Goal: Information Seeking & Learning: Learn about a topic

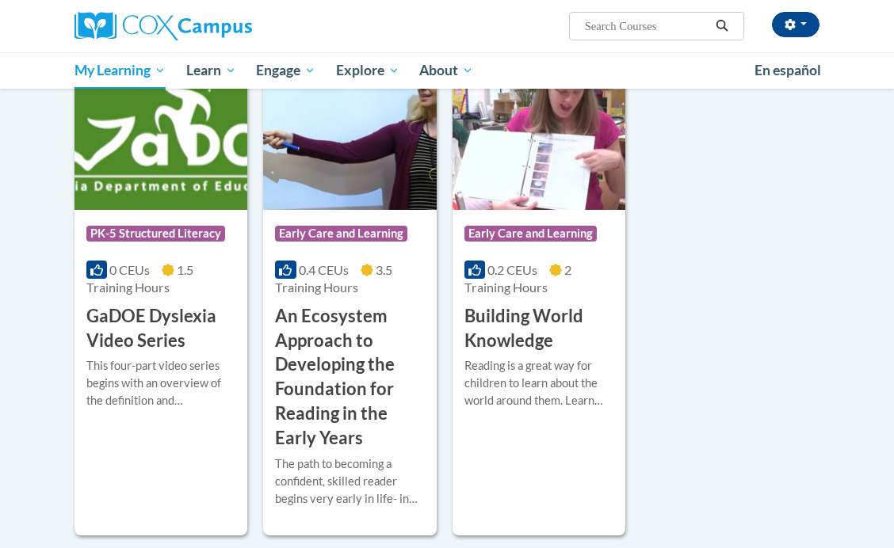
scroll to position [338, 0]
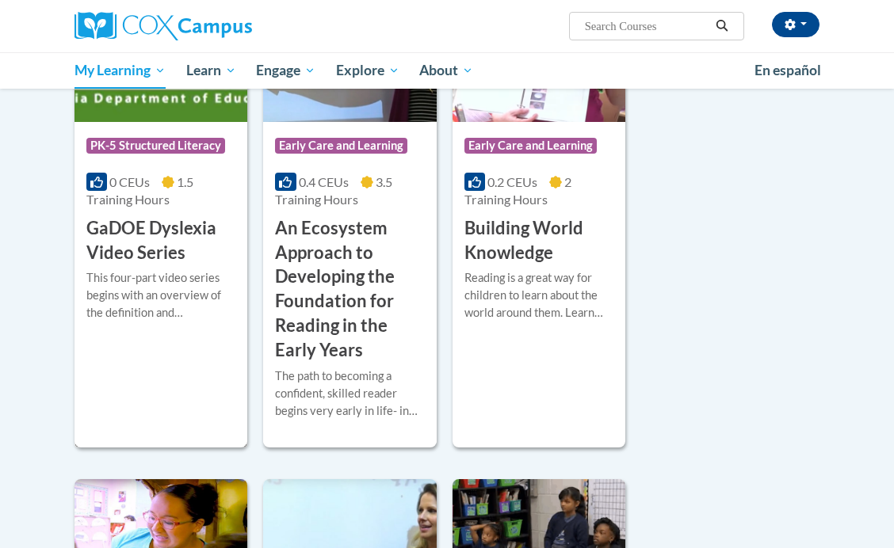
click at [126, 240] on h3 "GaDOE Dyslexia Video Series" at bounding box center [160, 240] width 149 height 49
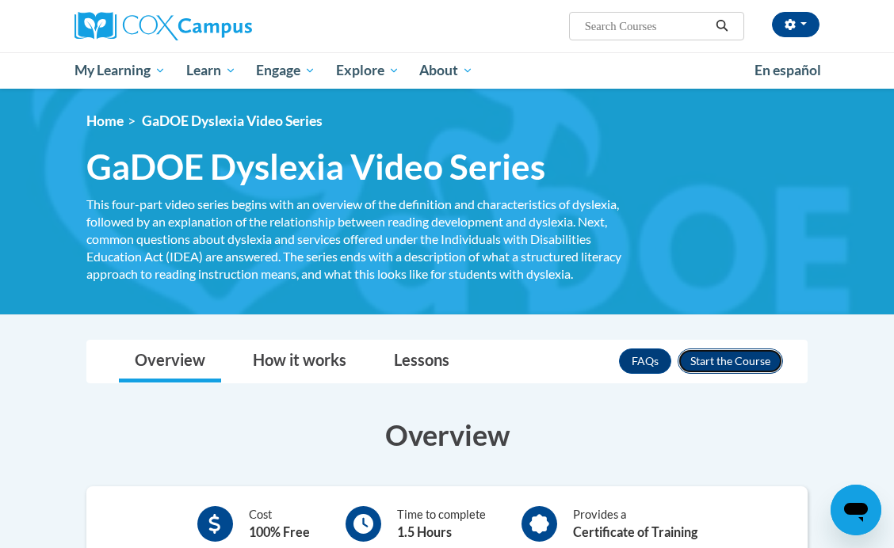
click at [740, 357] on button "Enroll" at bounding box center [730, 361] width 105 height 25
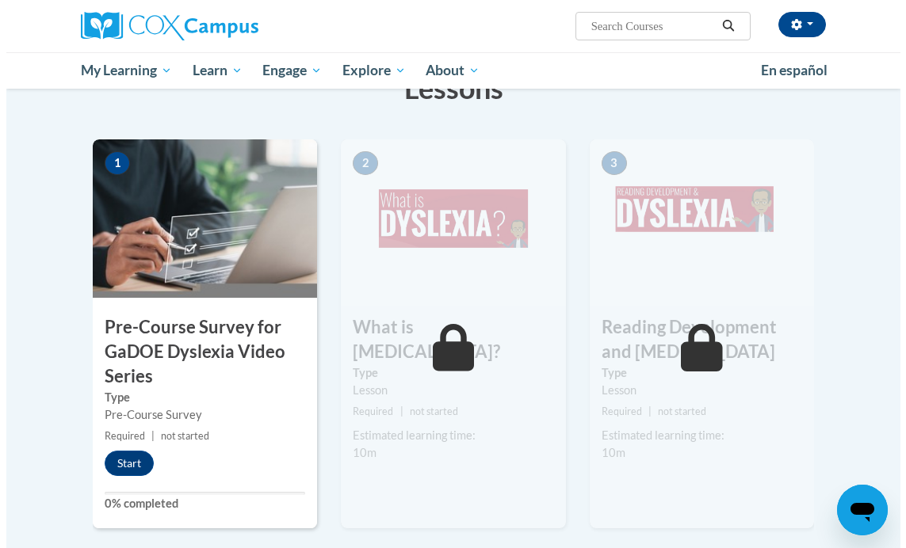
scroll to position [429, 0]
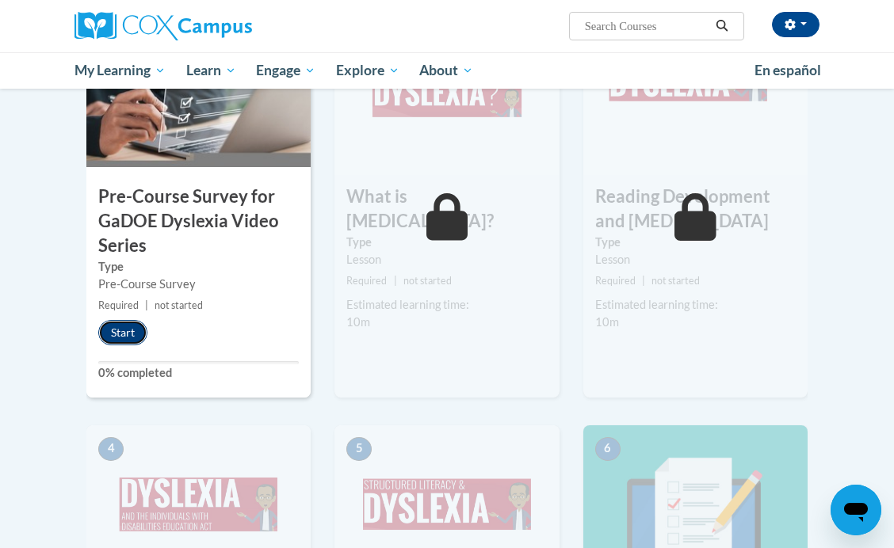
click at [107, 329] on button "Start" at bounding box center [122, 332] width 49 height 25
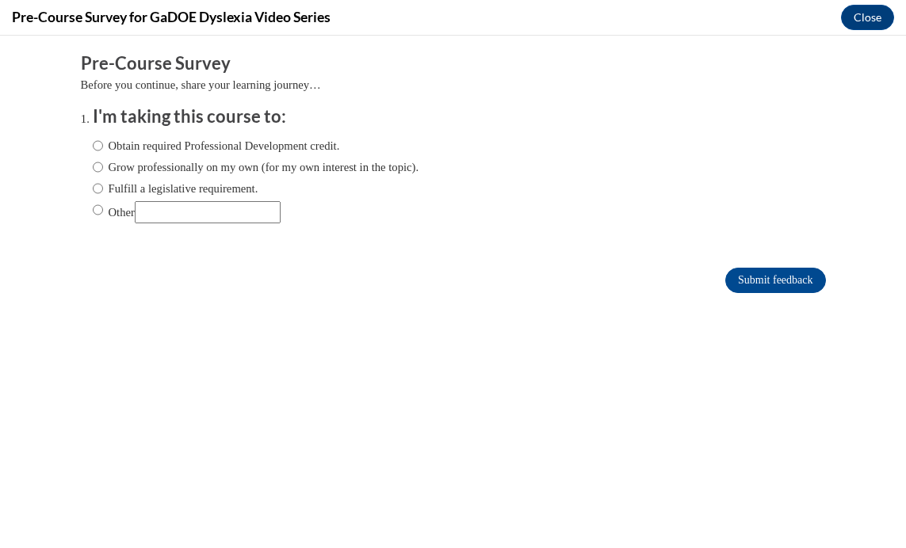
scroll to position [0, 0]
click at [93, 170] on input "Grow professionally on my own (for my own interest in the topic)." at bounding box center [98, 166] width 10 height 17
radio input "true"
click at [758, 277] on input "Submit feedback" at bounding box center [775, 280] width 100 height 25
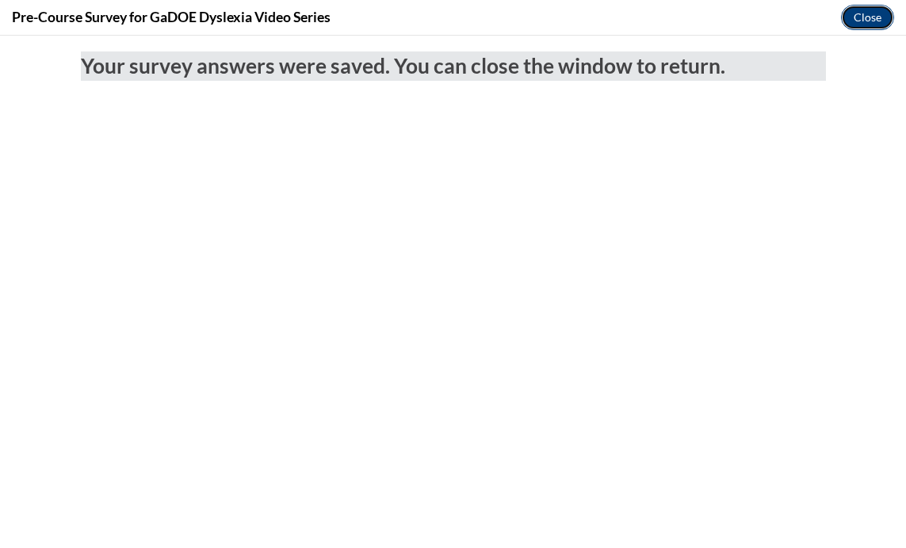
click at [876, 19] on button "Close" at bounding box center [867, 17] width 53 height 25
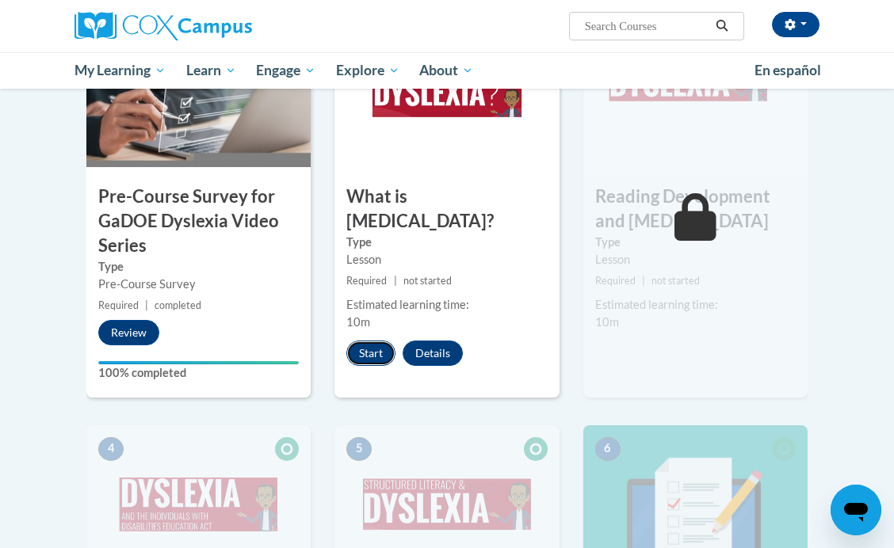
click at [374, 341] on button "Start" at bounding box center [370, 353] width 49 height 25
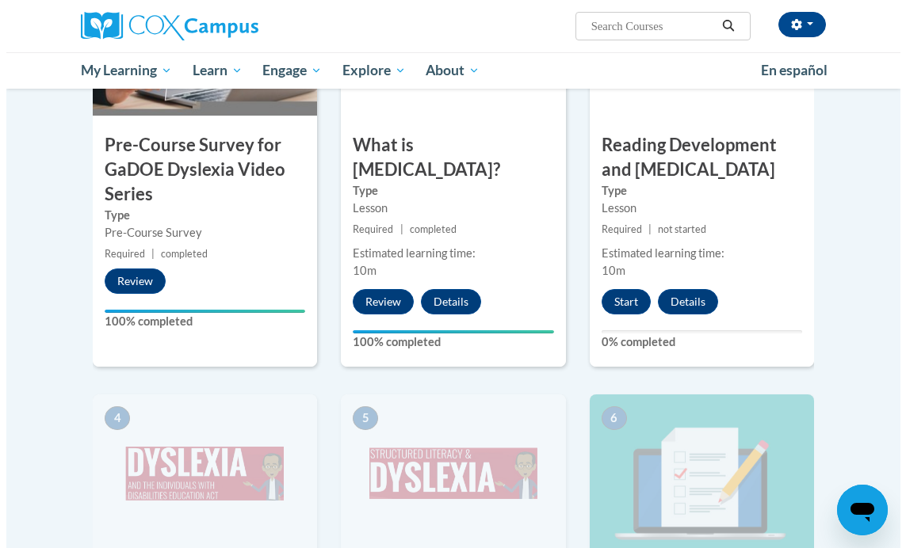
scroll to position [484, 0]
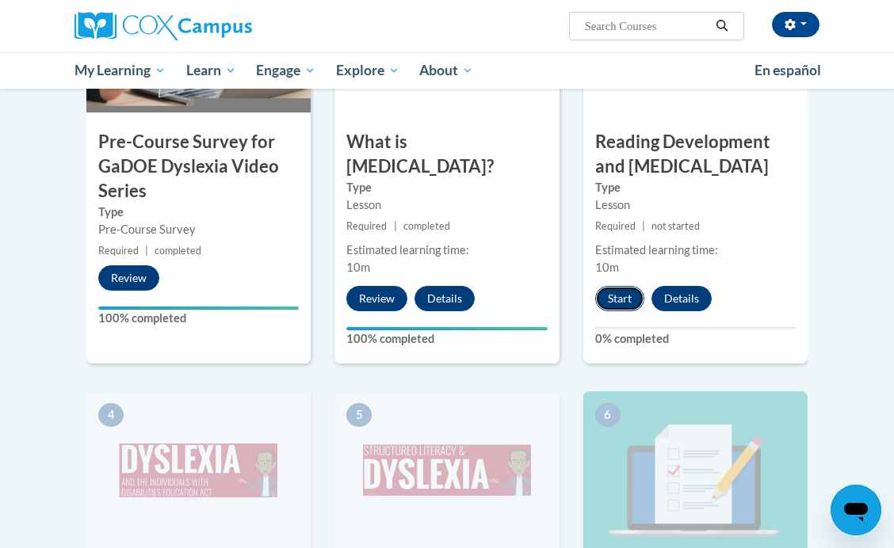
click at [615, 292] on button "Start" at bounding box center [619, 298] width 49 height 25
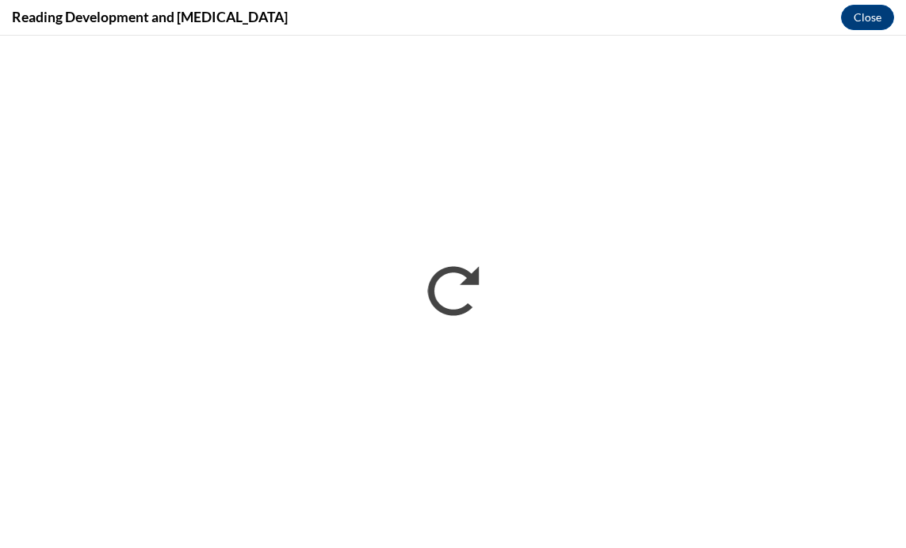
scroll to position [0, 0]
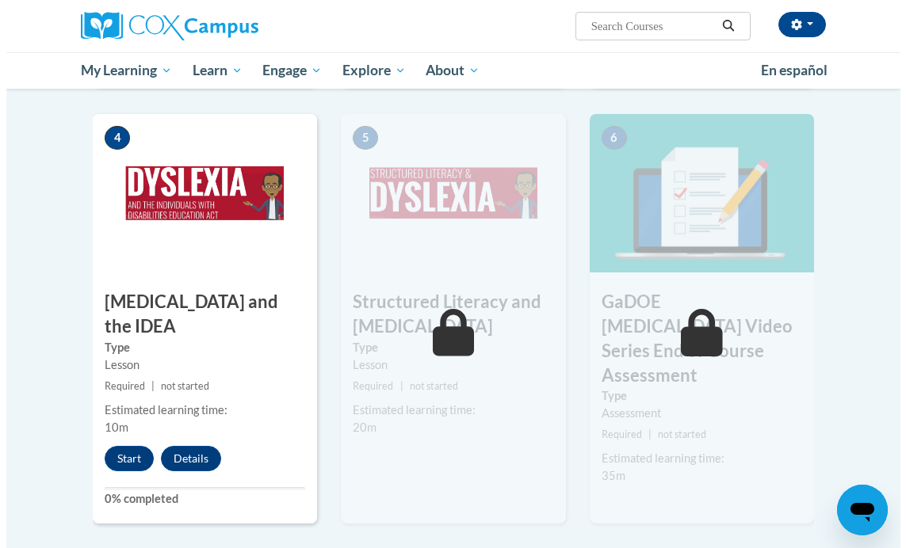
scroll to position [826, 0]
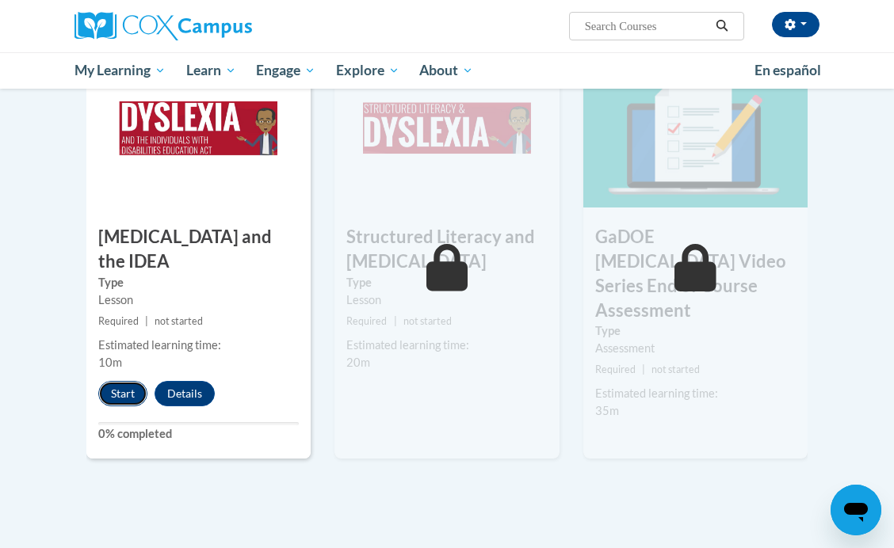
click at [111, 381] on button "Start" at bounding box center [122, 393] width 49 height 25
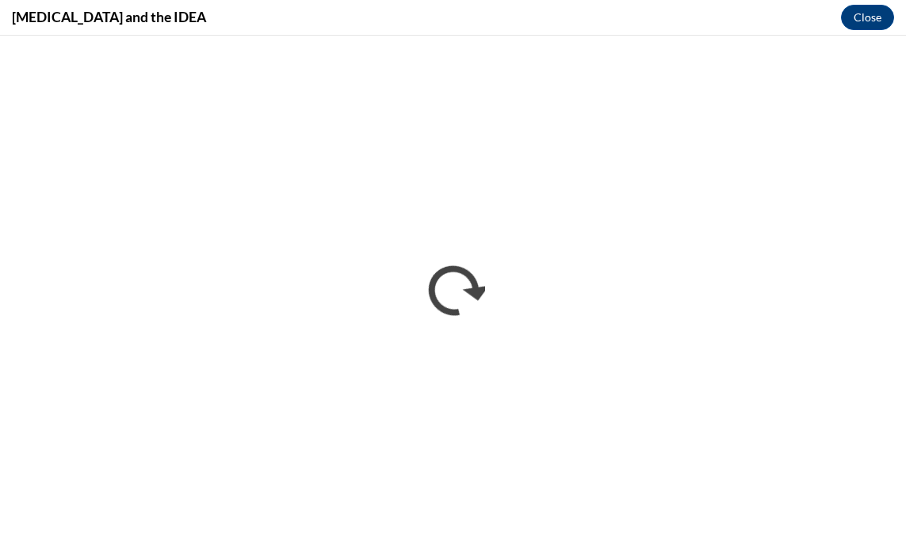
scroll to position [0, 0]
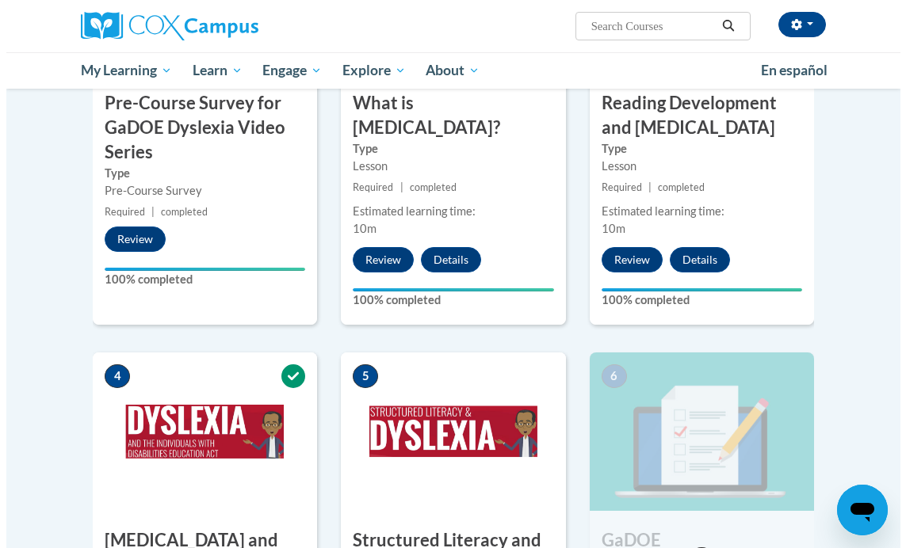
scroll to position [708, 0]
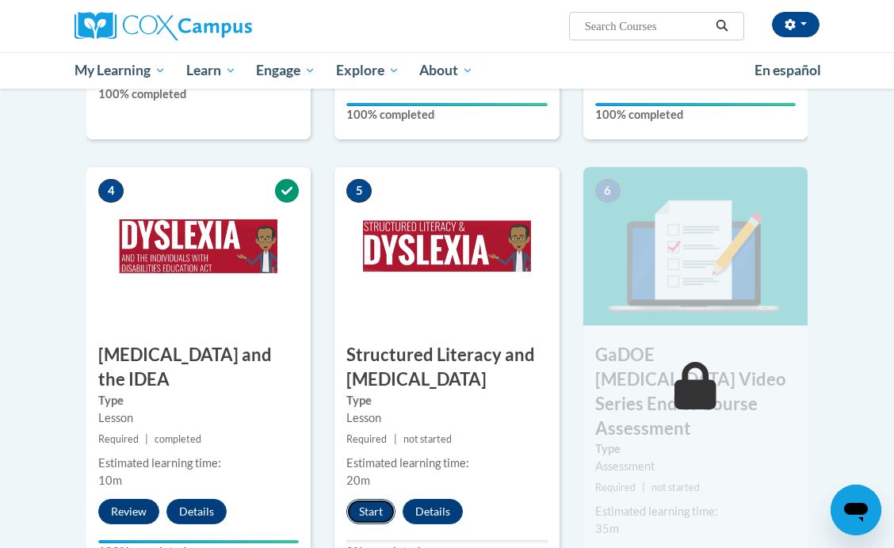
click at [354, 508] on button "Start" at bounding box center [370, 511] width 49 height 25
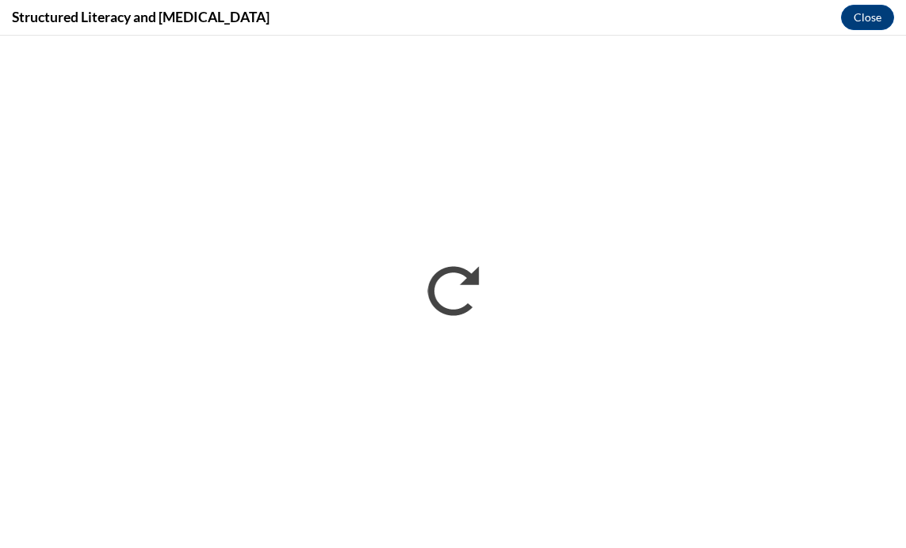
scroll to position [0, 0]
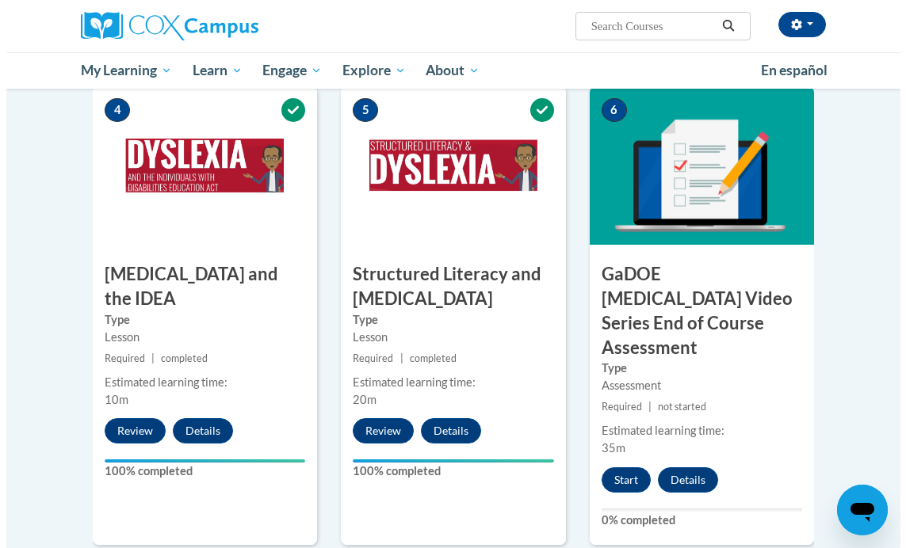
scroll to position [829, 0]
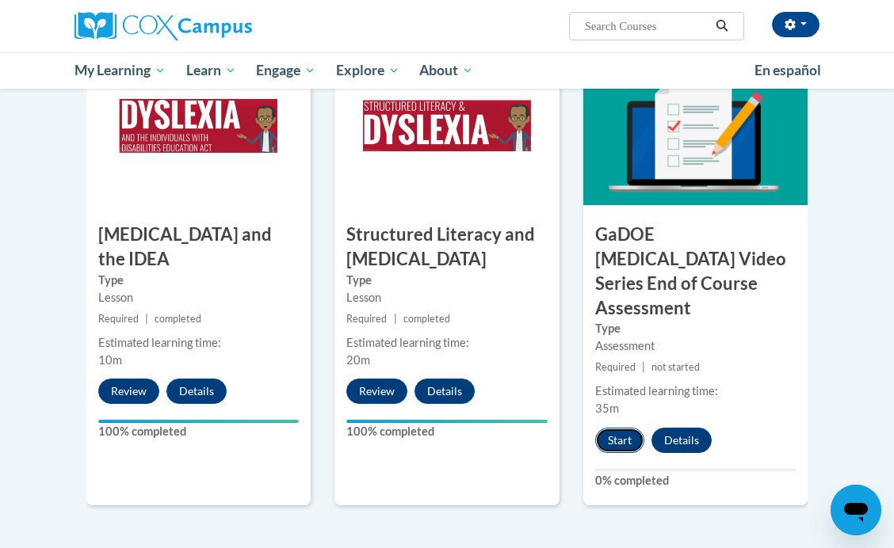
click at [613, 428] on button "Start" at bounding box center [619, 440] width 49 height 25
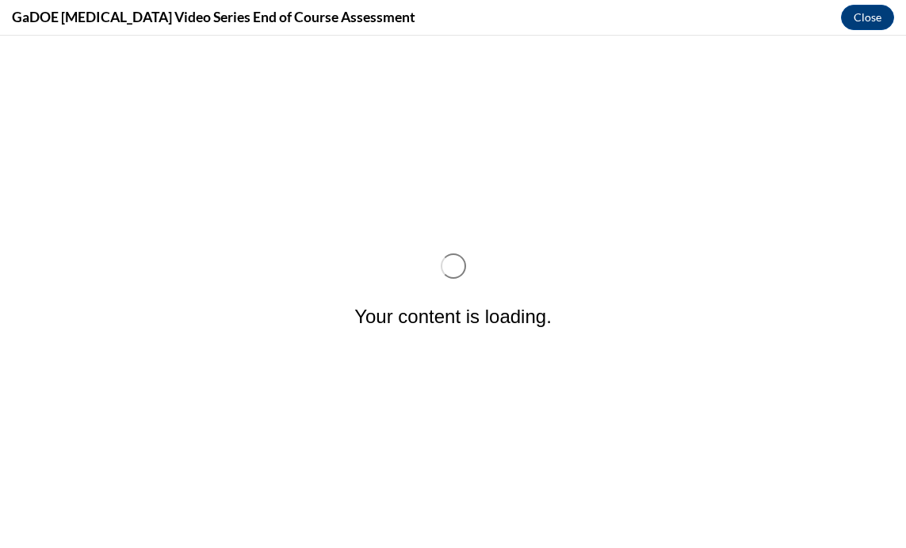
scroll to position [0, 0]
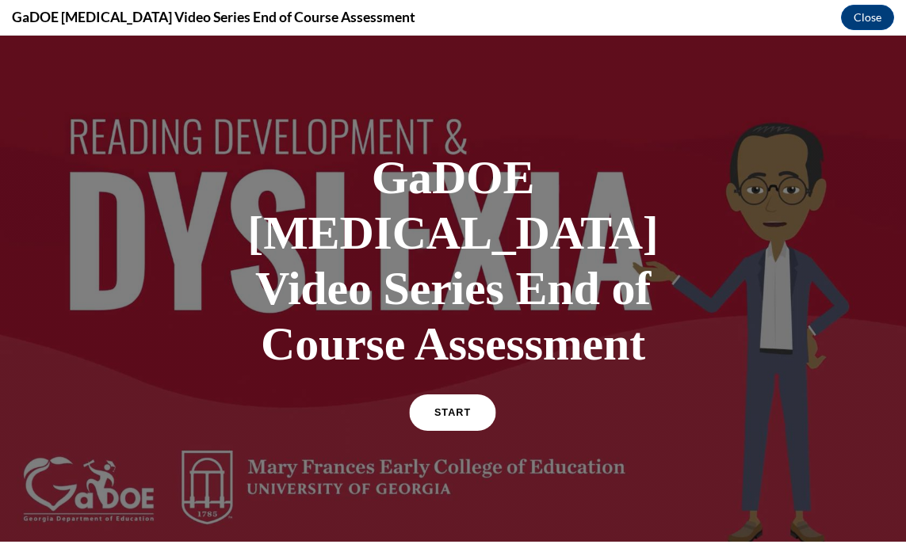
click at [426, 395] on link "START" at bounding box center [453, 413] width 86 height 36
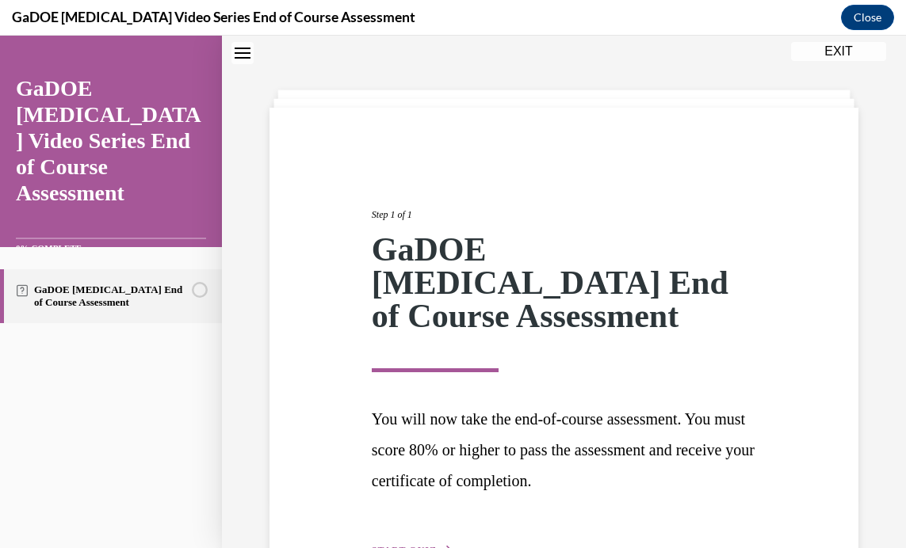
scroll to position [122, 0]
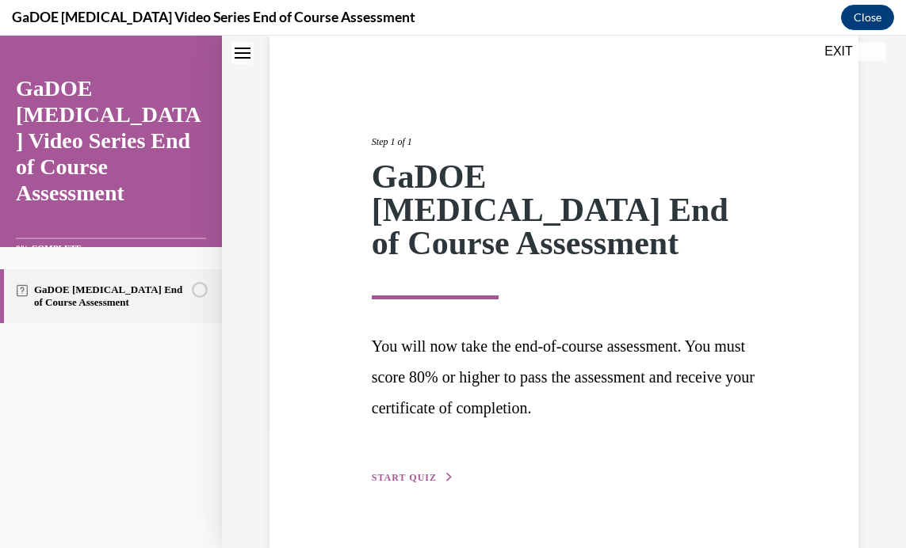
click at [414, 472] on span "START QUIZ" at bounding box center [404, 477] width 65 height 11
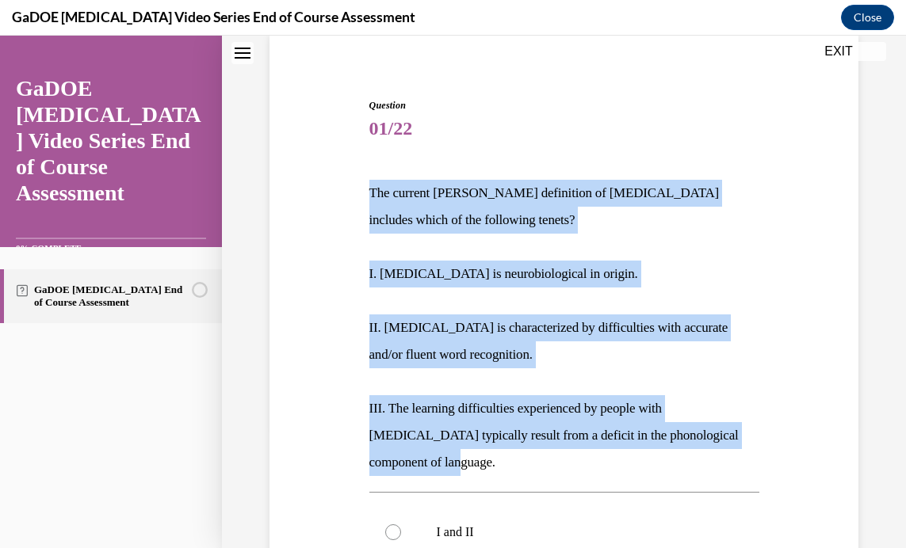
drag, startPoint x: 357, startPoint y: 186, endPoint x: 655, endPoint y: 465, distance: 408.1
click at [655, 465] on div "Question 01/22 The current IDA definition of dyslexia includes which of the fol…" at bounding box center [563, 501] width 597 height 900
copy div "The current IDA definition of dyslexia includes which of the following tenets? …"
click at [690, 268] on p "I. Dyslexia is neurobiological in origin." at bounding box center [564, 274] width 390 height 27
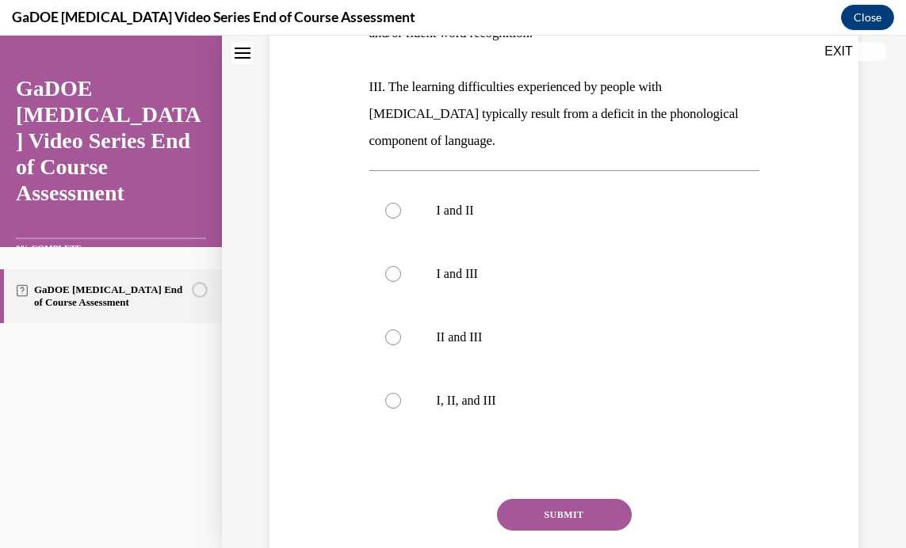
scroll to position [445, 0]
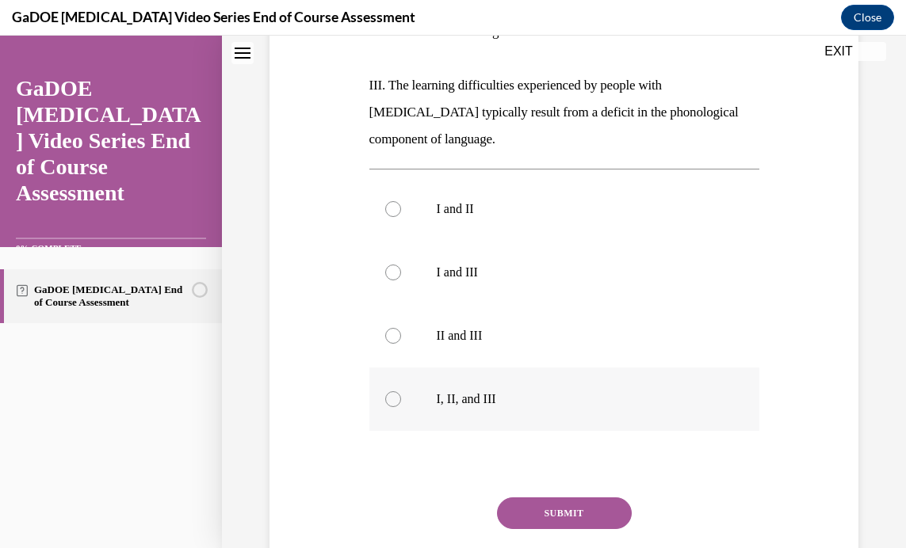
click at [391, 395] on div at bounding box center [393, 399] width 16 height 16
click at [391, 395] on input "I, II, and III" at bounding box center [393, 399] width 16 height 16
radio input "true"
click at [545, 504] on button "SUBMIT" at bounding box center [564, 514] width 135 height 32
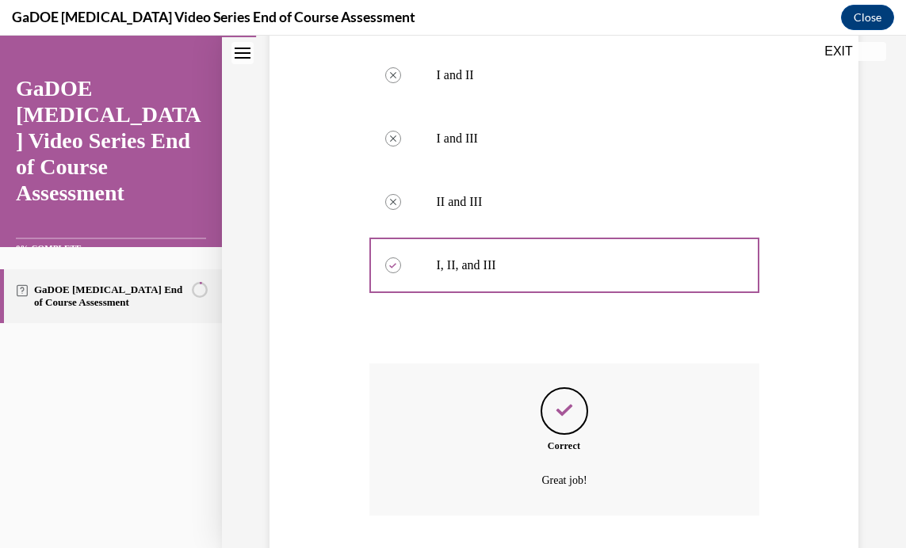
scroll to position [685, 0]
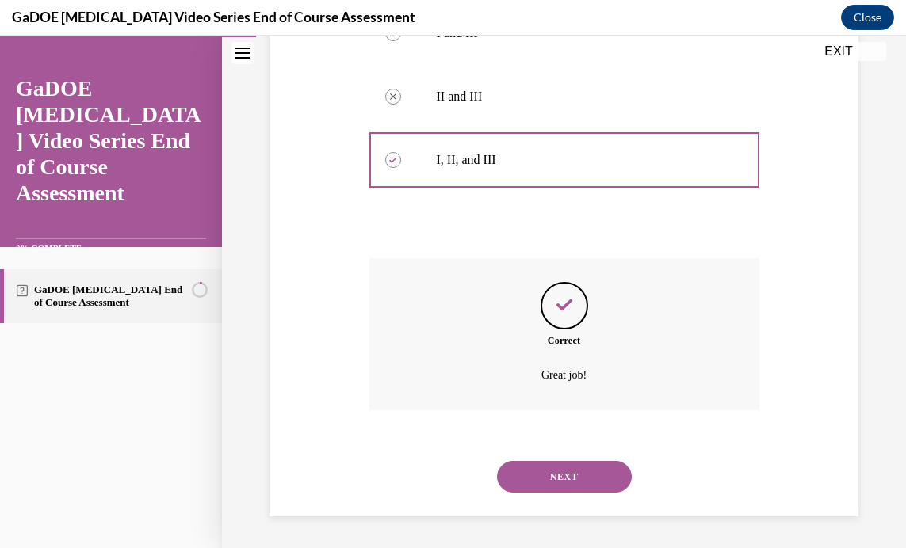
click at [555, 479] on button "NEXT" at bounding box center [564, 477] width 135 height 32
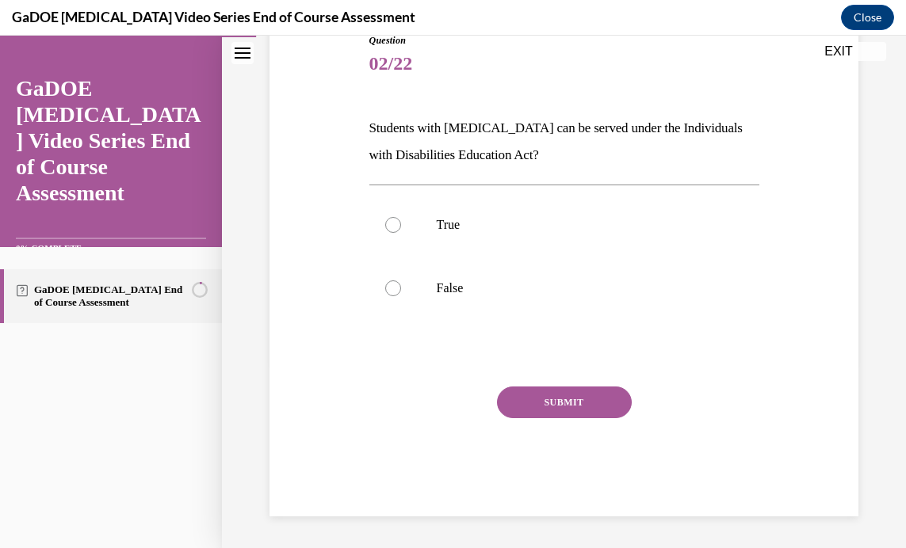
scroll to position [176, 0]
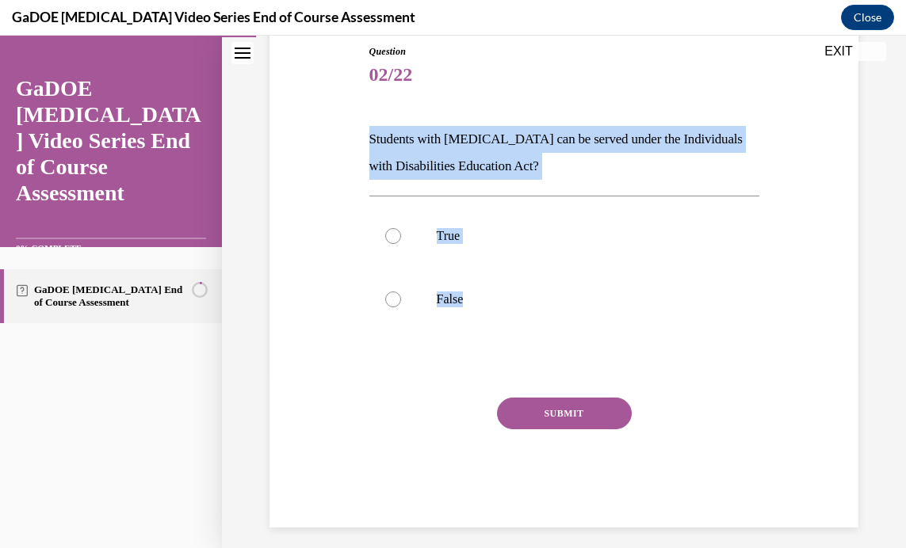
drag, startPoint x: 348, startPoint y: 135, endPoint x: 597, endPoint y: 345, distance: 326.1
click at [597, 345] on div "Question 02/22 Students with dyslexia can be served under the Individuals with …" at bounding box center [563, 262] width 597 height 531
copy div "Students with dyslexia can be served under the Individuals with Disabilities Ed…"
click at [394, 239] on div at bounding box center [393, 236] width 16 height 16
click at [394, 239] on input "True" at bounding box center [393, 236] width 16 height 16
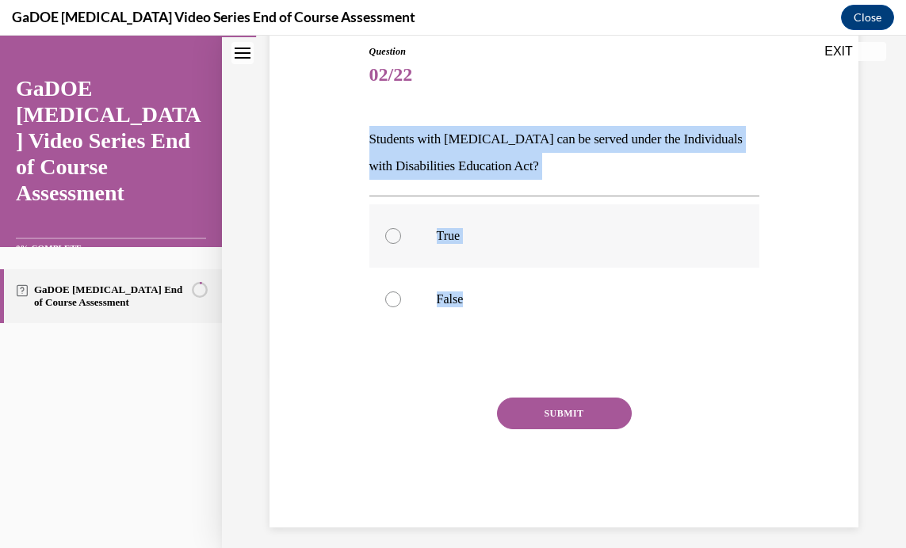
radio input "true"
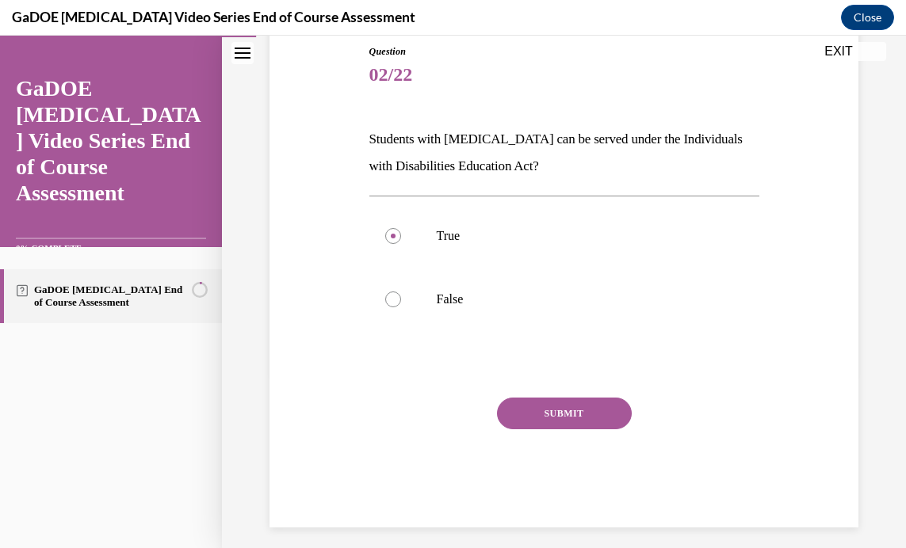
click at [548, 404] on button "SUBMIT" at bounding box center [564, 414] width 135 height 32
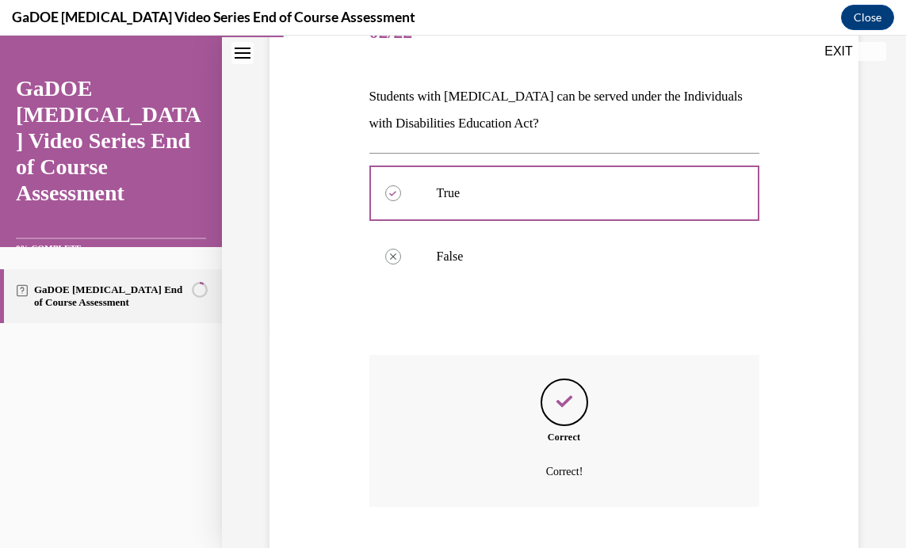
scroll to position [315, 0]
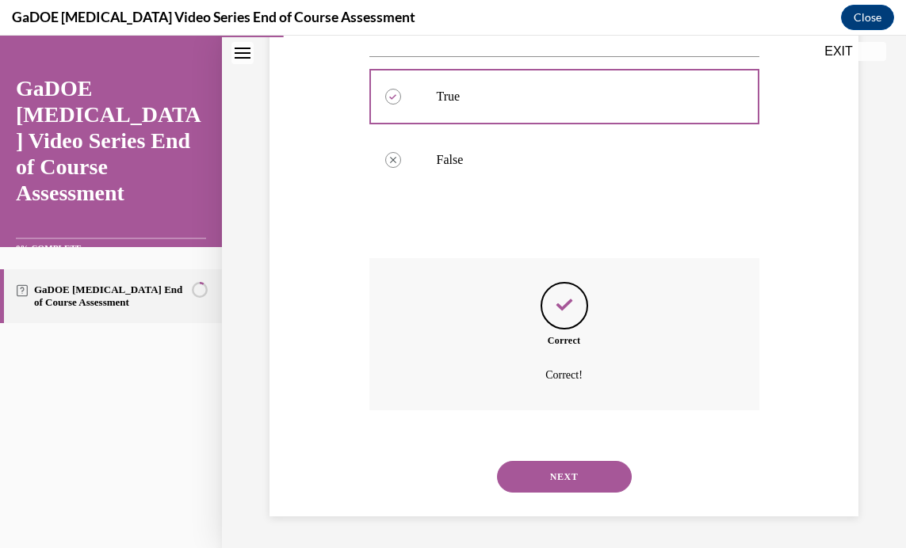
click at [526, 479] on button "NEXT" at bounding box center [564, 477] width 135 height 32
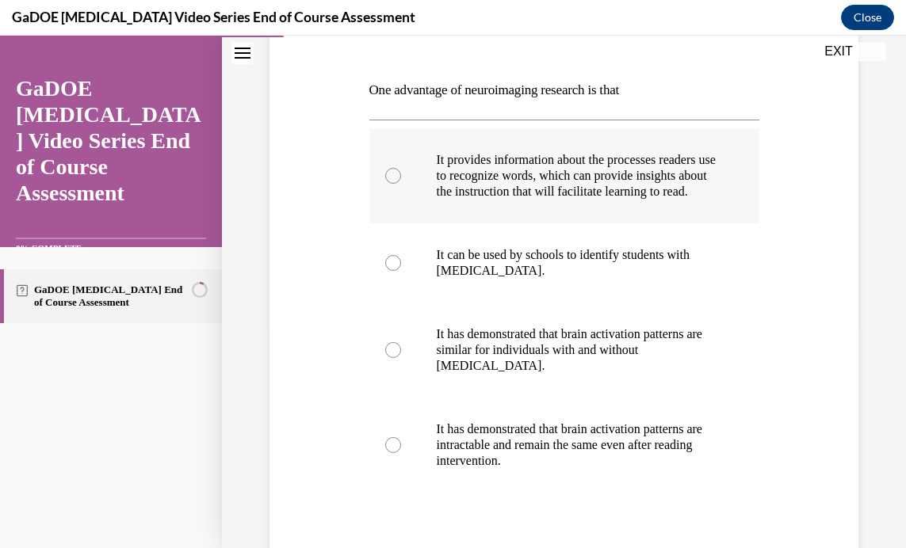
scroll to position [222, 0]
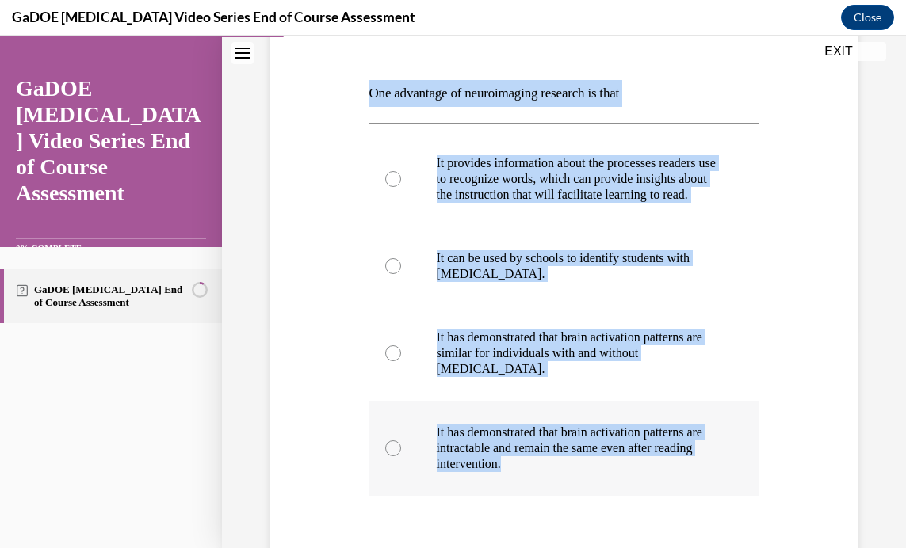
drag, startPoint x: 342, startPoint y: 85, endPoint x: 678, endPoint y: 502, distance: 535.4
click at [678, 502] on div "Question 03/22 One advantage of neuroimaging research is that It provides infor…" at bounding box center [563, 322] width 597 height 742
copy div "One advantage of neuroimaging research is that It provides information about th…"
click at [797, 216] on div "Question 03/22 One advantage of neuroimaging research is that It provides infor…" at bounding box center [563, 322] width 597 height 742
click at [815, 242] on div "Question 03/22 One advantage of neuroimaging research is that It provides infor…" at bounding box center [563, 322] width 597 height 742
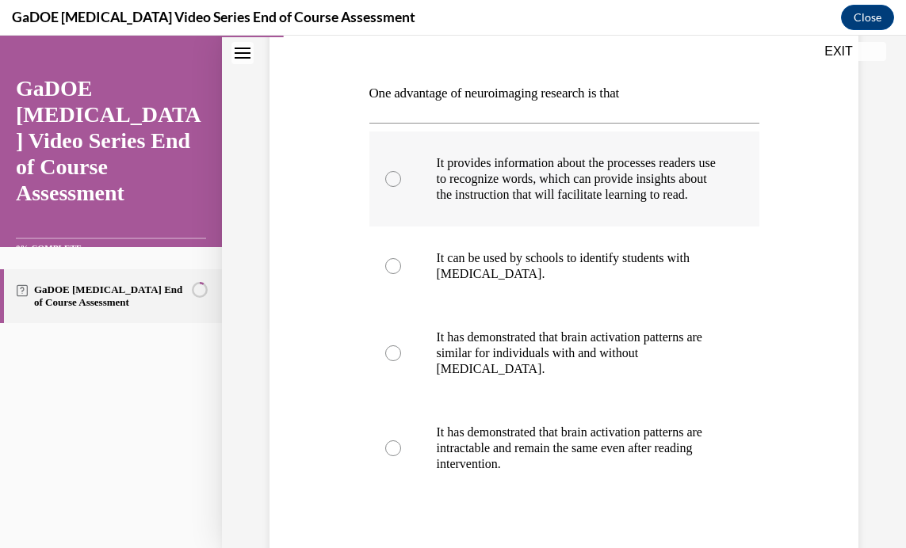
click at [392, 180] on div at bounding box center [393, 179] width 16 height 16
click at [392, 180] on input "It provides information about the processes readers use to recognize words, whi…" at bounding box center [393, 179] width 16 height 16
radio input "true"
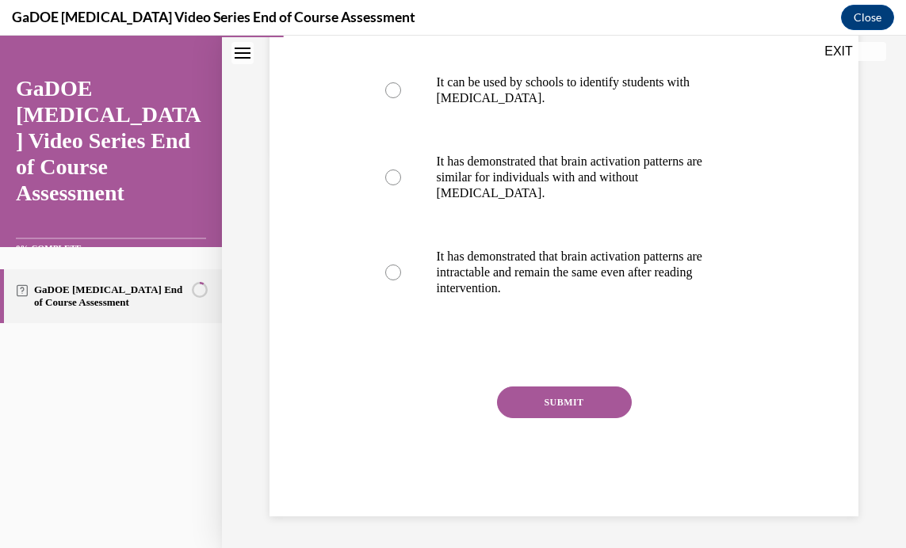
click at [559, 403] on button "SUBMIT" at bounding box center [564, 403] width 135 height 32
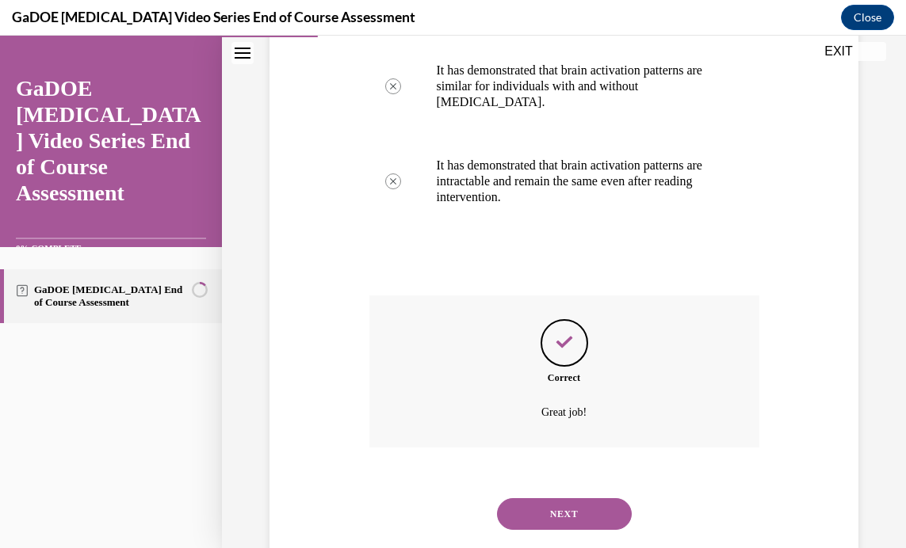
scroll to position [542, 0]
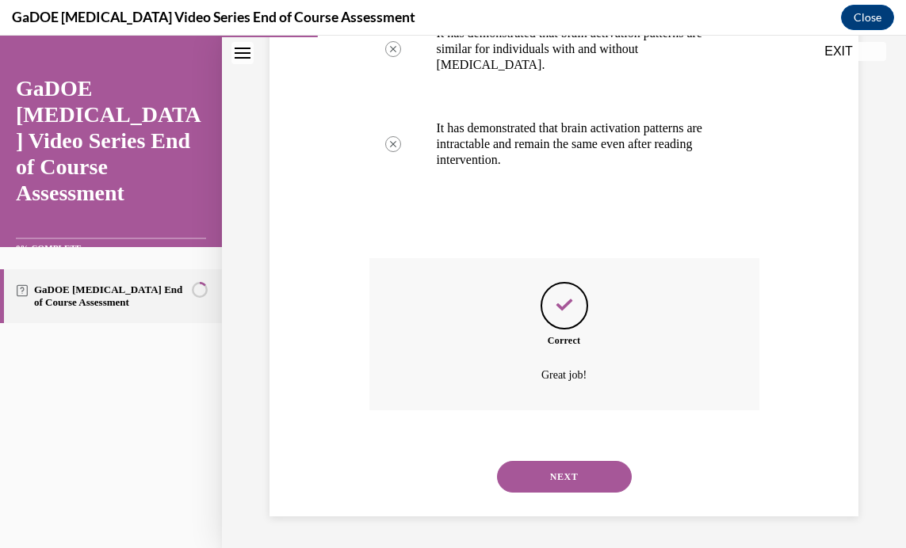
click at [552, 471] on button "NEXT" at bounding box center [564, 477] width 135 height 32
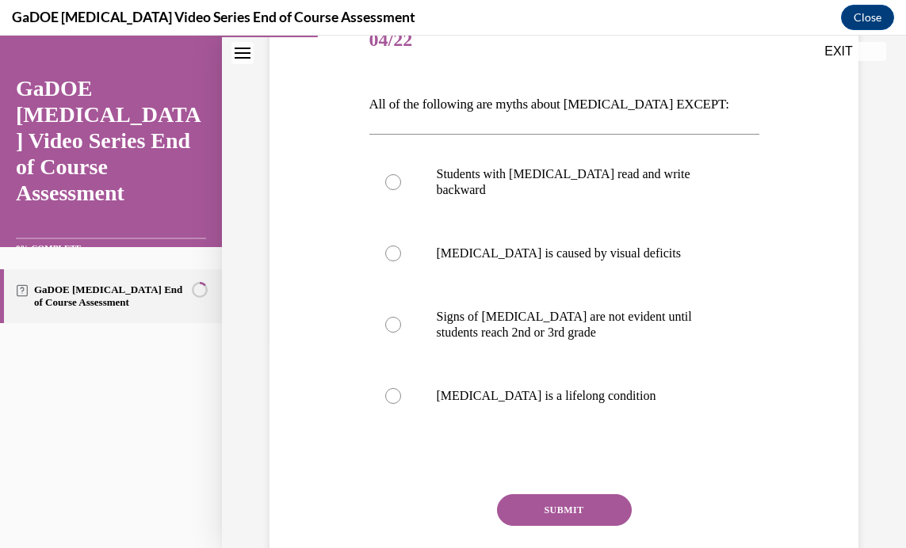
scroll to position [215, 0]
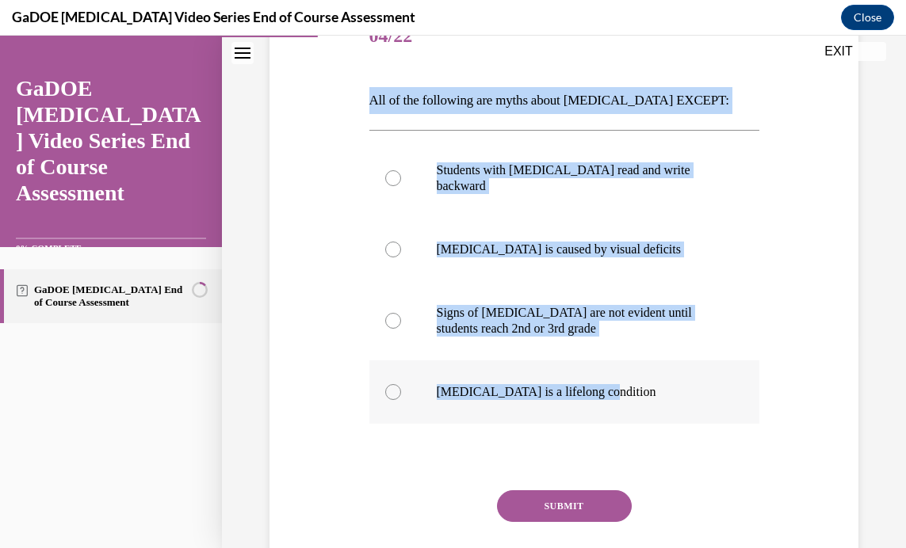
drag, startPoint x: 364, startPoint y: 97, endPoint x: 594, endPoint y: 381, distance: 365.6
click at [594, 381] on div "Question 04/22 All of the following are myths about dyslexia EXCEPT: Students w…" at bounding box center [564, 301] width 398 height 639
copy div "All of the following are myths about dyslexia EXCEPT: Students with dyslexia re…"
click at [746, 252] on label "Dyslexia is caused by visual deficits" at bounding box center [564, 249] width 390 height 63
click at [401, 252] on input "Dyslexia is caused by visual deficits" at bounding box center [393, 250] width 16 height 16
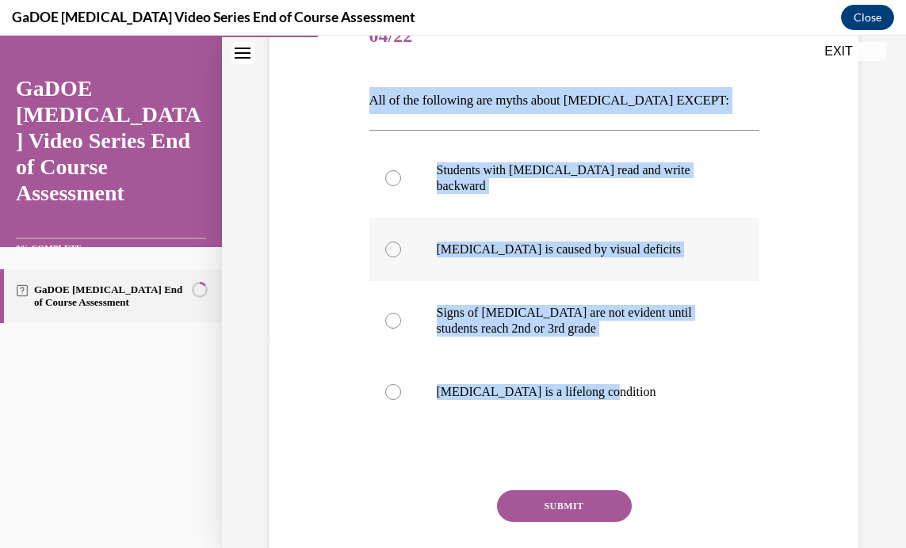
radio input "true"
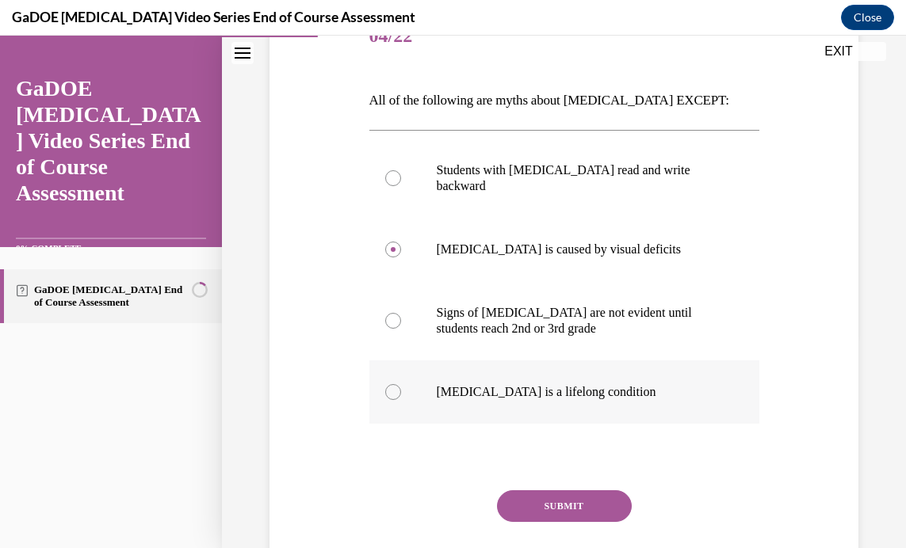
click at [395, 384] on div at bounding box center [393, 392] width 16 height 16
click at [395, 384] on input "Dyslexia is a lifelong condition" at bounding box center [393, 392] width 16 height 16
radio input "true"
click at [570, 491] on button "SUBMIT" at bounding box center [564, 507] width 135 height 32
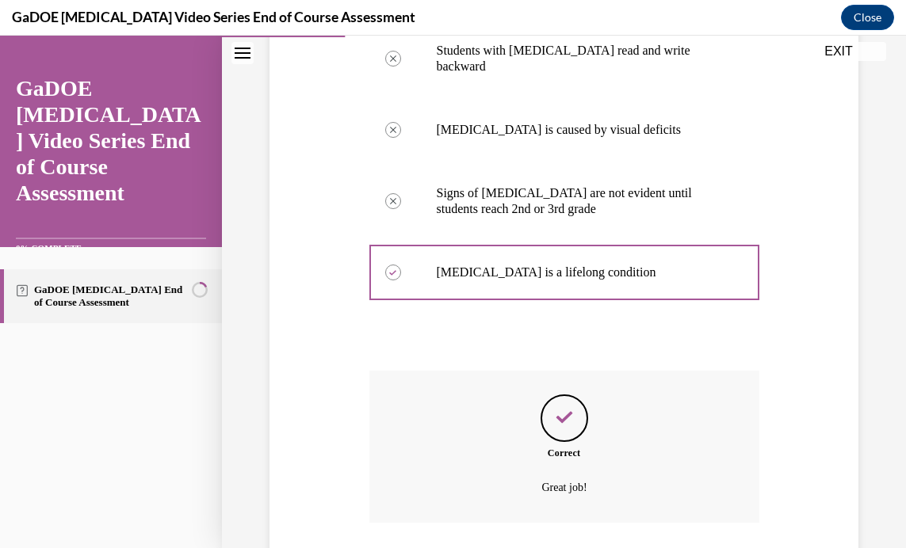
scroll to position [431, 0]
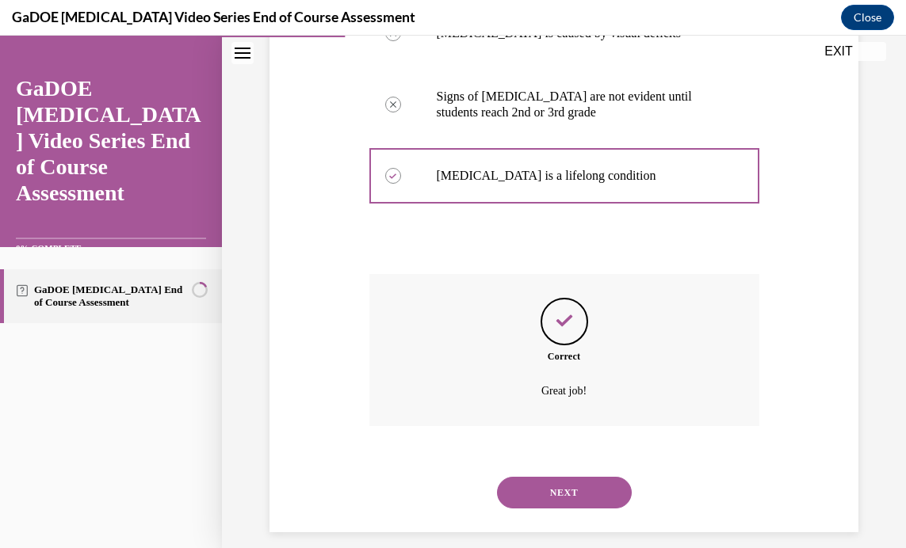
click at [537, 477] on button "NEXT" at bounding box center [564, 493] width 135 height 32
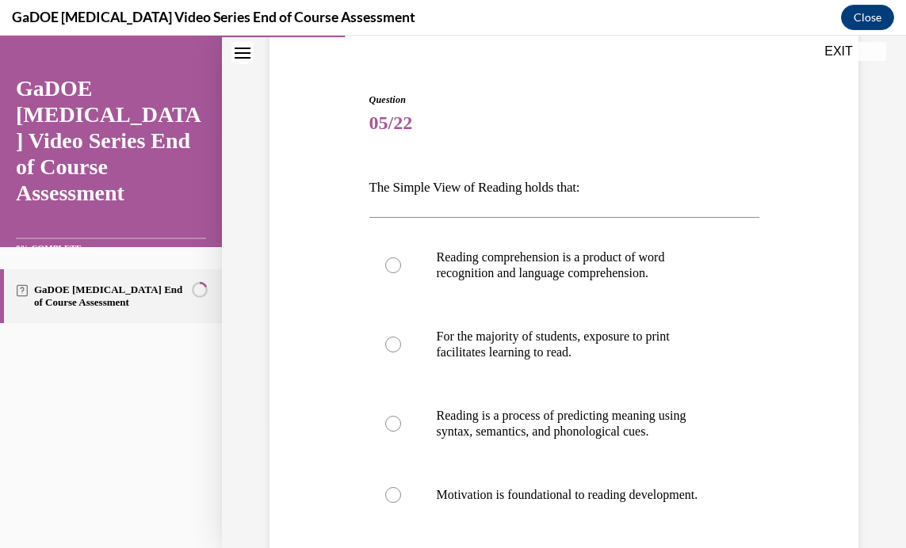
scroll to position [152, 0]
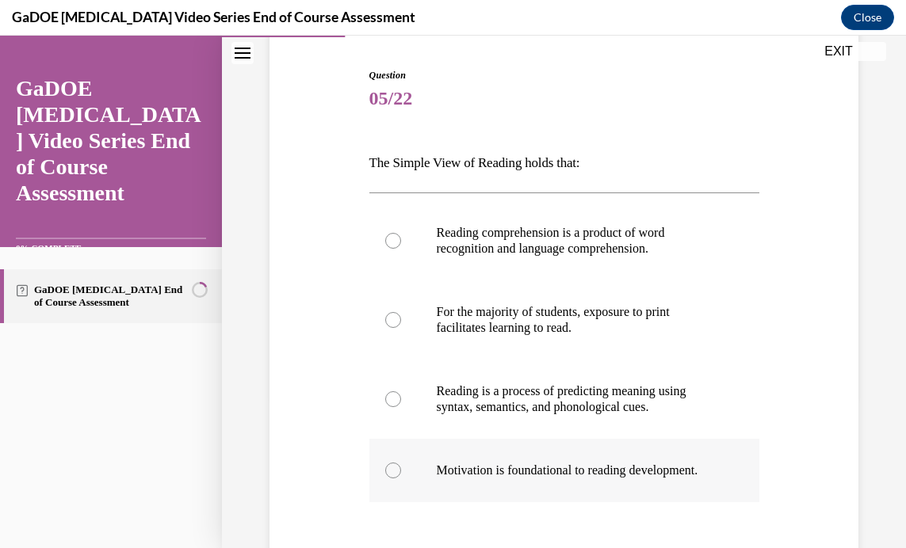
drag, startPoint x: 366, startPoint y: 158, endPoint x: 598, endPoint y: 486, distance: 401.9
click at [598, 486] on div "Question 05/22 The Simple View of Reading holds that: Reading comprehension is …" at bounding box center [564, 371] width 398 height 655
copy div "The Simple View of Reading holds that: Reading comprehension is a product of wo…"
click at [777, 349] on div "Question 05/22 The Simple View of Reading holds that: Reading comprehension is …" at bounding box center [563, 360] width 597 height 678
click at [386, 244] on div at bounding box center [393, 241] width 16 height 16
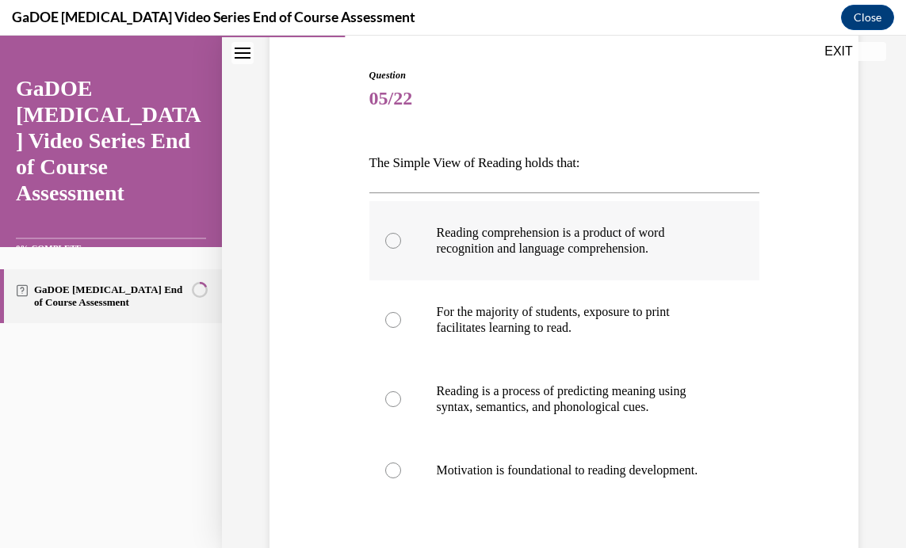
click at [386, 244] on input "Reading comprehension is a product of word recognition and language comprehensi…" at bounding box center [393, 241] width 16 height 16
radio input "true"
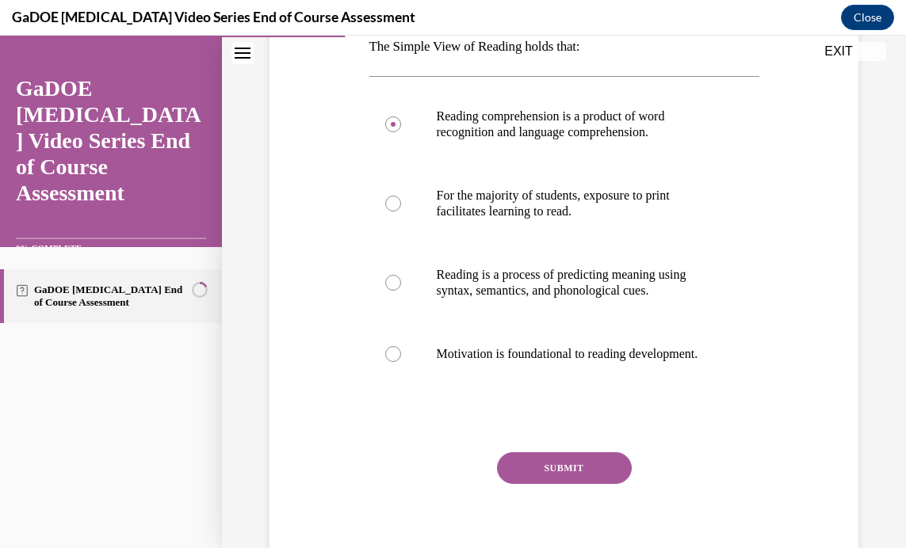
scroll to position [270, 0]
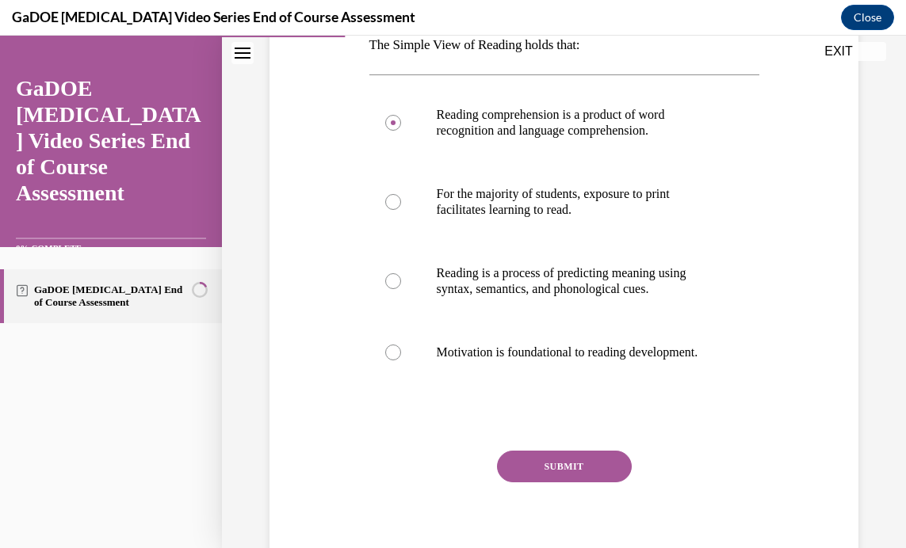
click at [527, 477] on button "SUBMIT" at bounding box center [564, 467] width 135 height 32
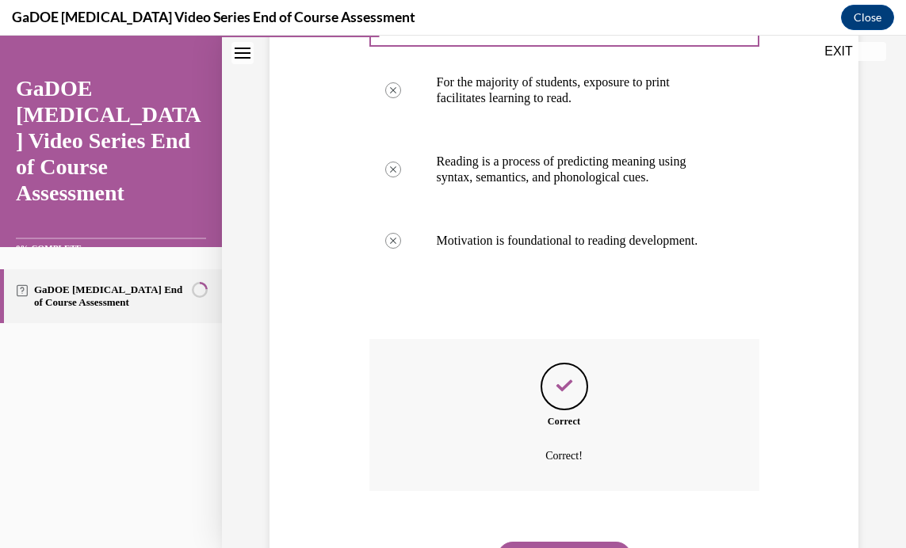
scroll to position [479, 0]
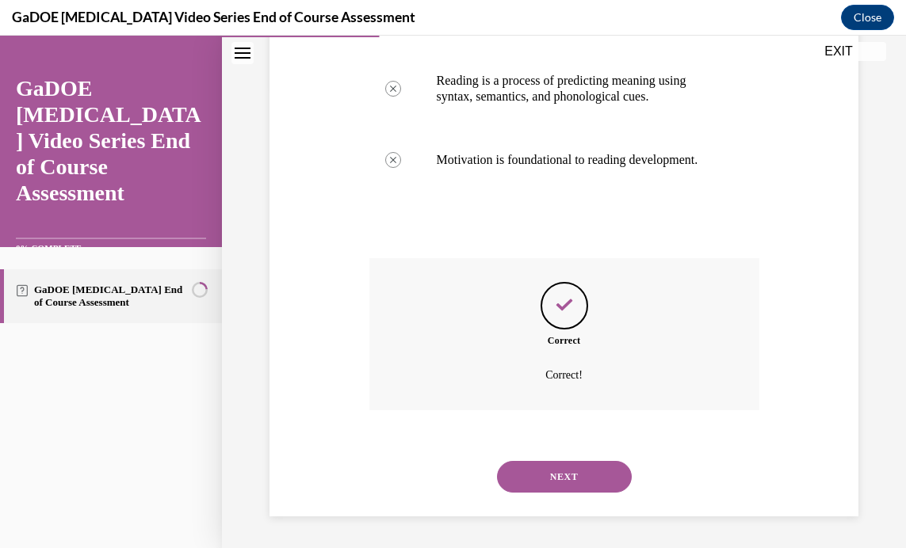
click at [558, 470] on button "NEXT" at bounding box center [564, 477] width 135 height 32
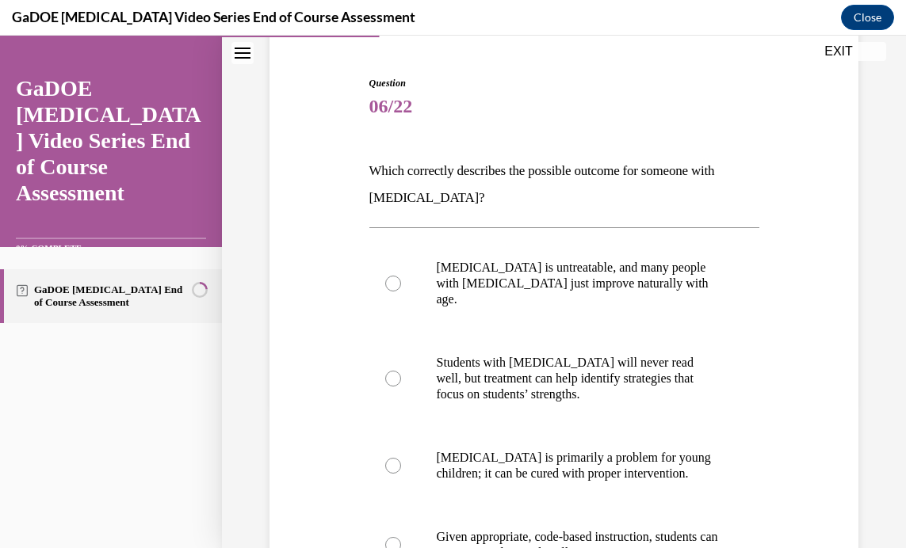
scroll to position [184, 0]
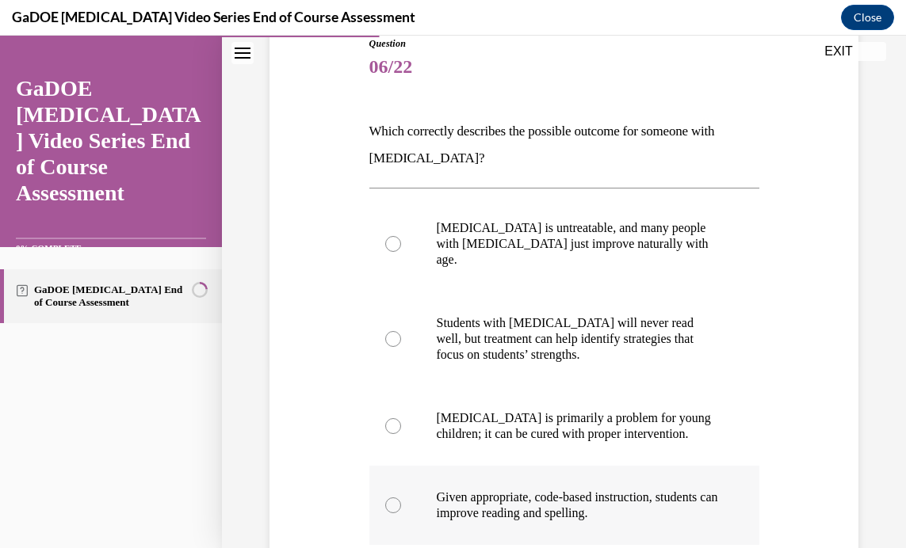
drag, startPoint x: 363, startPoint y: 131, endPoint x: 688, endPoint y: 517, distance: 504.5
click at [688, 517] on div "Question 06/22 Which correctly describes the possible outcome for someone with …" at bounding box center [564, 377] width 398 height 729
copy div "Which correctly describes the possible outcome for someone with dyslexia? Dysle…"
click at [792, 258] on div "Question 06/22 Which correctly describes the possible outcome for someone with …" at bounding box center [563, 365] width 597 height 753
click at [394, 498] on div at bounding box center [393, 506] width 16 height 16
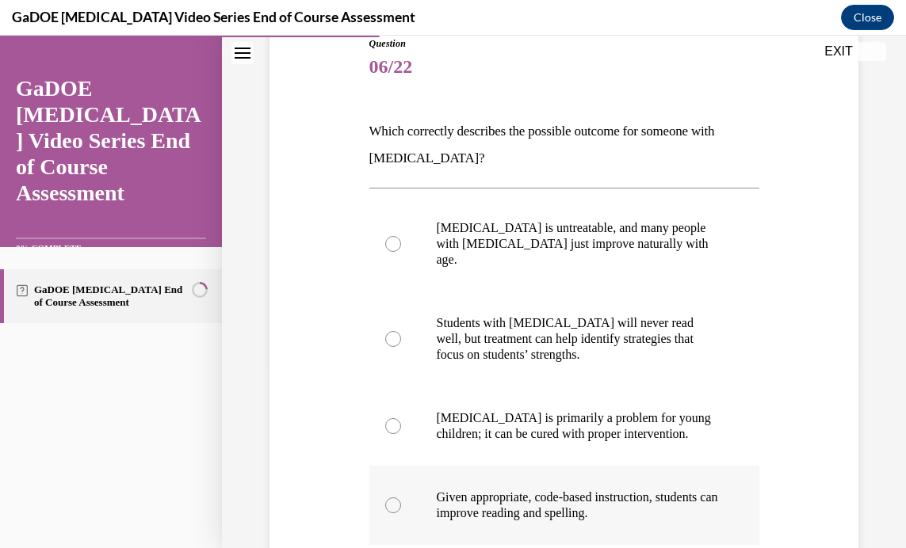
click at [394, 498] on input "Given appropriate, code-based instruction, students can improve reading and spe…" at bounding box center [393, 506] width 16 height 16
radio input "true"
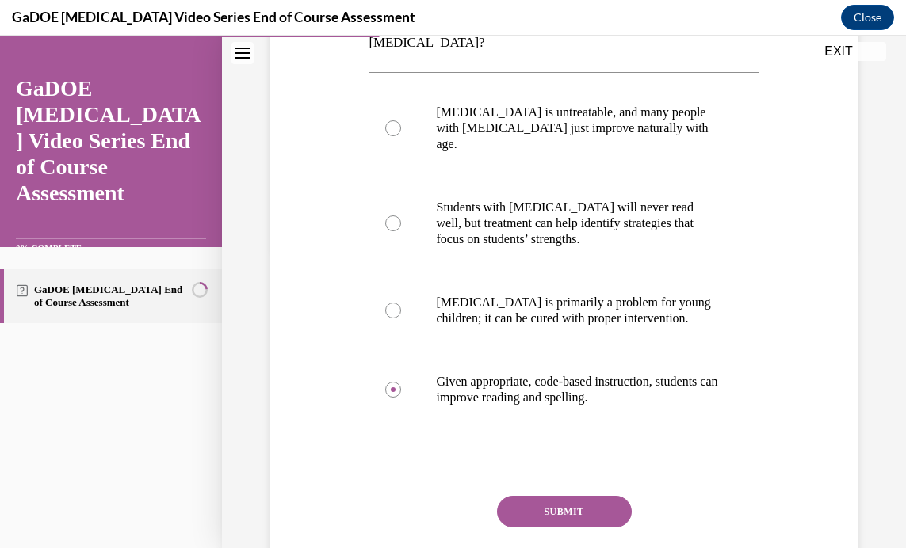
scroll to position [303, 0]
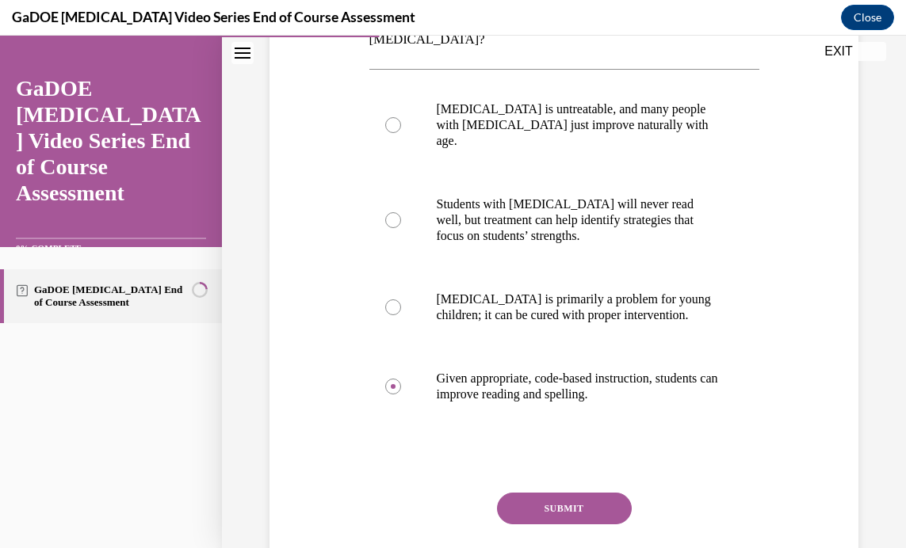
click at [560, 493] on button "SUBMIT" at bounding box center [564, 509] width 135 height 32
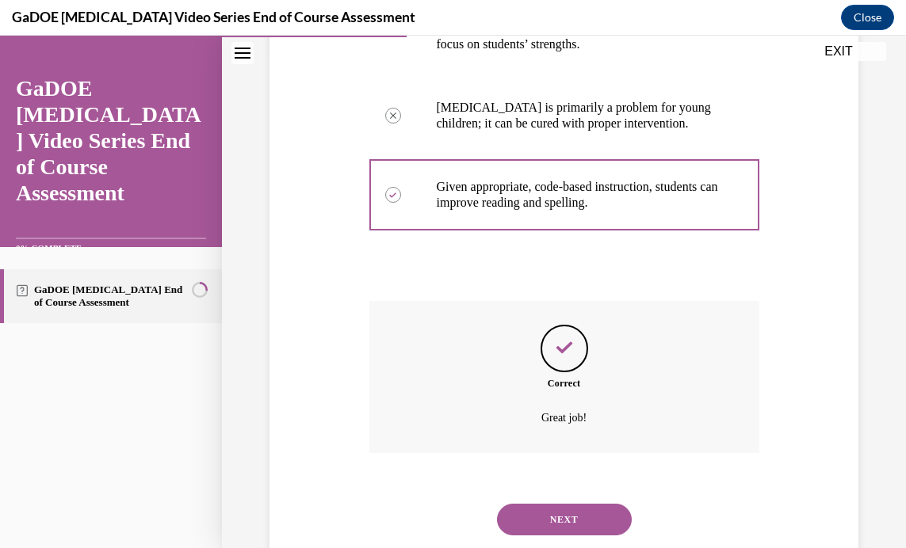
scroll to position [521, 0]
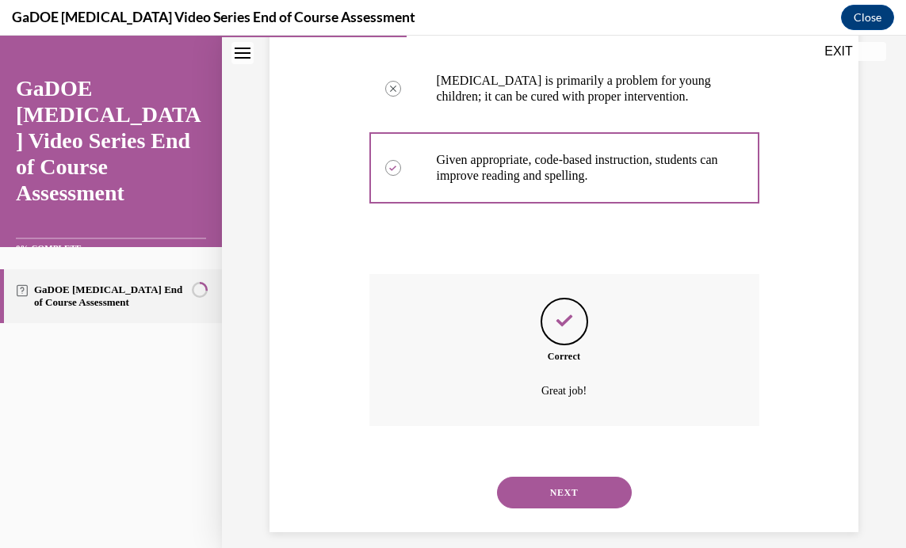
click at [535, 479] on button "NEXT" at bounding box center [564, 493] width 135 height 32
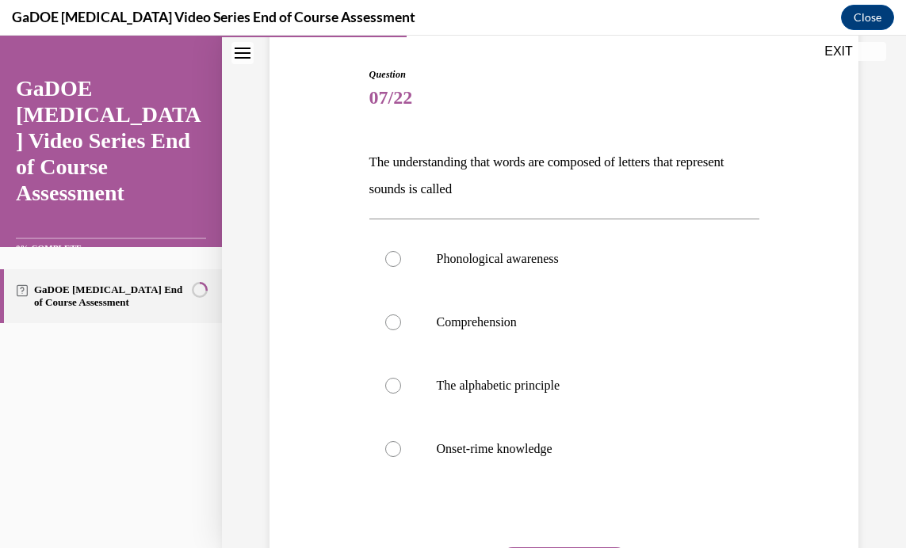
scroll to position [162, 0]
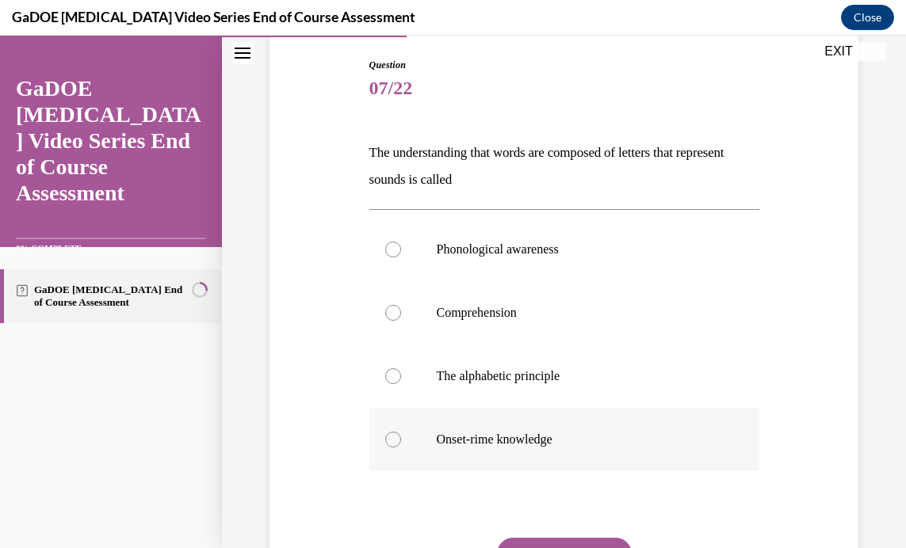
drag, startPoint x: 353, startPoint y: 143, endPoint x: 619, endPoint y: 439, distance: 398.4
click at [619, 439] on div "Question 07/22 The understanding that words are composed of letters that repres…" at bounding box center [563, 339] width 597 height 658
copy div "The understanding that words are composed of letters that represent sounds is c…"
click at [760, 287] on div "Question 07/22 The understanding that words are composed of letters that repres…" at bounding box center [563, 339] width 597 height 658
click at [394, 380] on div at bounding box center [393, 376] width 16 height 16
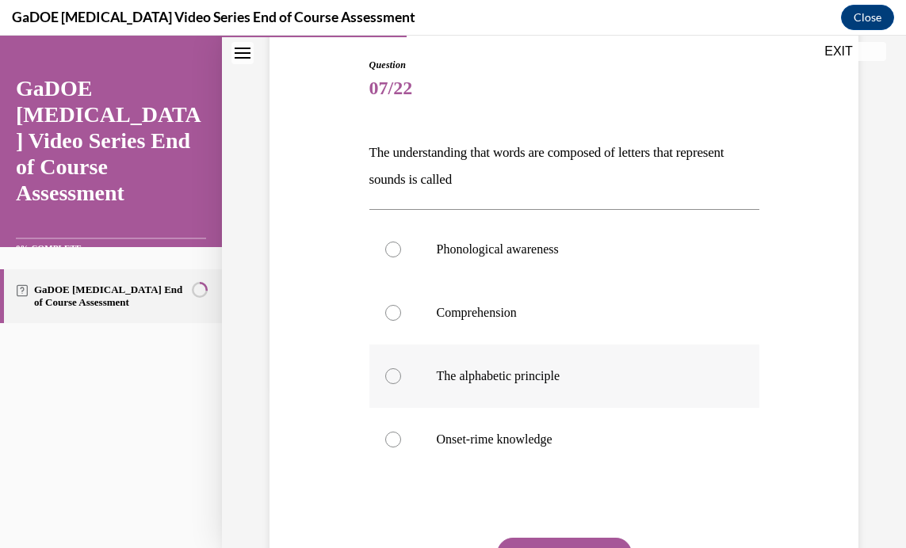
click at [394, 380] on input "The alphabetic principle" at bounding box center [393, 376] width 16 height 16
radio input "true"
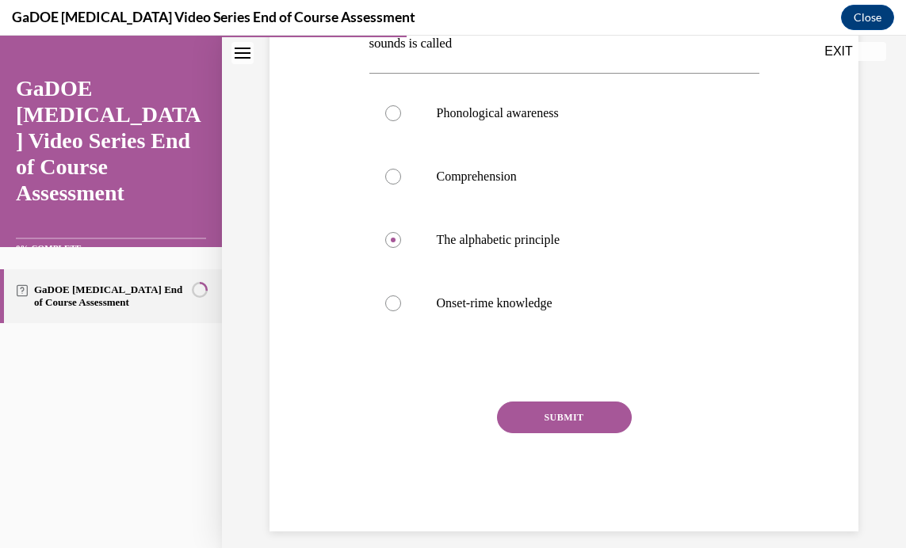
scroll to position [314, 0]
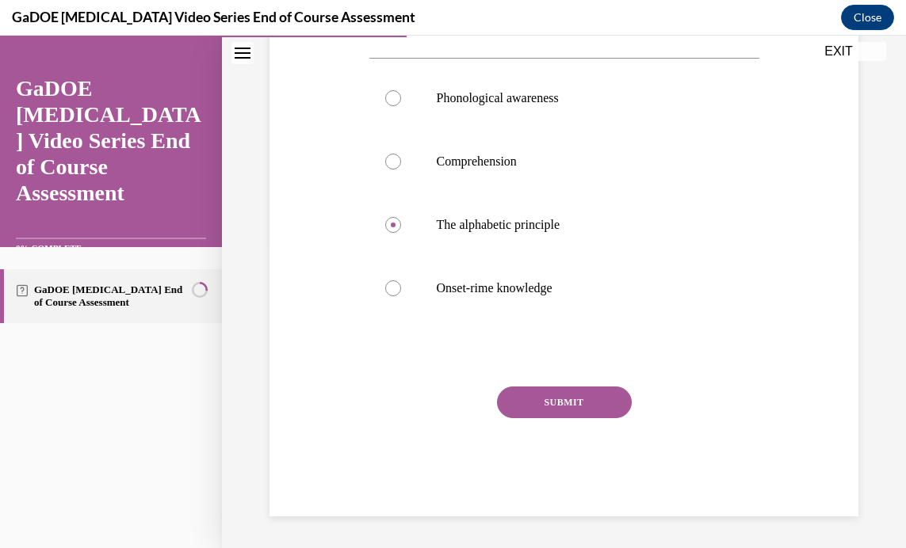
click at [549, 398] on button "SUBMIT" at bounding box center [564, 403] width 135 height 32
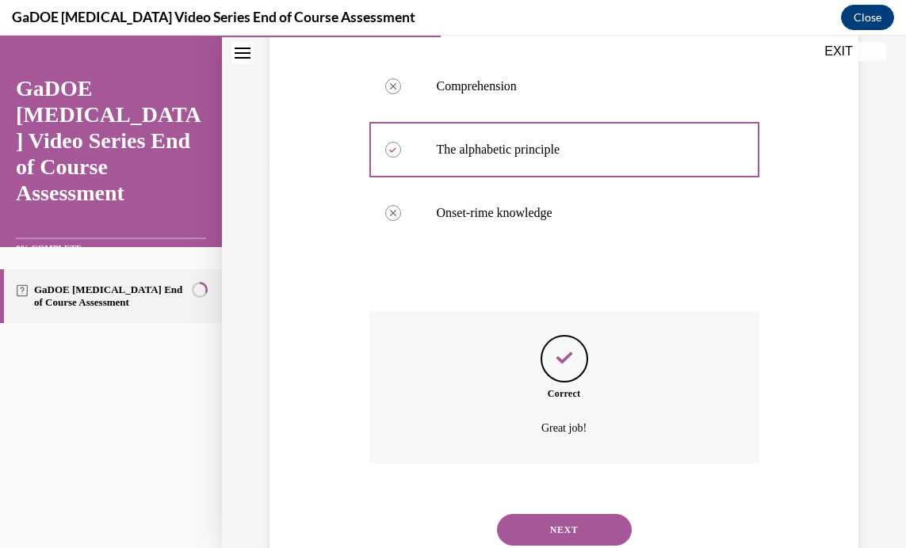
scroll to position [442, 0]
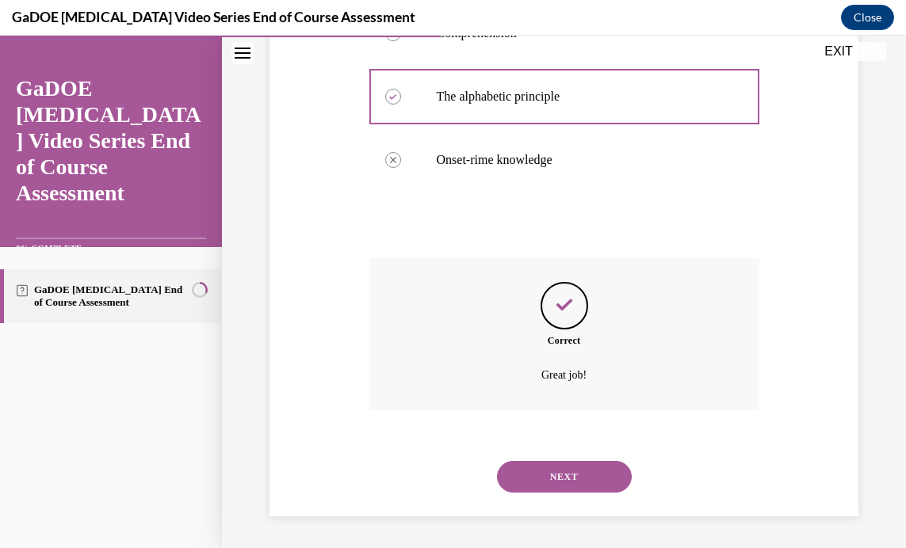
click at [559, 468] on button "NEXT" at bounding box center [564, 477] width 135 height 32
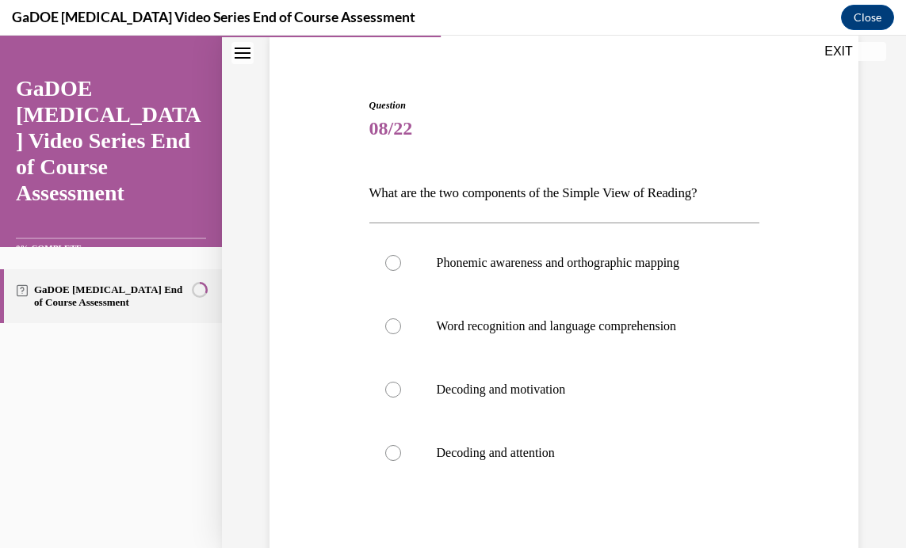
scroll to position [145, 0]
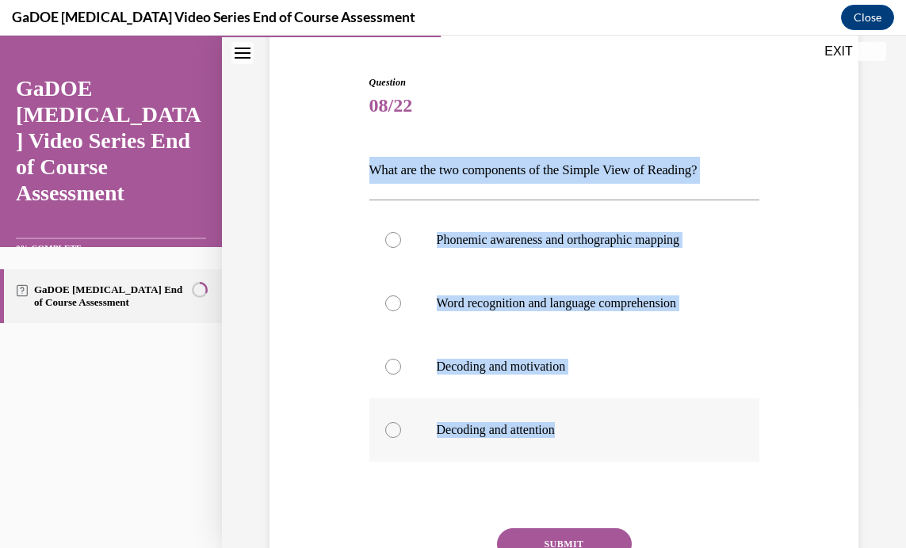
drag, startPoint x: 364, startPoint y: 166, endPoint x: 656, endPoint y: 418, distance: 385.5
click at [656, 418] on div "Question 08/22 What are the two components of the Simple View of Reading? Phone…" at bounding box center [564, 355] width 398 height 607
copy div "What are the two components of the Simple View of Reading? Phonemic awareness a…"
click at [712, 265] on label "Phonemic awareness and orthographic mapping" at bounding box center [564, 239] width 390 height 63
click at [401, 248] on input "Phonemic awareness and orthographic mapping" at bounding box center [393, 240] width 16 height 16
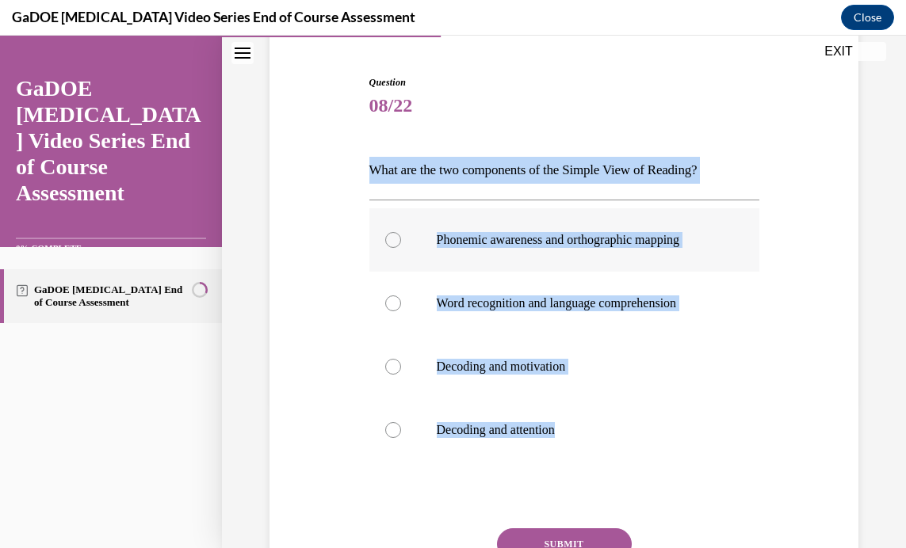
radio input "true"
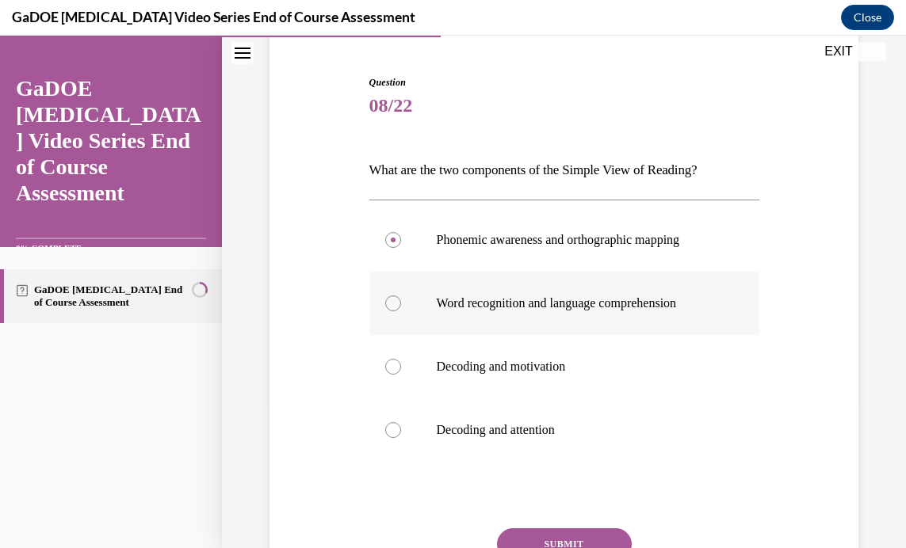
click at [391, 300] on div at bounding box center [393, 304] width 16 height 16
click at [391, 300] on input "Word recognition and language comprehension" at bounding box center [393, 304] width 16 height 16
radio input "true"
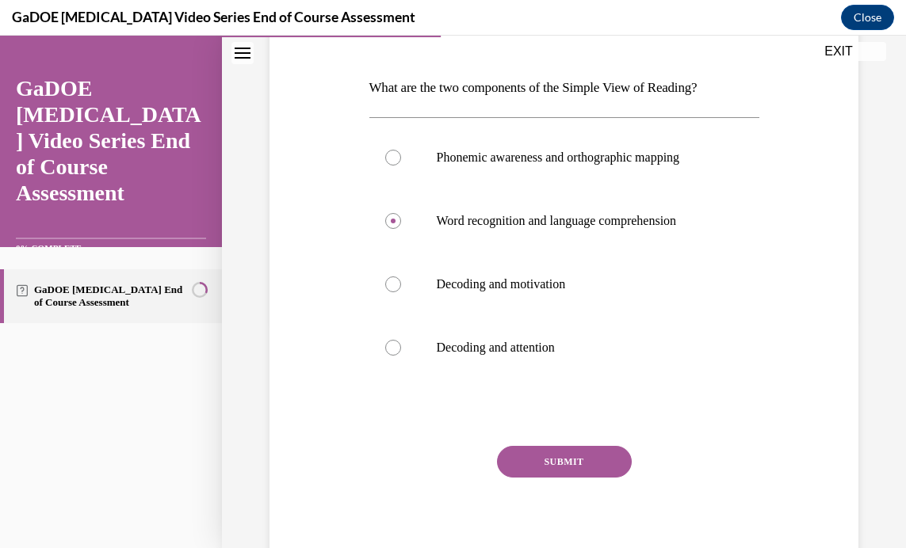
scroll to position [267, 0]
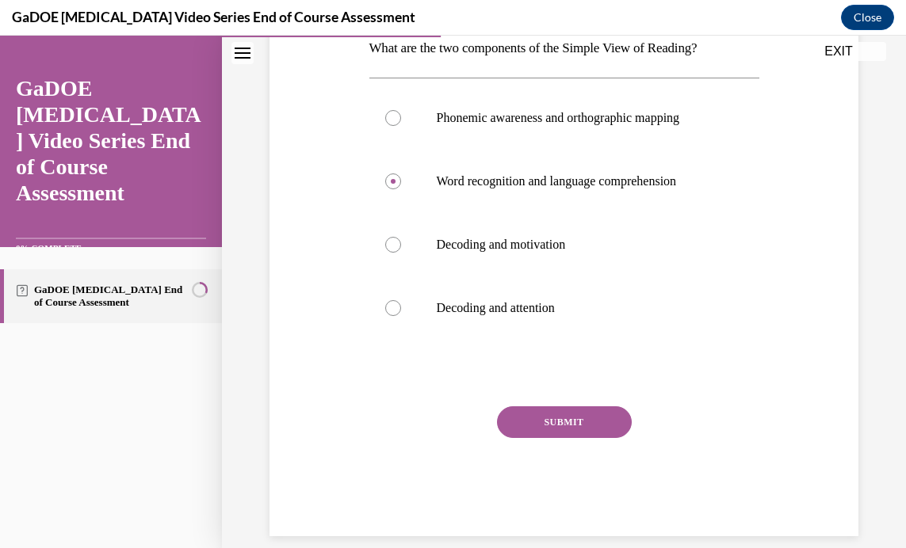
click at [529, 424] on button "SUBMIT" at bounding box center [564, 423] width 135 height 32
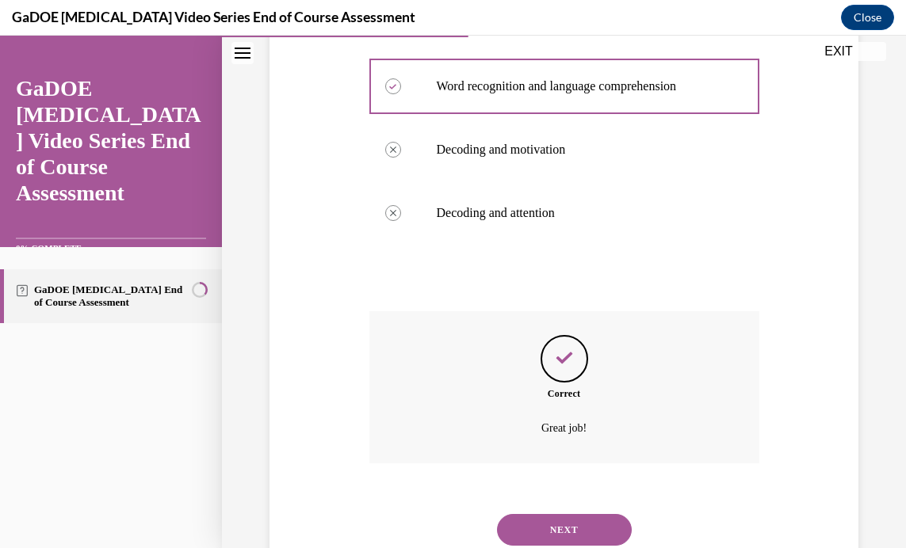
scroll to position [415, 0]
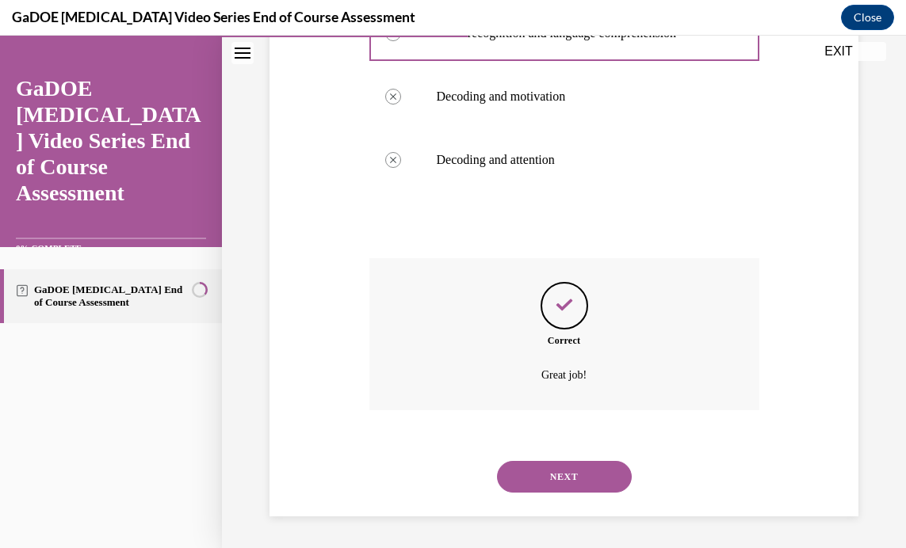
click at [572, 476] on button "NEXT" at bounding box center [564, 477] width 135 height 32
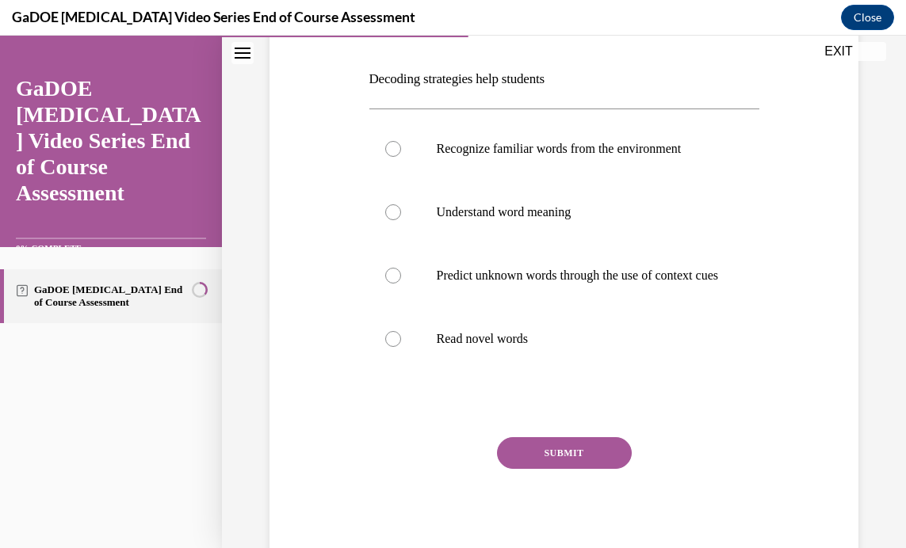
scroll to position [236, 0]
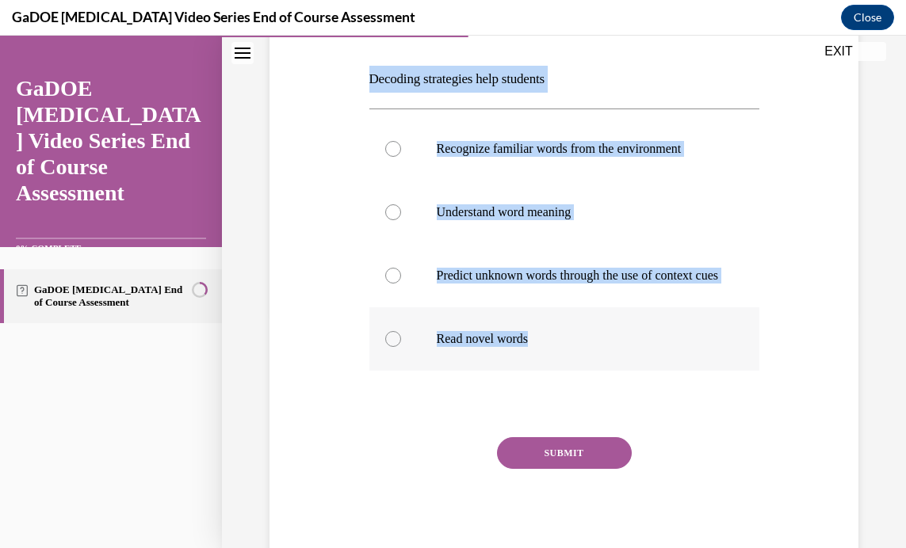
drag, startPoint x: 349, startPoint y: 74, endPoint x: 620, endPoint y: 368, distance: 399.8
click at [620, 368] on div "Question 09/22 Decoding strategies help students Recognize familiar words from …" at bounding box center [563, 252] width 597 height 631
copy div "Decoding strategies help students Recognize familiar words from the environment…"
drag, startPoint x: 807, startPoint y: 310, endPoint x: 789, endPoint y: 317, distance: 19.6
click at [807, 311] on div "Question 09/22 Decoding strategies help students Recognize familiar words from …" at bounding box center [563, 252] width 597 height 631
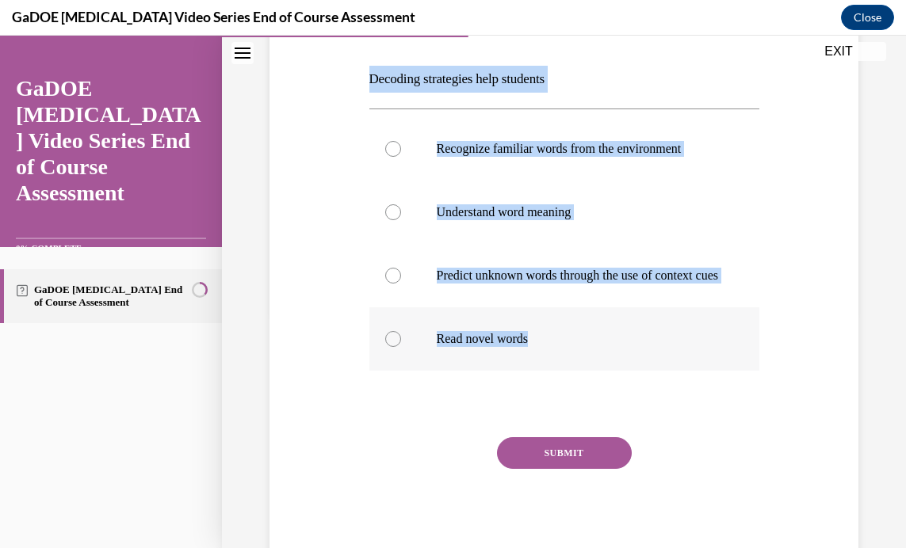
click at [391, 347] on div at bounding box center [393, 339] width 16 height 16
click at [391, 347] on input "Read novel words" at bounding box center [393, 339] width 16 height 16
radio input "true"
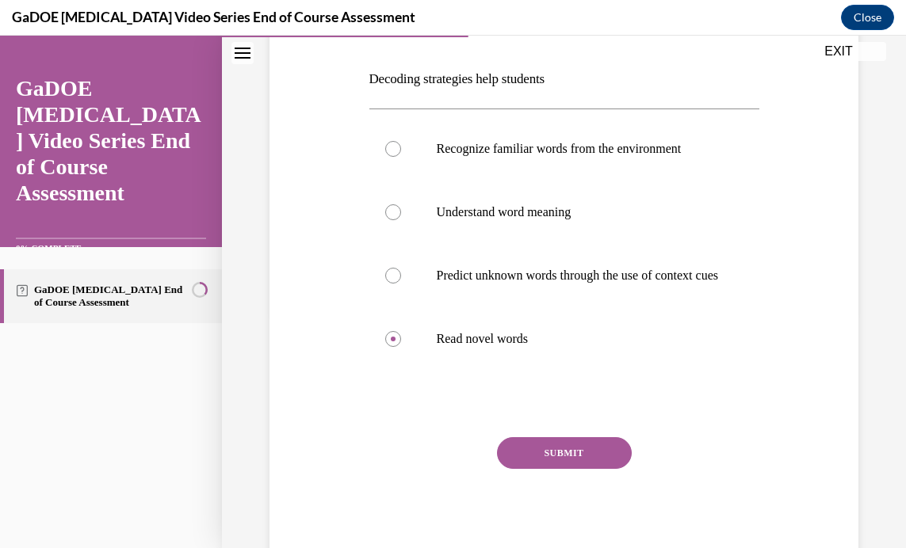
click at [545, 464] on button "SUBMIT" at bounding box center [564, 453] width 135 height 32
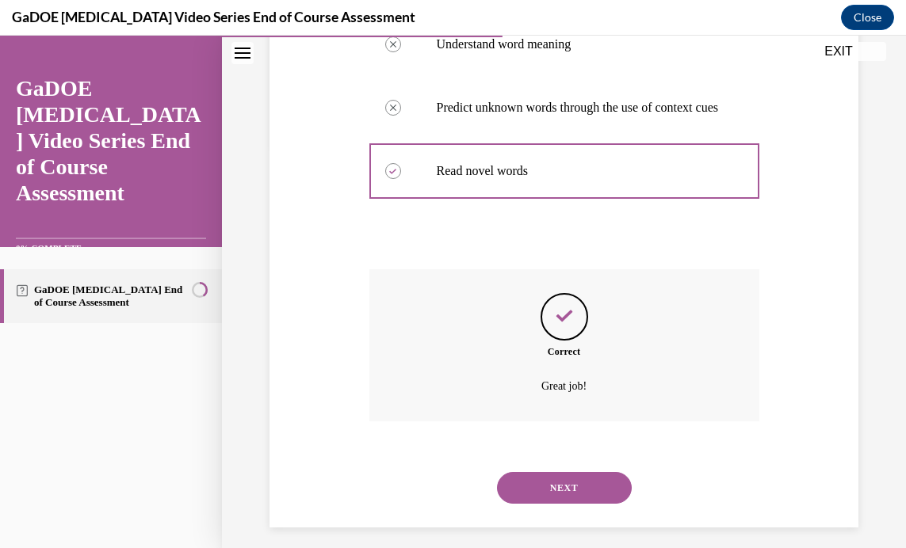
scroll to position [431, 0]
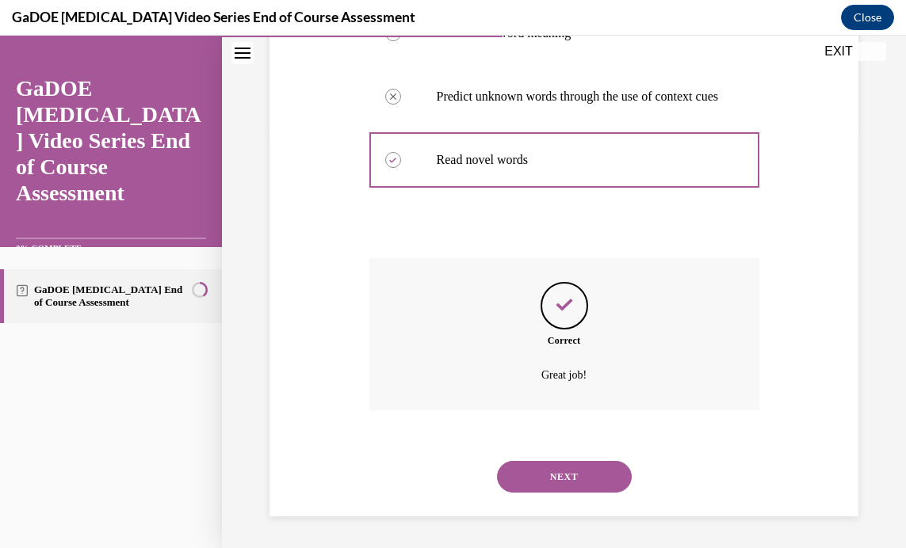
click at [557, 475] on button "NEXT" at bounding box center [564, 477] width 135 height 32
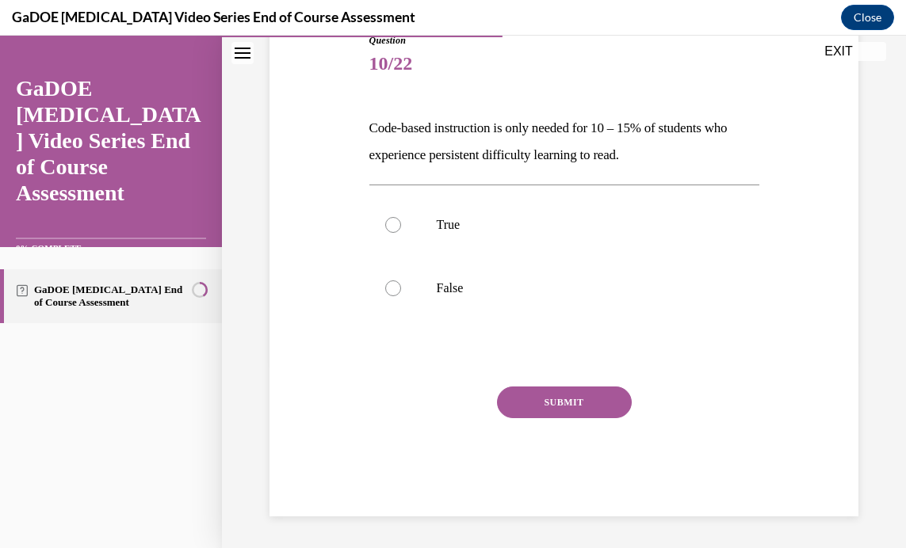
scroll to position [176, 0]
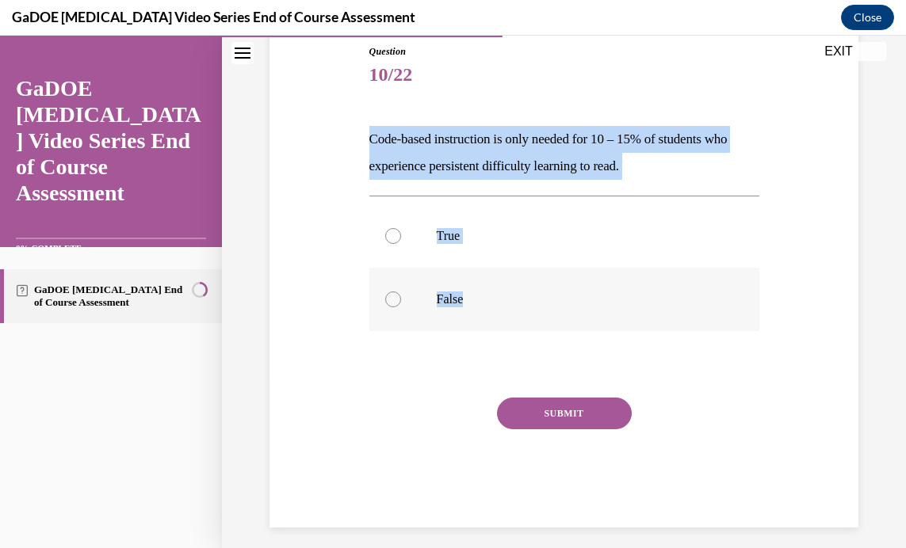
drag, startPoint x: 340, startPoint y: 144, endPoint x: 635, endPoint y: 311, distance: 338.5
click at [635, 311] on div "Question 10/22 Code-based instruction is only needed for 10 – 15% of students w…" at bounding box center [563, 262] width 597 height 531
copy div "Code-based instruction is only needed for 10 – 15% of students who experience p…"
click at [388, 294] on div at bounding box center [393, 300] width 16 height 16
click at [388, 294] on input "False" at bounding box center [393, 300] width 16 height 16
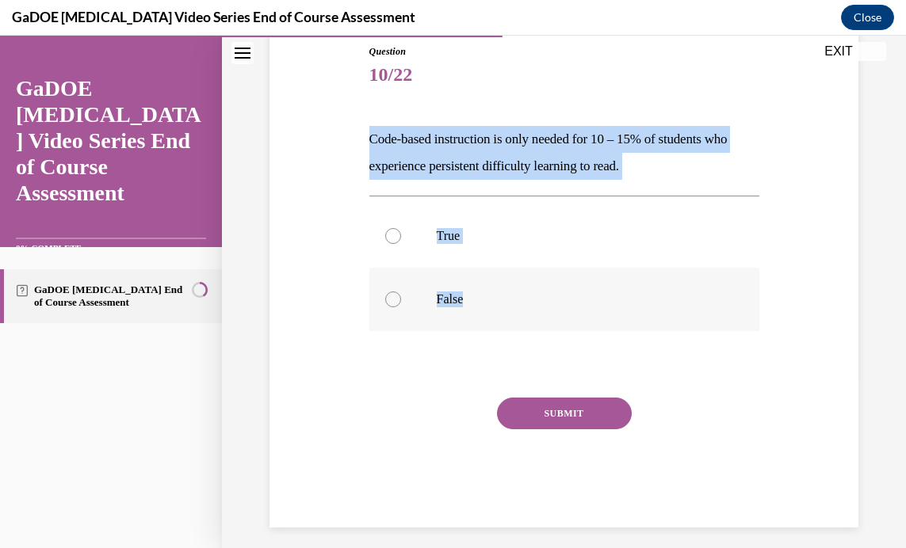
radio input "true"
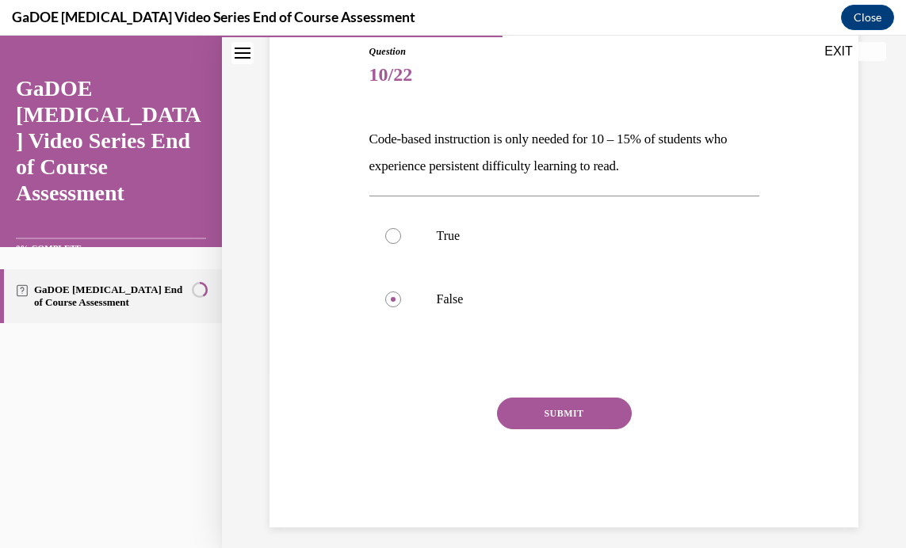
click at [559, 402] on button "SUBMIT" at bounding box center [564, 414] width 135 height 32
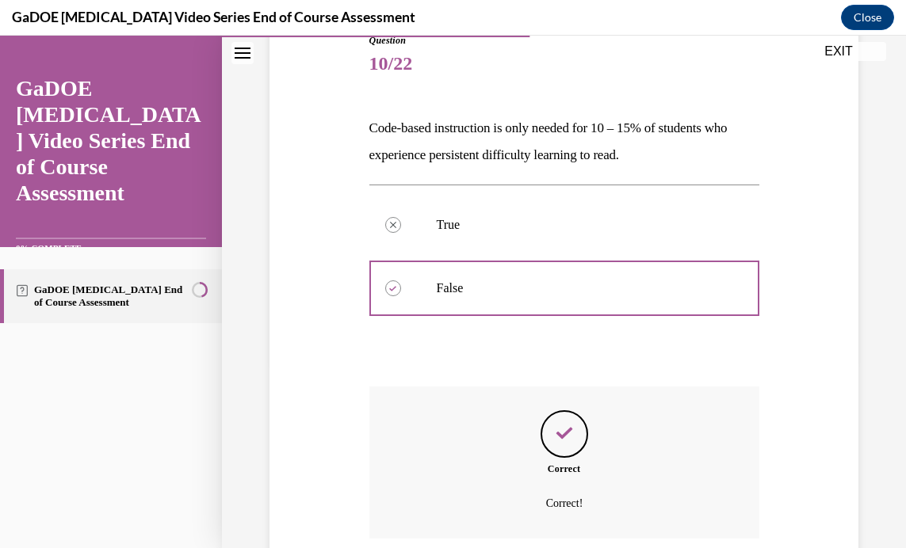
scroll to position [315, 0]
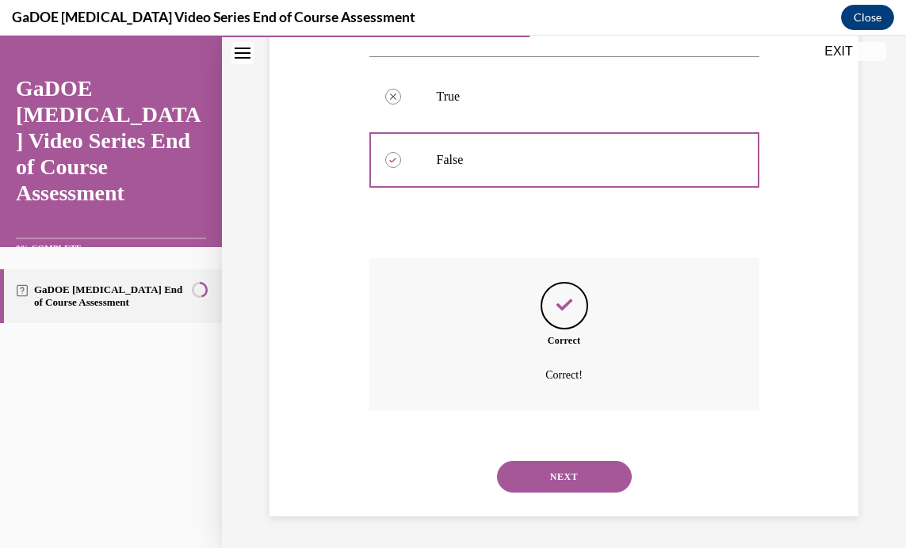
click at [560, 475] on button "NEXT" at bounding box center [564, 477] width 135 height 32
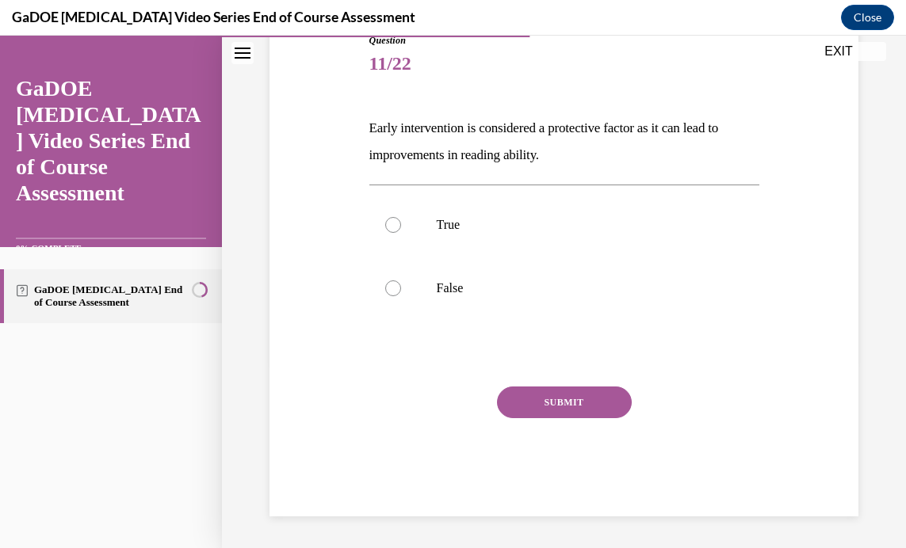
scroll to position [176, 0]
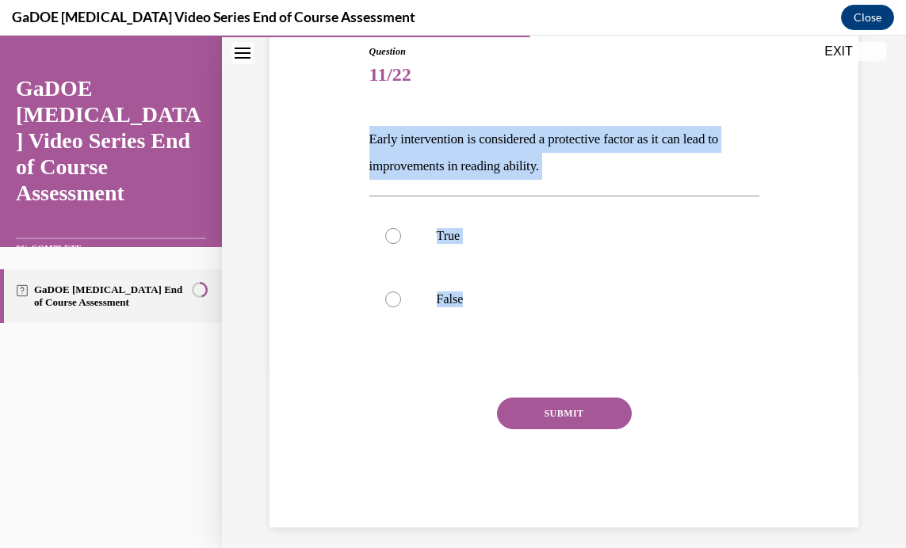
drag, startPoint x: 361, startPoint y: 133, endPoint x: 604, endPoint y: 334, distance: 314.6
click at [604, 334] on div "Question 11/22 Early intervention is considered a protective factor as it can l…" at bounding box center [563, 262] width 597 height 531
drag, startPoint x: 386, startPoint y: 229, endPoint x: 431, endPoint y: 247, distance: 48.7
click at [387, 230] on div at bounding box center [393, 236] width 16 height 16
click at [387, 230] on input "True" at bounding box center [393, 236] width 16 height 16
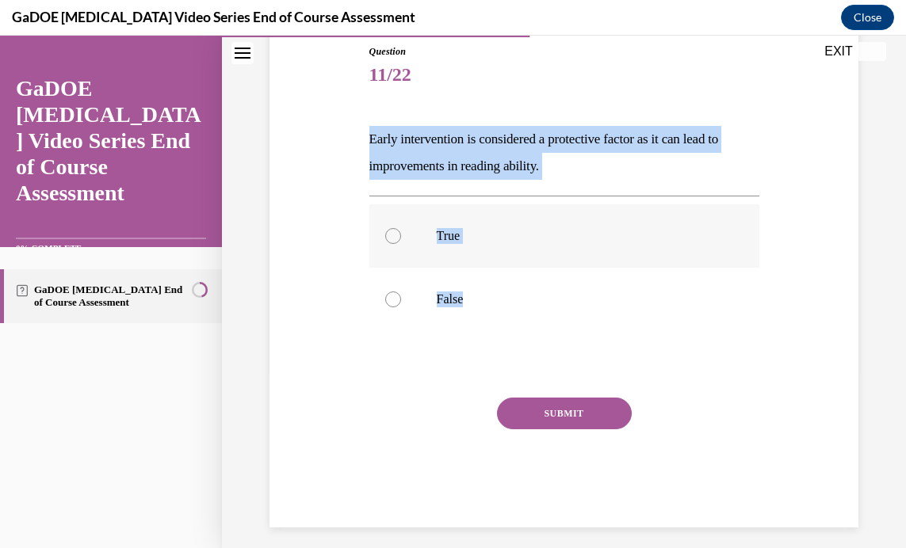
radio input "true"
click at [544, 409] on button "SUBMIT" at bounding box center [564, 414] width 135 height 32
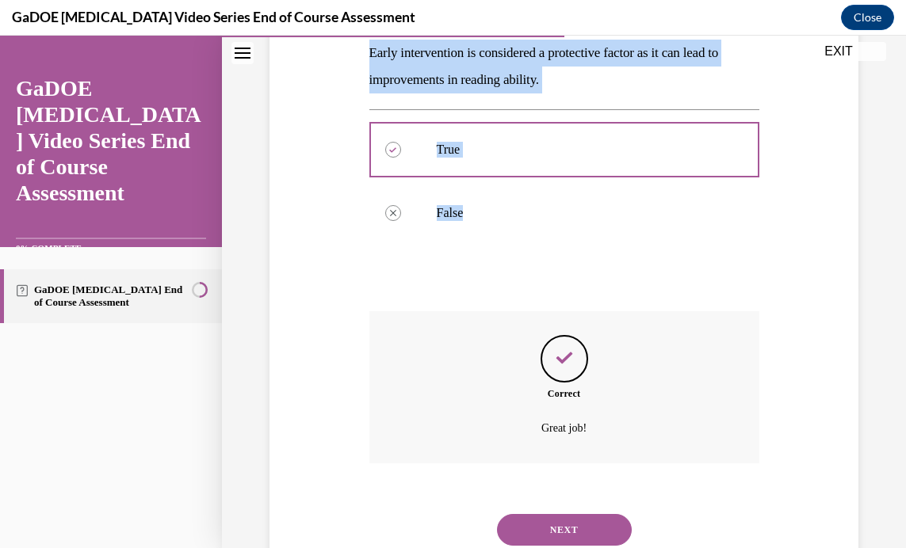
scroll to position [315, 0]
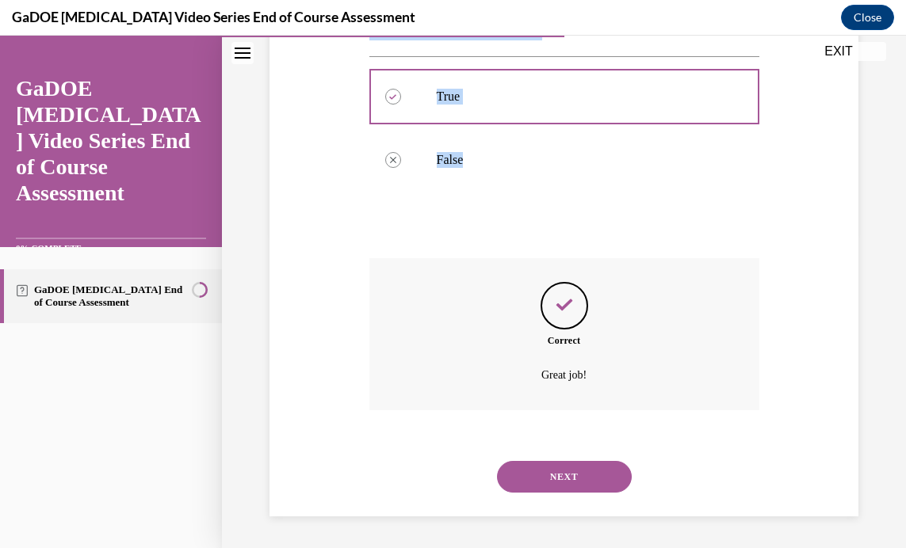
click at [559, 475] on button "NEXT" at bounding box center [564, 477] width 135 height 32
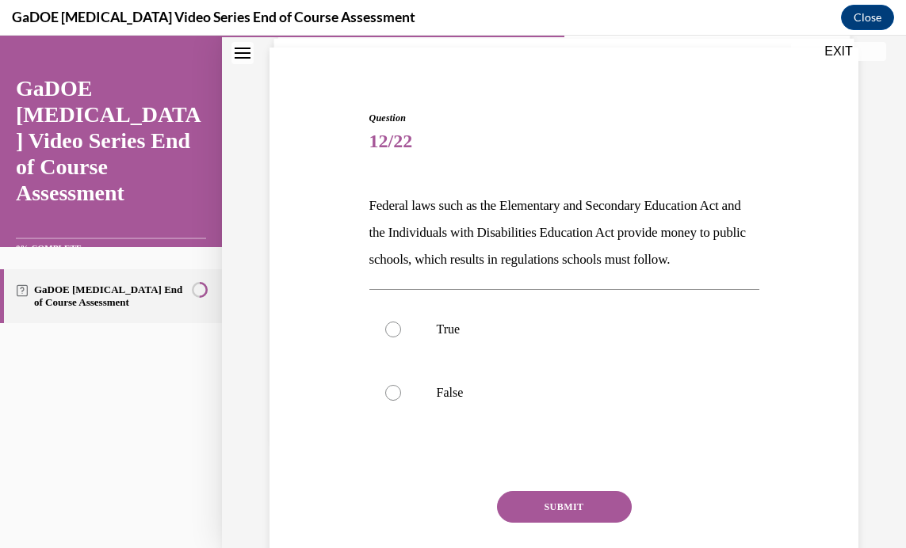
scroll to position [127, 0]
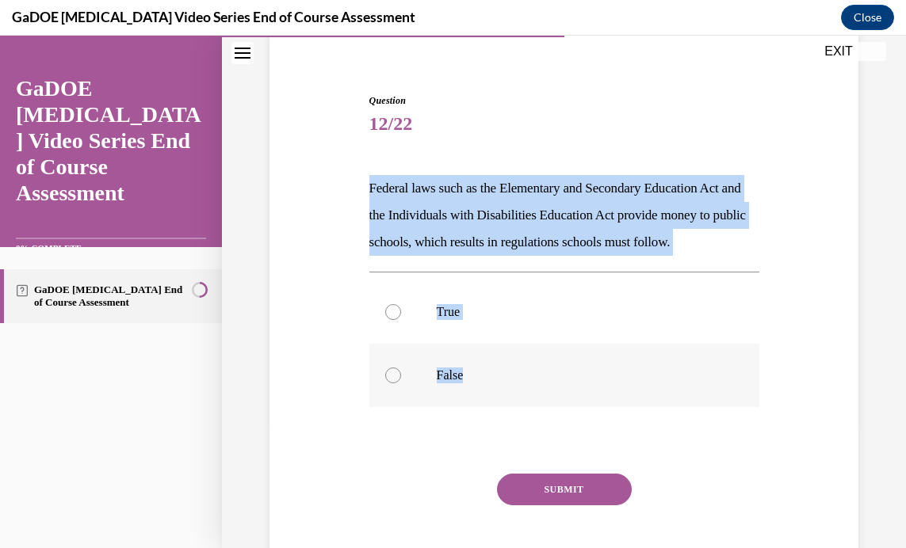
drag, startPoint x: 354, startPoint y: 179, endPoint x: 563, endPoint y: 387, distance: 294.7
click at [563, 387] on div "Question 12/22 Federal laws such as the Elementary and Secondary Education Act …" at bounding box center [563, 325] width 597 height 558
drag, startPoint x: 563, startPoint y: 387, endPoint x: 453, endPoint y: 215, distance: 204.4
click at [391, 320] on div at bounding box center [393, 312] width 16 height 16
click at [391, 320] on input "True" at bounding box center [393, 312] width 16 height 16
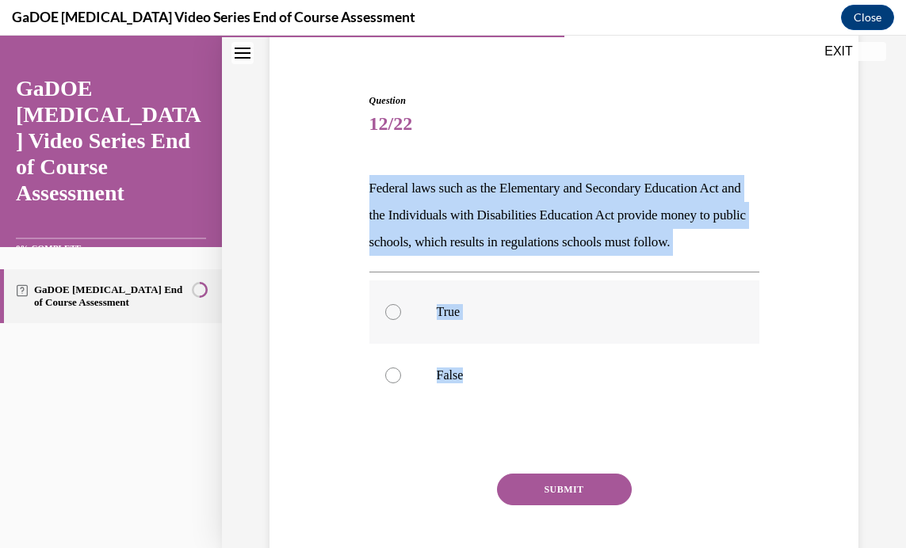
radio input "true"
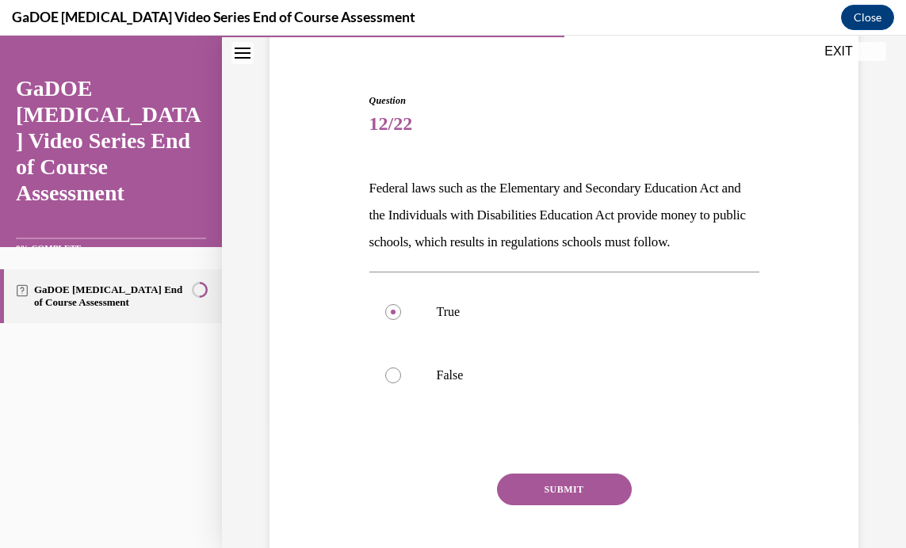
click at [578, 506] on button "SUBMIT" at bounding box center [564, 490] width 135 height 32
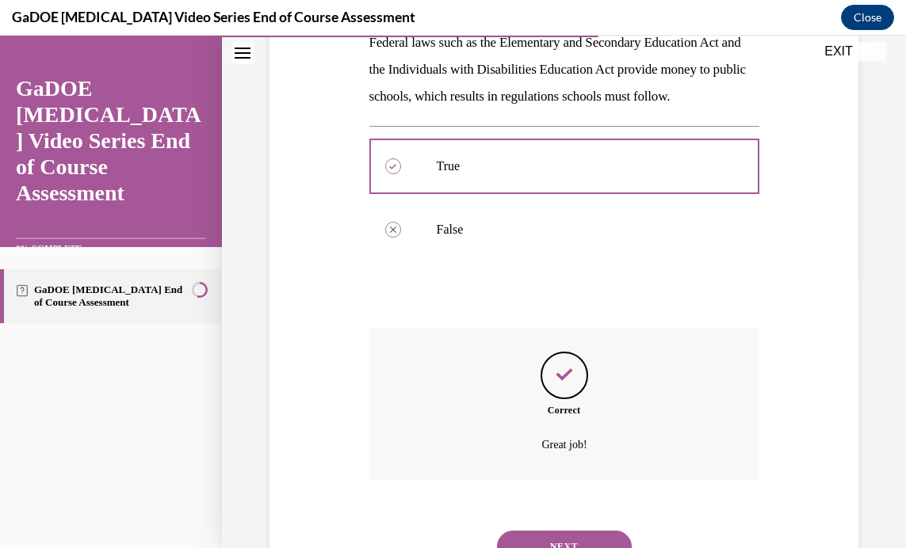
scroll to position [369, 0]
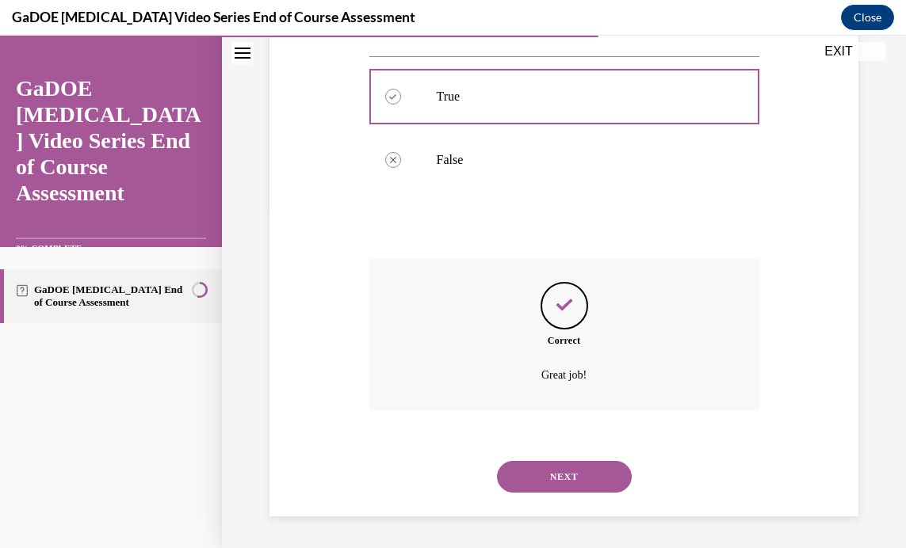
click at [553, 470] on button "NEXT" at bounding box center [564, 477] width 135 height 32
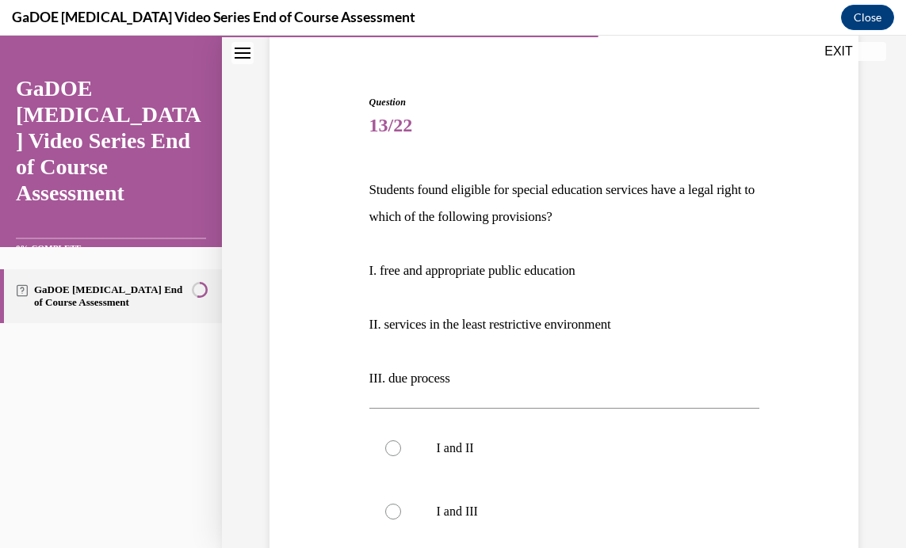
scroll to position [130, 0]
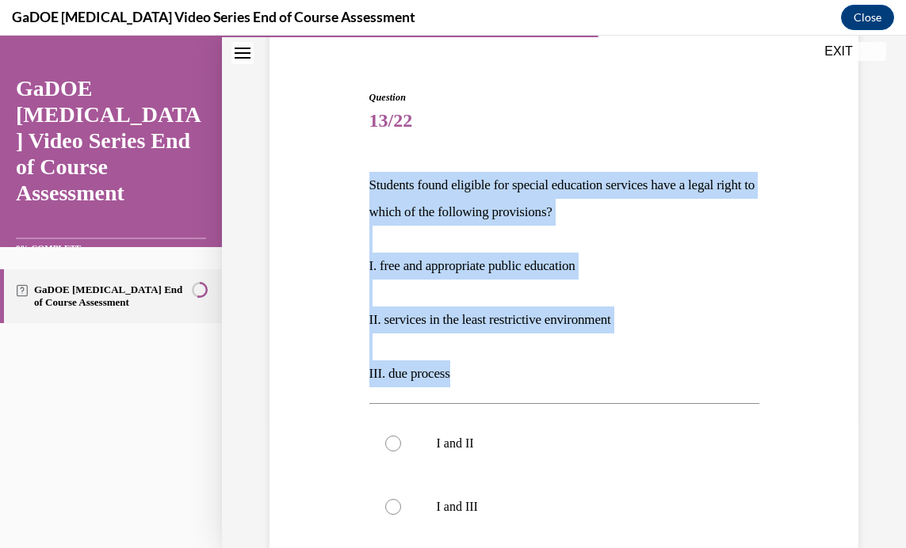
drag, startPoint x: 344, startPoint y: 180, endPoint x: 662, endPoint y: 385, distance: 378.3
click at [662, 385] on div "Question 13/22 Students found eligible for special education services have a le…" at bounding box center [563, 452] width 597 height 819
drag, startPoint x: 527, startPoint y: 367, endPoint x: 523, endPoint y: 386, distance: 19.4
click at [526, 367] on p "III. due process" at bounding box center [564, 374] width 390 height 27
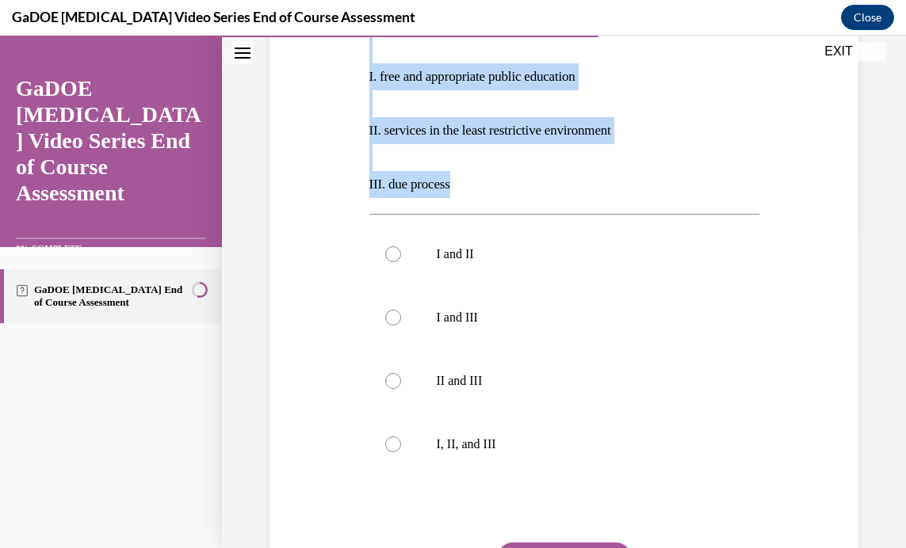
scroll to position [324, 0]
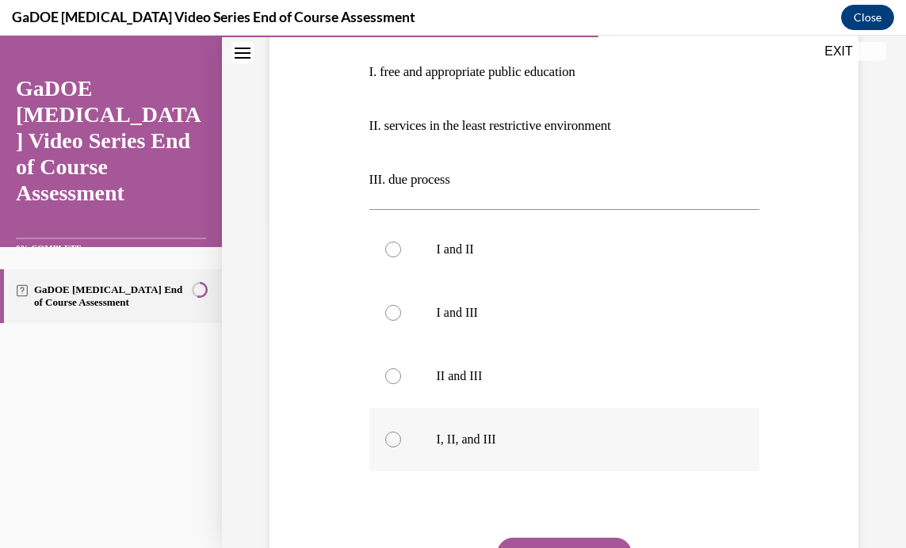
click at [395, 435] on div at bounding box center [393, 440] width 16 height 16
click at [395, 435] on input "I, II, and III" at bounding box center [393, 440] width 16 height 16
radio input "true"
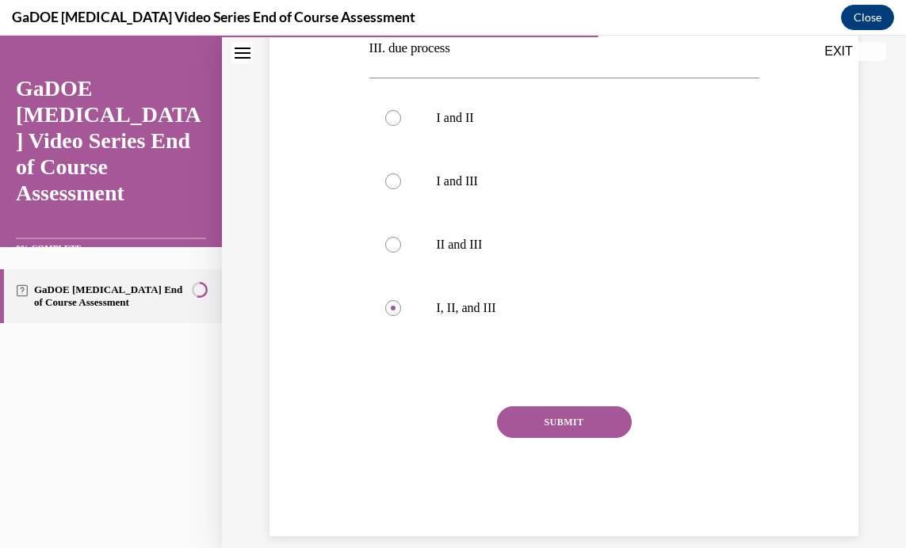
click at [522, 426] on button "SUBMIT" at bounding box center [564, 423] width 135 height 32
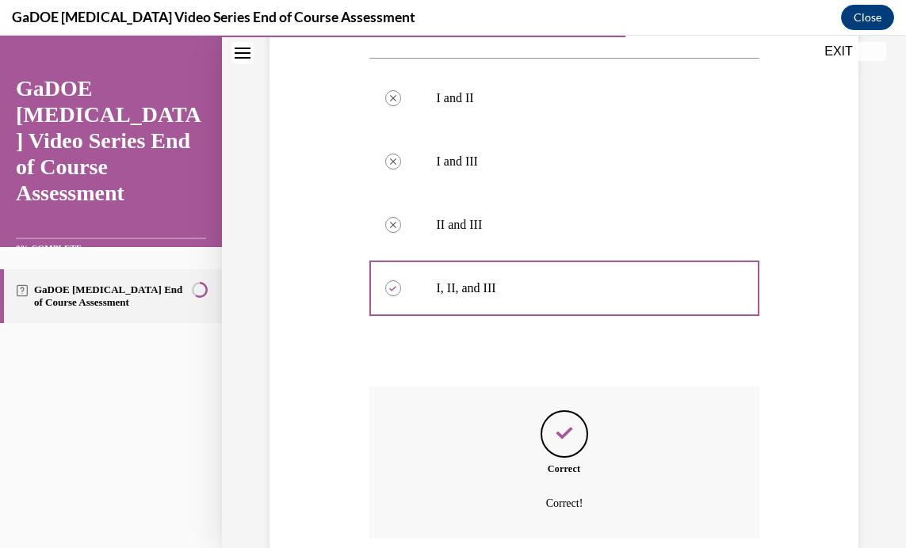
scroll to position [604, 0]
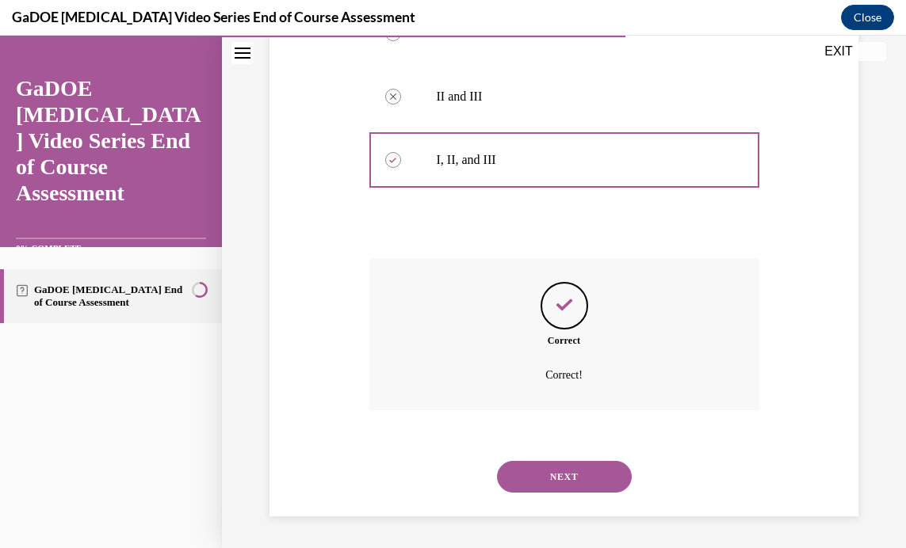
click at [580, 467] on button "NEXT" at bounding box center [564, 477] width 135 height 32
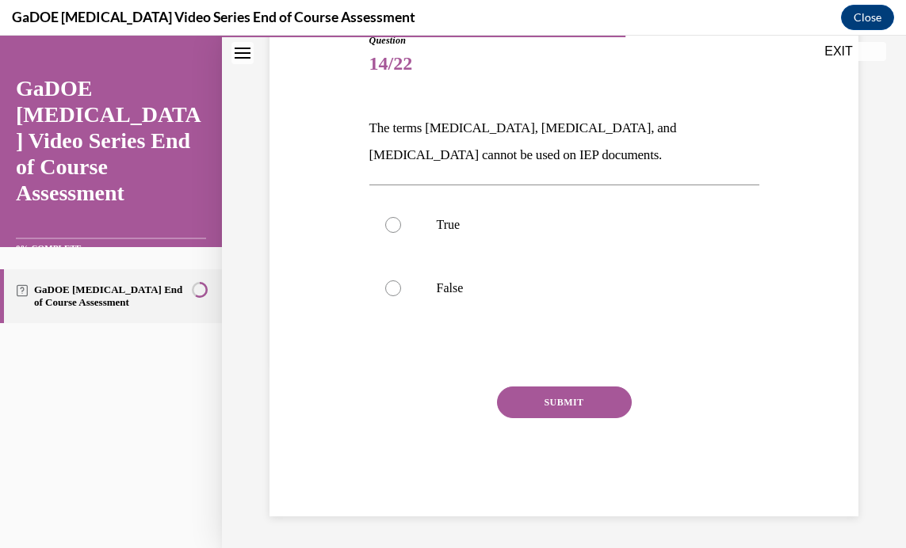
scroll to position [176, 0]
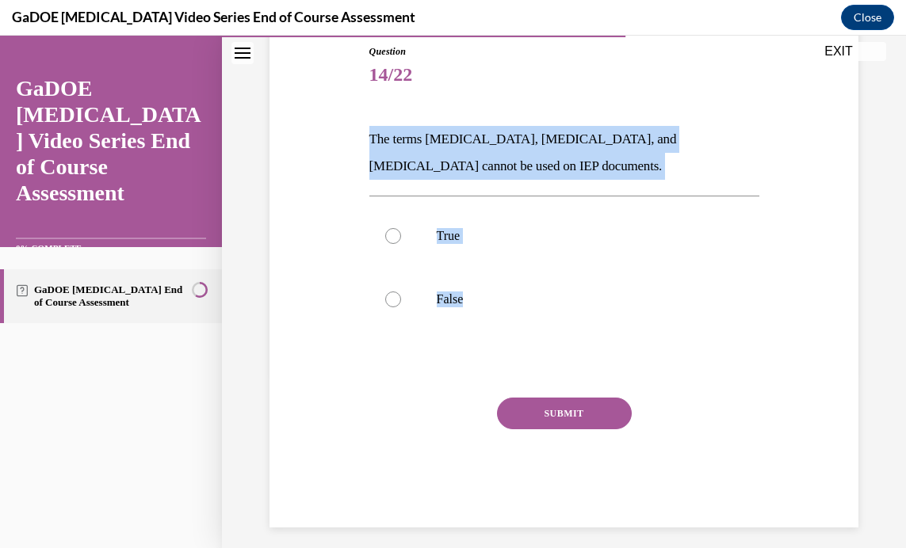
drag, startPoint x: 357, startPoint y: 135, endPoint x: 632, endPoint y: 332, distance: 338.4
click at [632, 332] on div "Question 14/22 The terms dyslexia, dyscalculia, and dysgraphia cannot be used o…" at bounding box center [563, 262] width 597 height 531
click at [540, 152] on p "The terms dyslexia, dyscalculia, and dysgraphia cannot be used on IEP documents." at bounding box center [564, 153] width 390 height 54
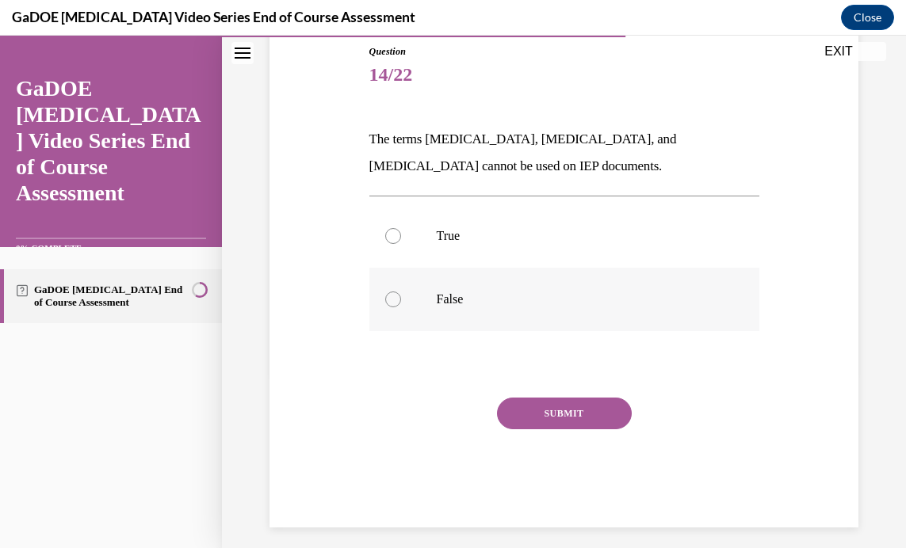
click at [385, 295] on div at bounding box center [393, 300] width 16 height 16
click at [385, 295] on input "False" at bounding box center [393, 300] width 16 height 16
radio input "true"
click at [576, 418] on button "SUBMIT" at bounding box center [564, 414] width 135 height 32
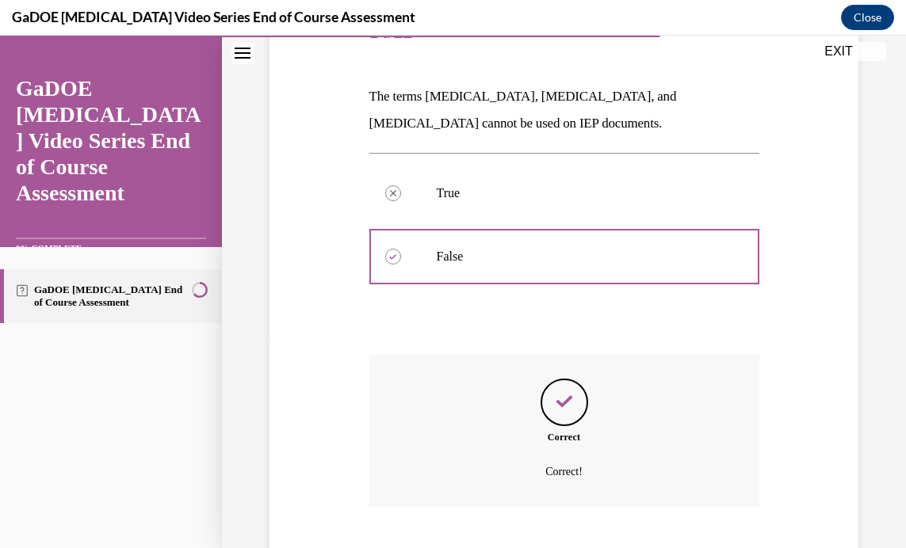
scroll to position [315, 0]
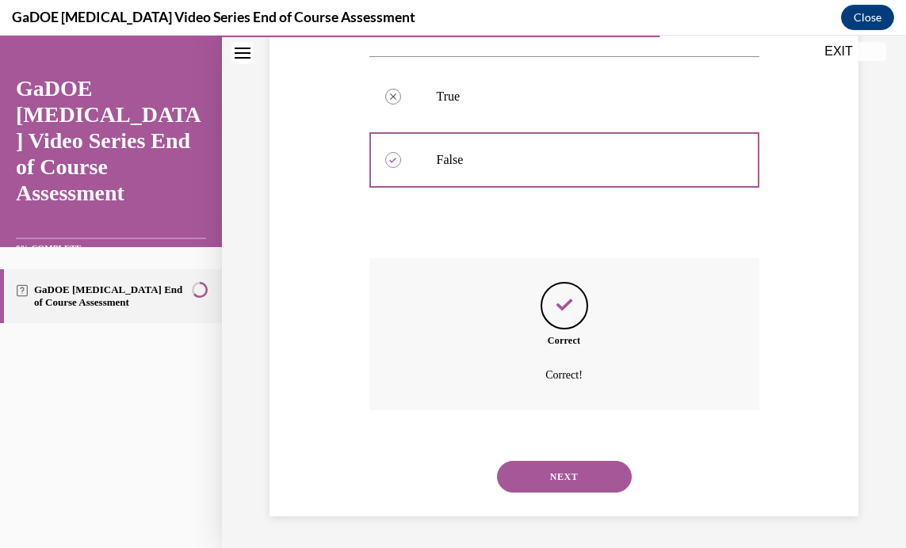
click at [559, 468] on button "NEXT" at bounding box center [564, 477] width 135 height 32
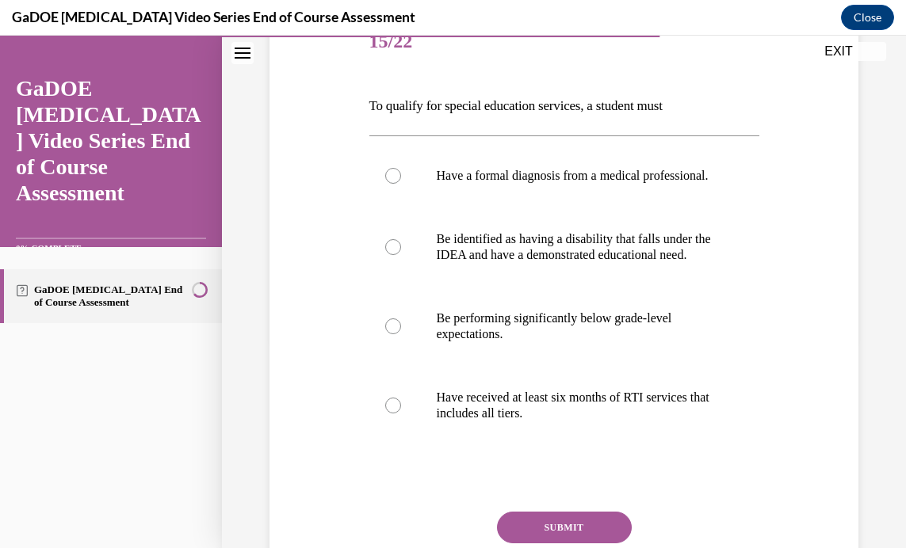
scroll to position [212, 0]
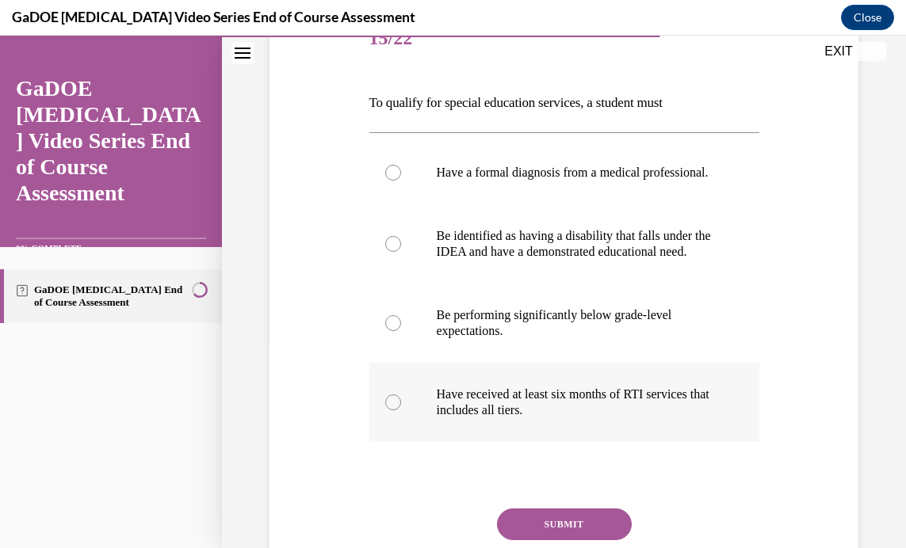
drag, startPoint x: 347, startPoint y: 98, endPoint x: 672, endPoint y: 443, distance: 473.7
click at [672, 443] on div "Question 15/22 To qualify for special education services, a student must Have a…" at bounding box center [563, 299] width 597 height 678
click at [647, 339] on p "Be performing significantly below grade-level expectations." at bounding box center [578, 323] width 283 height 32
click at [401, 331] on input "Be performing significantly below grade-level expectations." at bounding box center [393, 323] width 16 height 16
radio input "true"
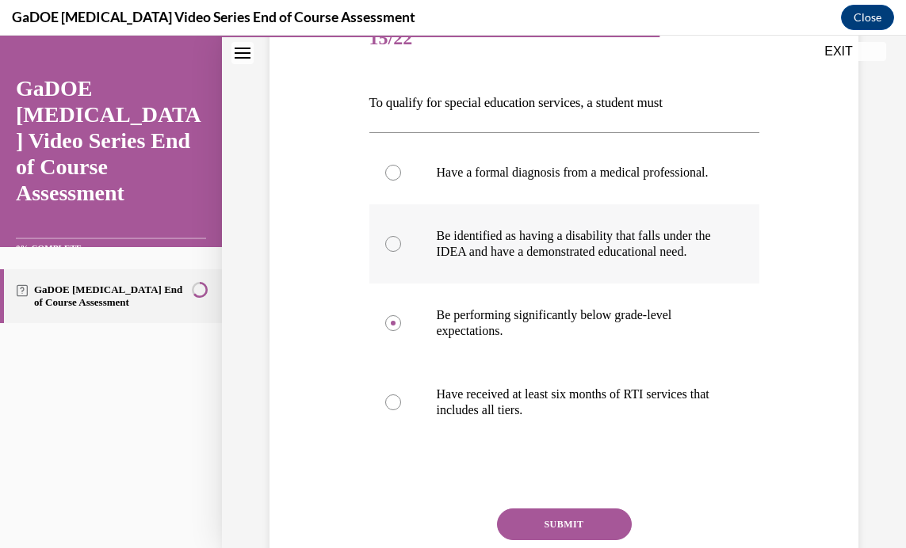
click at [396, 252] on div at bounding box center [393, 244] width 16 height 16
click at [396, 252] on input "Be identified as having a disability that falls under the IDEA and have a demon…" at bounding box center [393, 244] width 16 height 16
radio input "true"
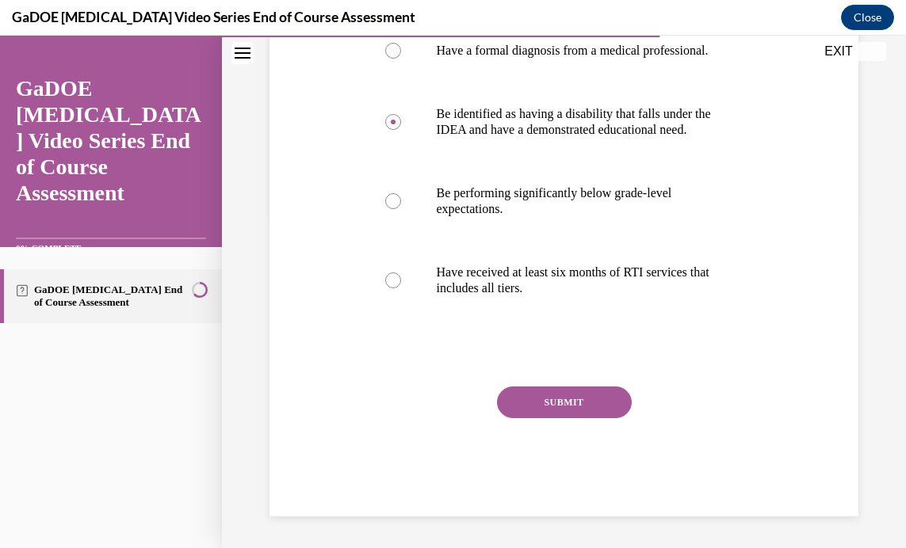
click at [548, 418] on button "SUBMIT" at bounding box center [564, 403] width 135 height 32
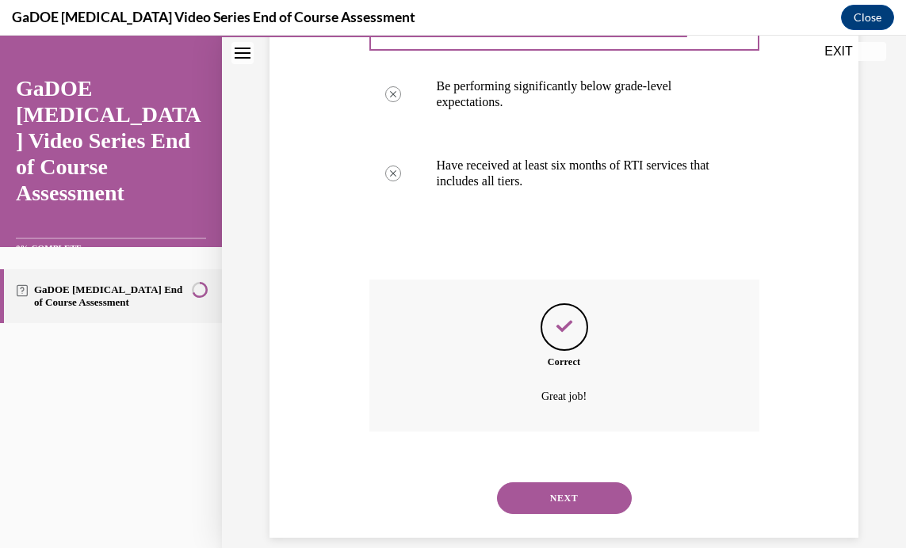
scroll to position [494, 0]
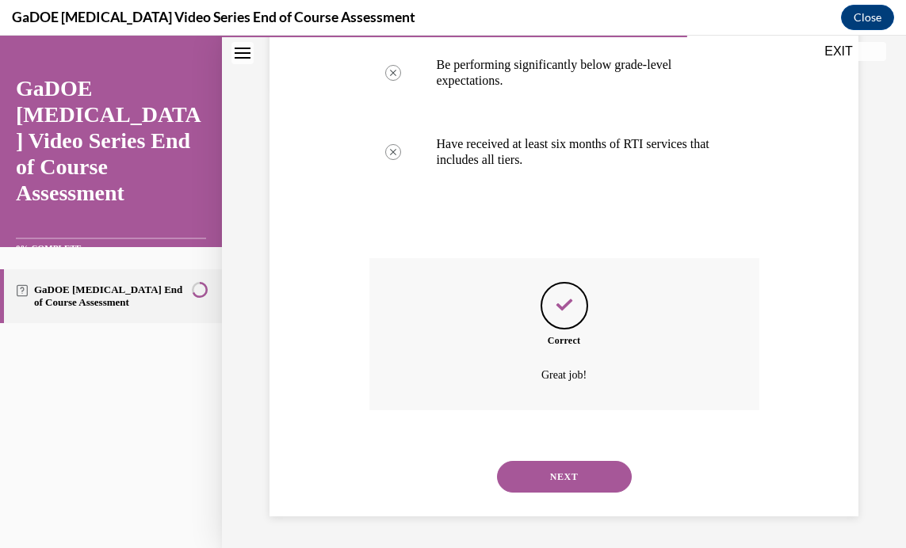
click at [557, 473] on button "NEXT" at bounding box center [564, 477] width 135 height 32
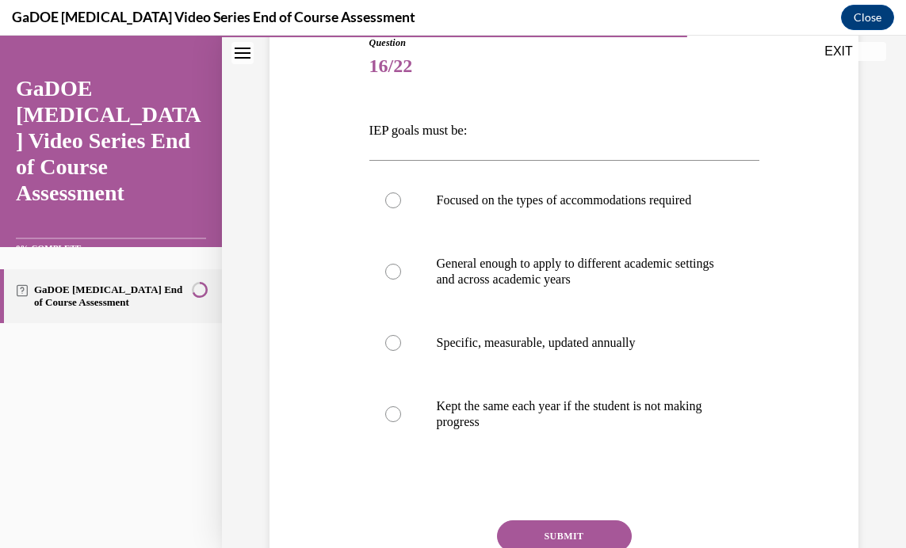
scroll to position [192, 0]
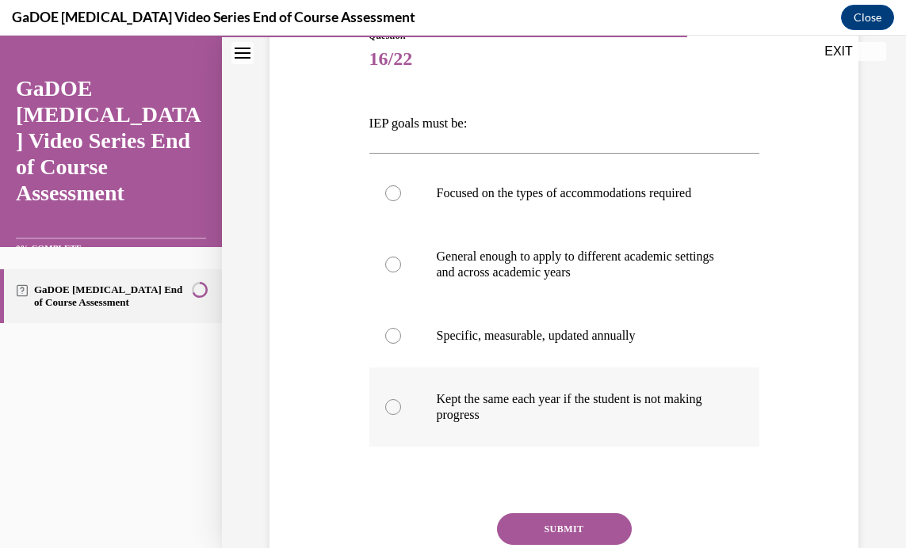
drag, startPoint x: 346, startPoint y: 110, endPoint x: 582, endPoint y: 445, distance: 408.9
click at [582, 445] on div "Question 16/22 IEP goals must be: Focused on the types of accommodations requir…" at bounding box center [563, 312] width 597 height 662
drag, startPoint x: 582, startPoint y: 445, endPoint x: 457, endPoint y: 287, distance: 200.9
drag, startPoint x: 625, startPoint y: 179, endPoint x: 613, endPoint y: 200, distance: 24.2
click at [626, 179] on label "Focused on the types of accommodations required" at bounding box center [564, 193] width 390 height 63
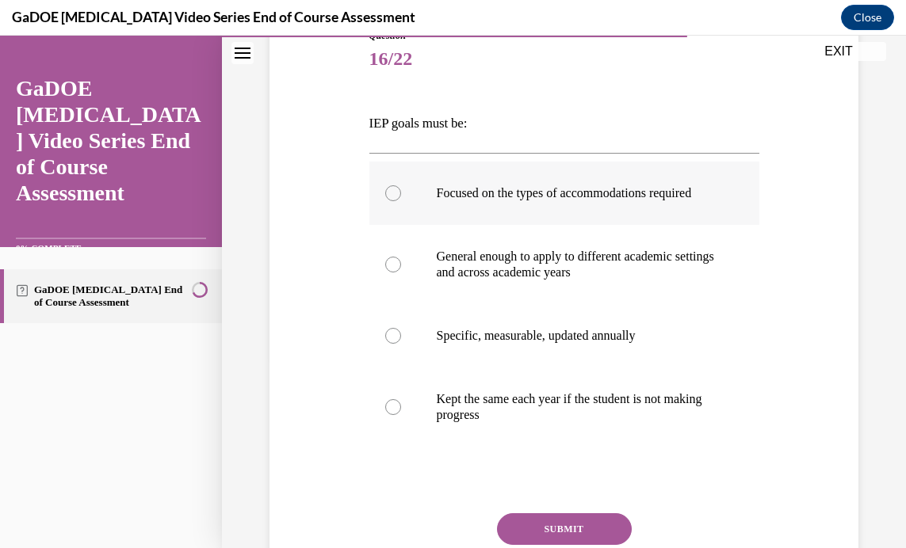
click at [401, 185] on input "Focused on the types of accommodations required" at bounding box center [393, 193] width 16 height 16
radio input "true"
click at [389, 344] on div at bounding box center [393, 336] width 16 height 16
click at [389, 344] on input "Specific, measurable, updated annually" at bounding box center [393, 336] width 16 height 16
radio input "true"
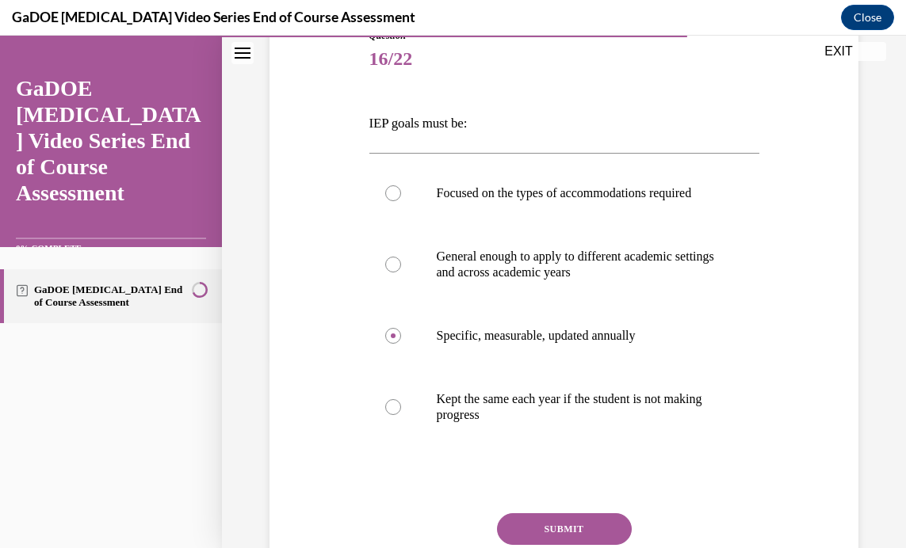
scroll to position [334, 0]
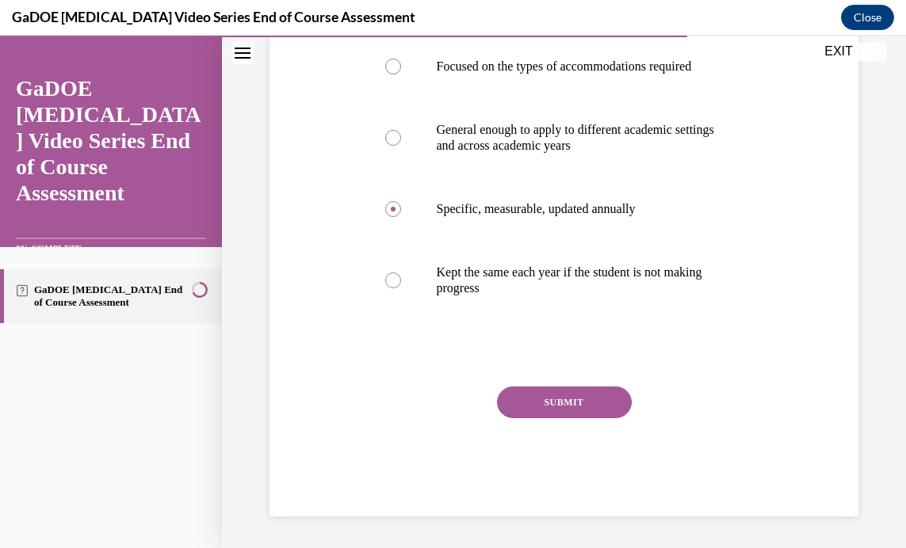
click at [549, 398] on button "SUBMIT" at bounding box center [564, 403] width 135 height 32
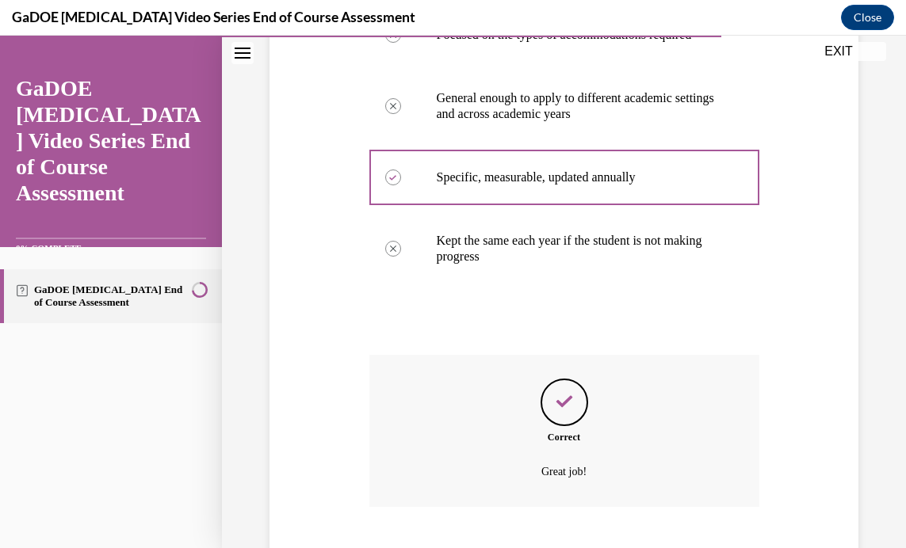
scroll to position [463, 0]
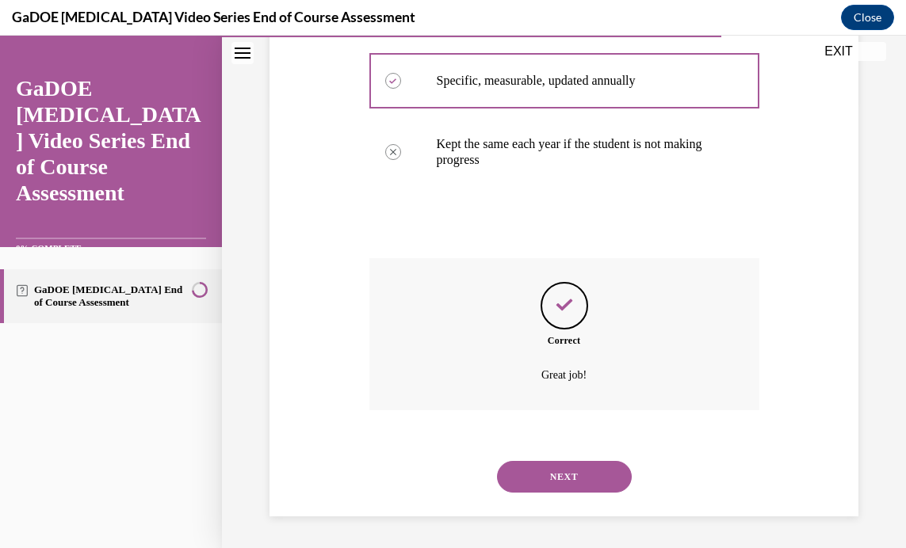
click at [545, 476] on button "NEXT" at bounding box center [564, 477] width 135 height 32
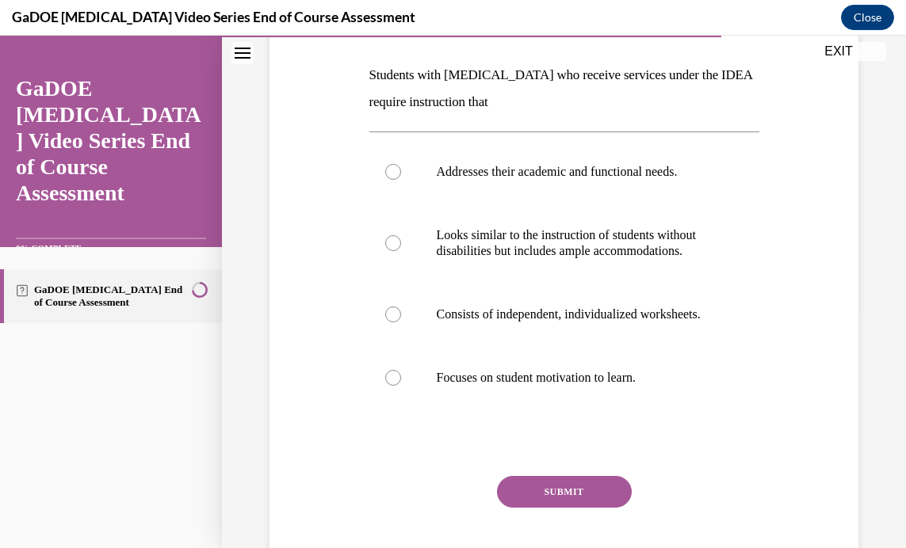
scroll to position [250, 0]
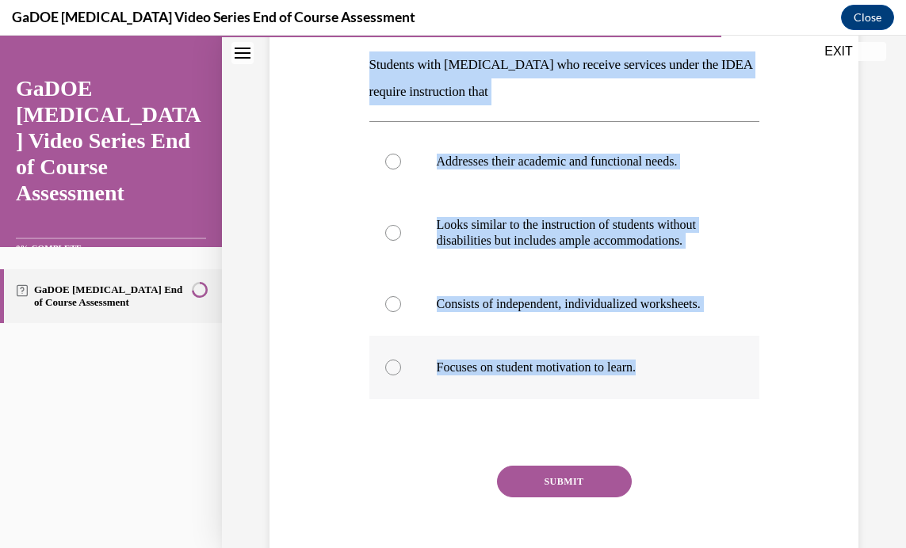
drag, startPoint x: 361, startPoint y: 65, endPoint x: 691, endPoint y: 400, distance: 470.1
click at [691, 400] on div "Question 17/22 Students with dyslexia who receive services under the IDEA requi…" at bounding box center [563, 259] width 597 height 674
click at [624, 214] on label "Looks similar to the instruction of students without disabilities but includes …" at bounding box center [564, 232] width 390 height 79
click at [401, 225] on input "Looks similar to the instruction of students without disabilities but includes …" at bounding box center [393, 233] width 16 height 16
radio input "true"
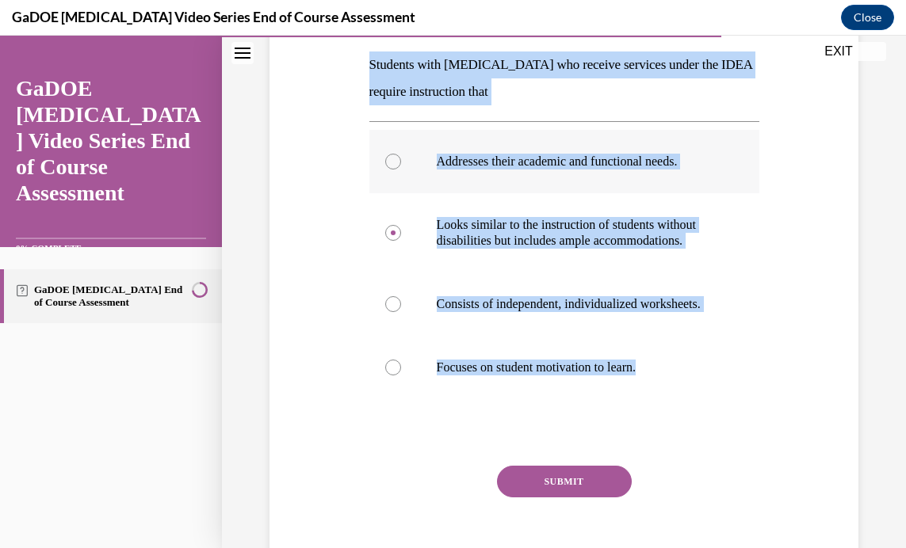
click at [391, 158] on div at bounding box center [393, 162] width 16 height 16
click at [391, 158] on input "Addresses their academic and functional needs." at bounding box center [393, 162] width 16 height 16
radio input "true"
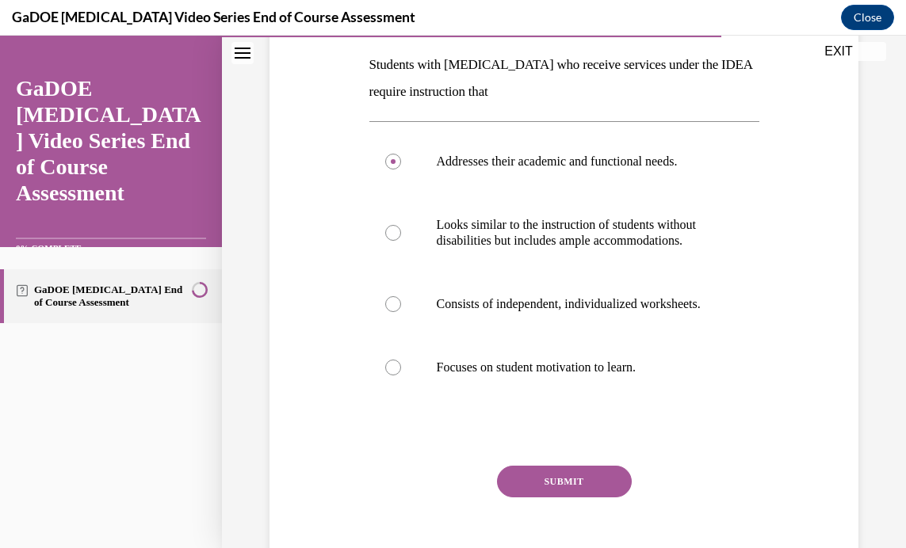
click at [555, 498] on button "SUBMIT" at bounding box center [564, 482] width 135 height 32
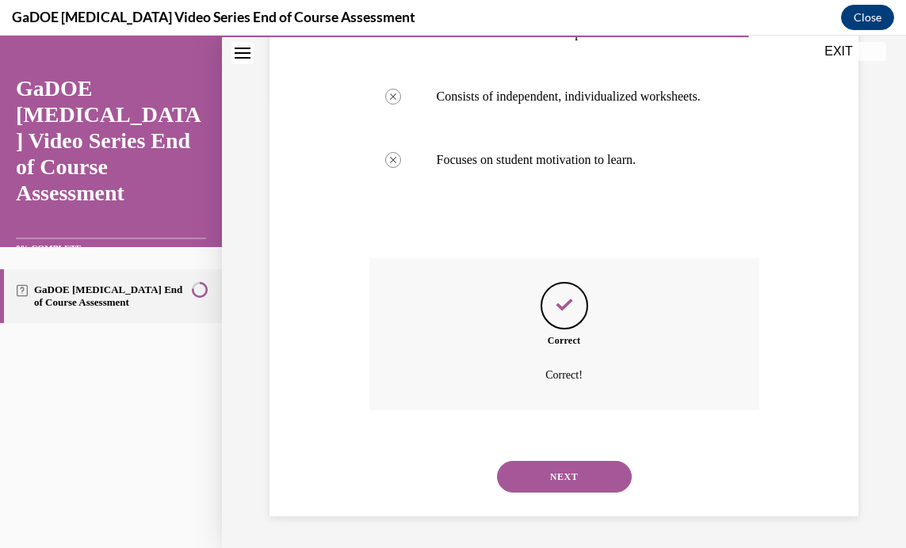
scroll to position [490, 0]
click at [550, 470] on button "NEXT" at bounding box center [564, 477] width 135 height 32
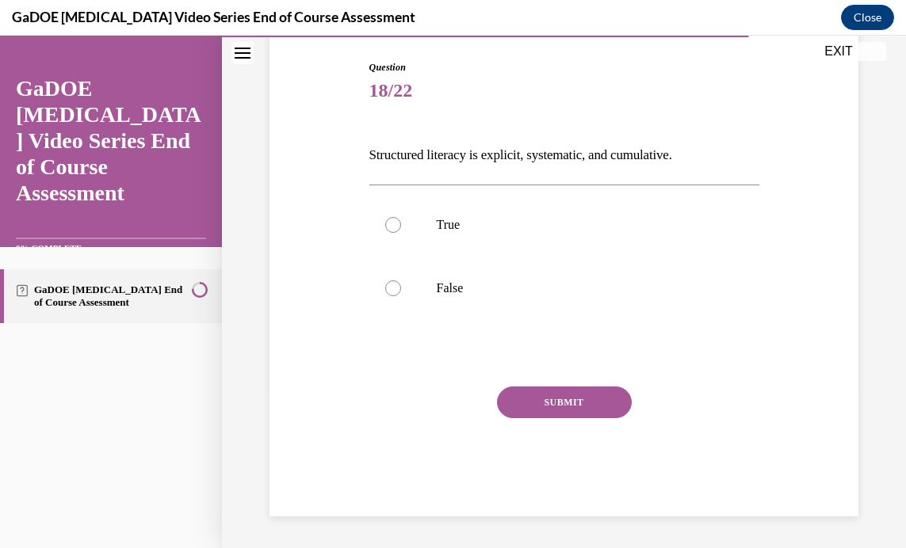
scroll to position [160, 0]
click at [396, 227] on div at bounding box center [393, 225] width 16 height 16
click at [396, 227] on input "True" at bounding box center [393, 225] width 16 height 16
radio input "true"
click at [572, 399] on button "SUBMIT" at bounding box center [564, 403] width 135 height 32
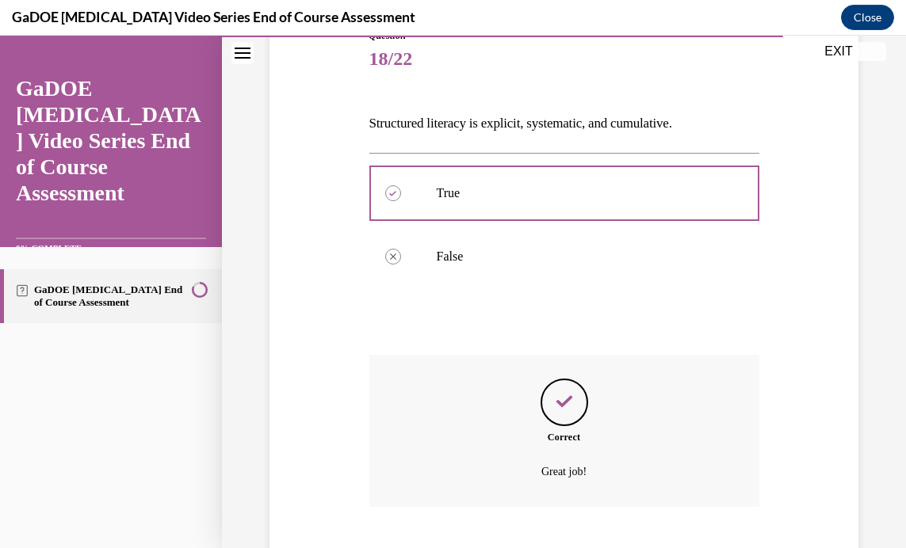
scroll to position [288, 0]
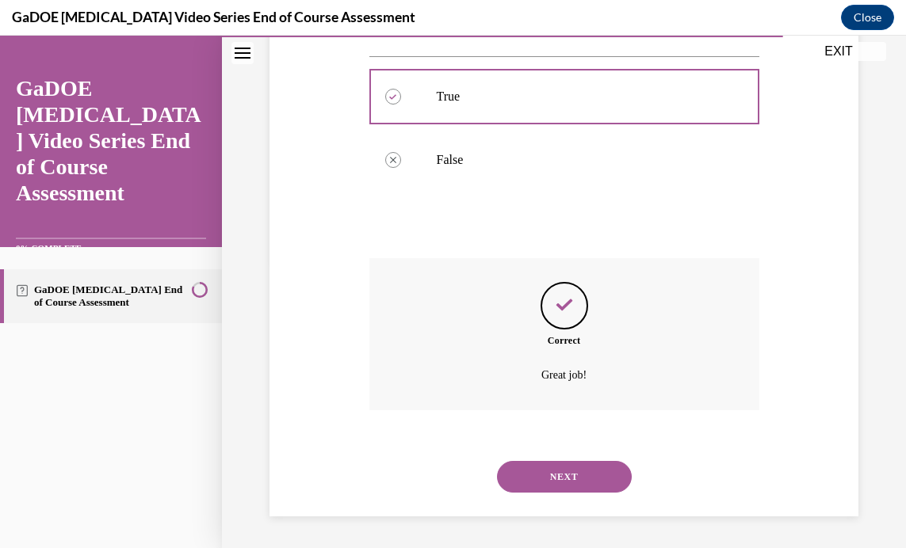
click at [568, 479] on button "NEXT" at bounding box center [564, 477] width 135 height 32
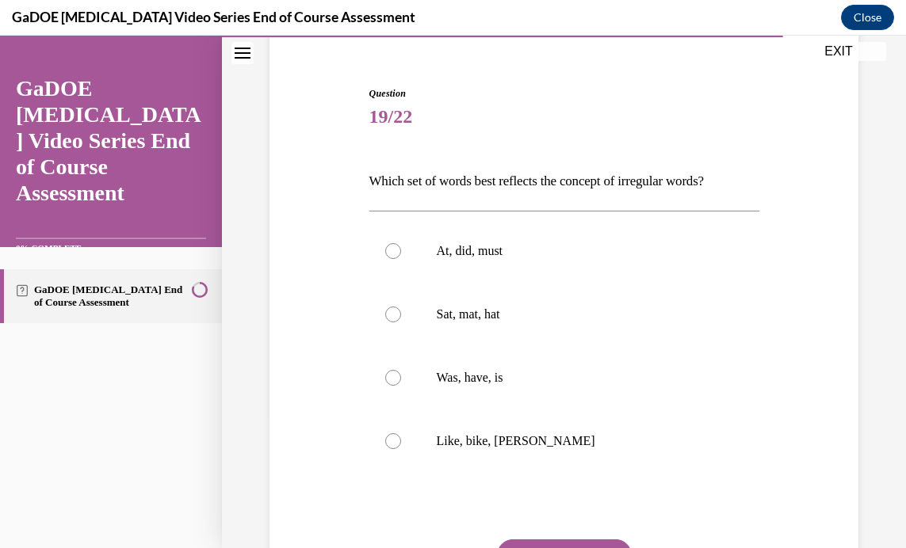
scroll to position [137, 0]
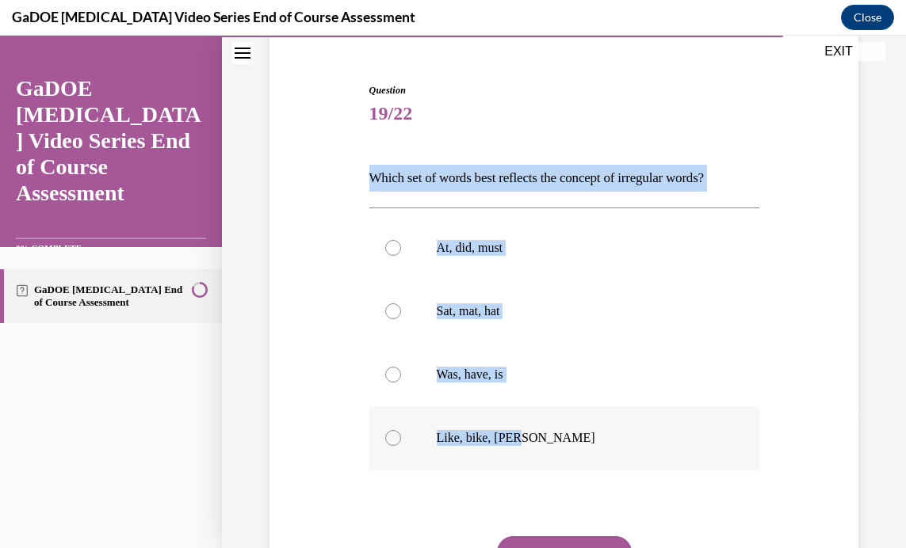
drag, startPoint x: 358, startPoint y: 175, endPoint x: 595, endPoint y: 441, distance: 355.8
click at [595, 441] on div "Question 19/22 Which set of words best reflects the concept of irregular words?…" at bounding box center [563, 351] width 597 height 631
click at [660, 270] on label "At, did, must" at bounding box center [564, 247] width 390 height 63
click at [401, 256] on input "At, did, must" at bounding box center [393, 248] width 16 height 16
radio input "true"
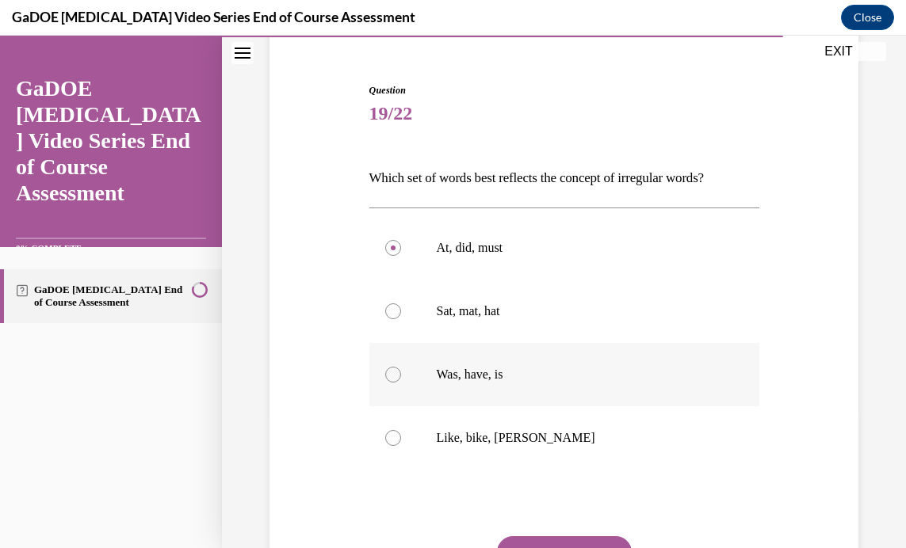
click at [387, 376] on div at bounding box center [393, 375] width 16 height 16
click at [387, 376] on input "Was, have, is" at bounding box center [393, 375] width 16 height 16
radio input "true"
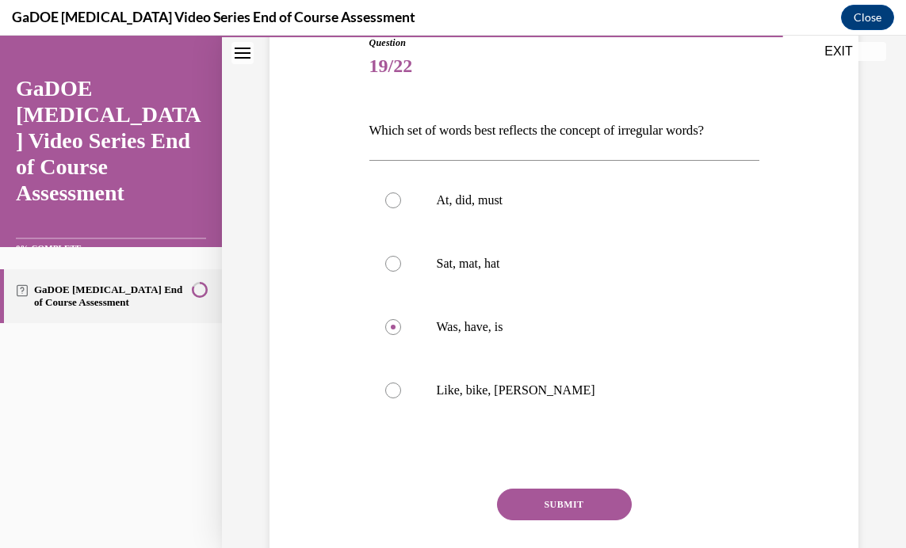
scroll to position [269, 0]
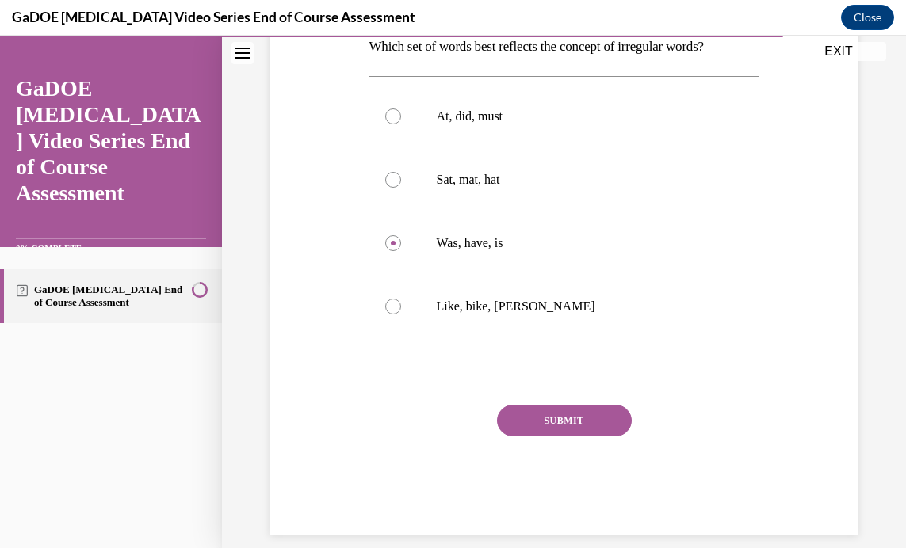
click at [577, 417] on button "SUBMIT" at bounding box center [564, 421] width 135 height 32
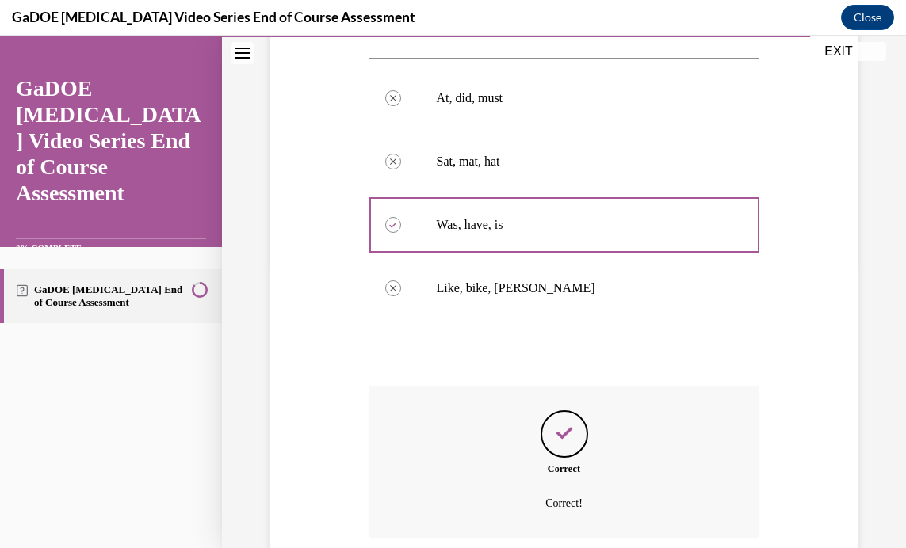
scroll to position [415, 0]
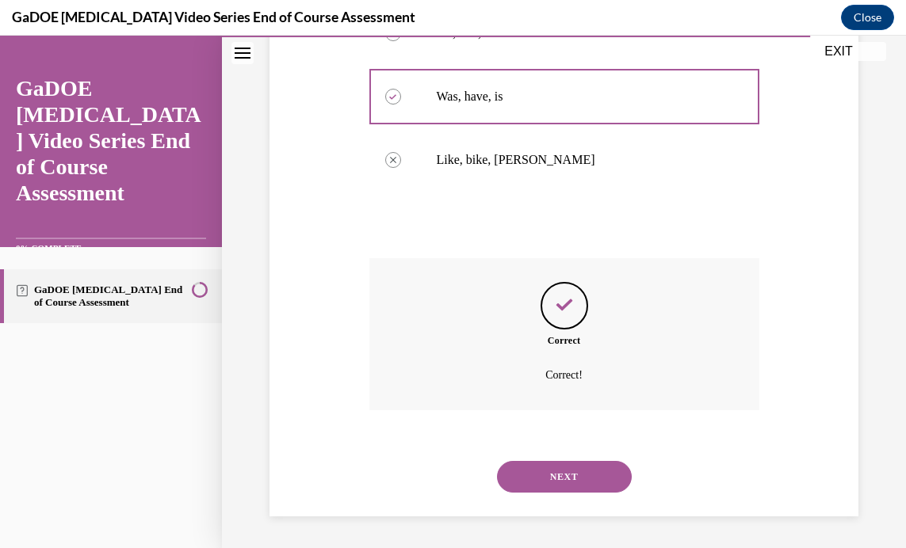
click at [554, 475] on button "NEXT" at bounding box center [564, 477] width 135 height 32
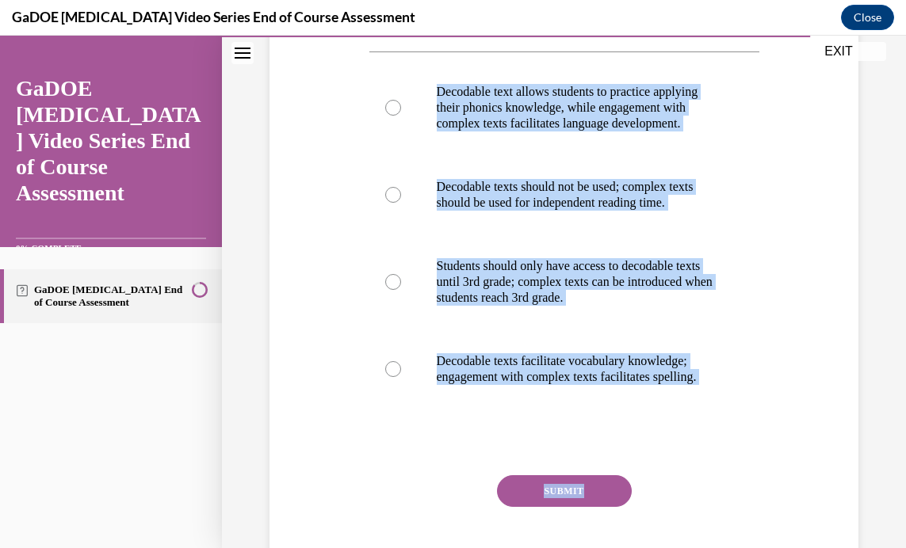
scroll to position [326, 0]
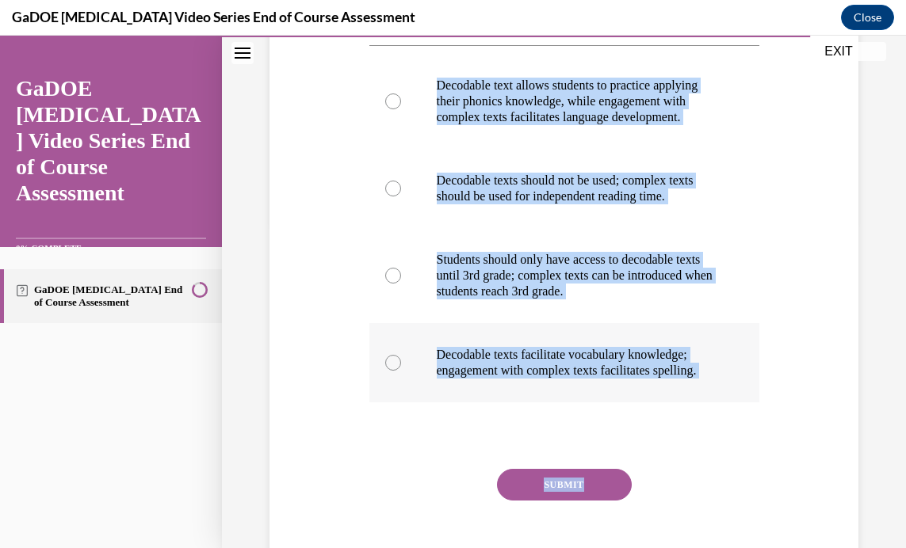
drag, startPoint x: 368, startPoint y: 82, endPoint x: 685, endPoint y: 426, distance: 468.3
click at [685, 426] on div "Question 20/22 What is the relationship between decodable texts and more comple…" at bounding box center [564, 246] width 390 height 705
click at [809, 246] on div "Question 20/22 What is the relationship between decodable texts and more comple…" at bounding box center [563, 222] width 597 height 753
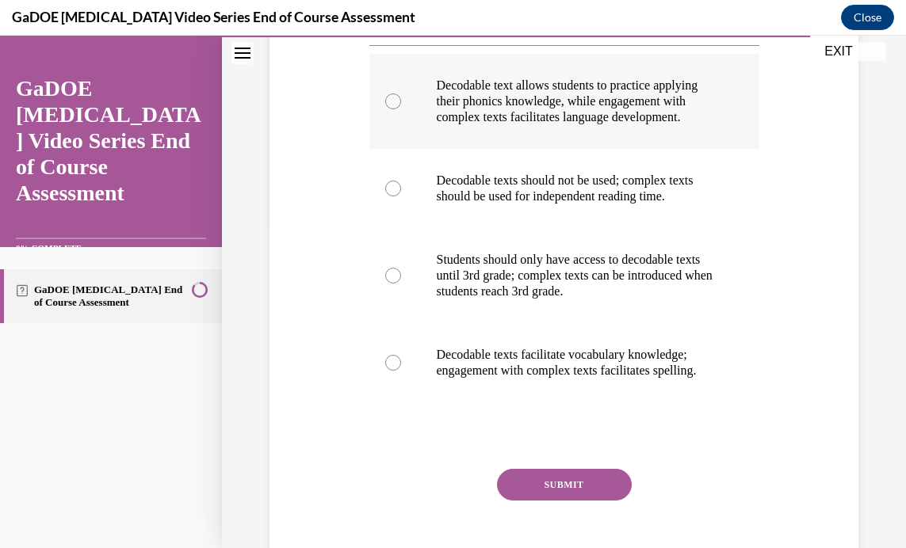
click at [385, 109] on div at bounding box center [393, 102] width 16 height 16
click at [385, 109] on input "Decodable text allows students to practice applying their phonics knowledge, wh…" at bounding box center [393, 102] width 16 height 16
radio input "true"
click at [534, 501] on button "SUBMIT" at bounding box center [564, 485] width 135 height 32
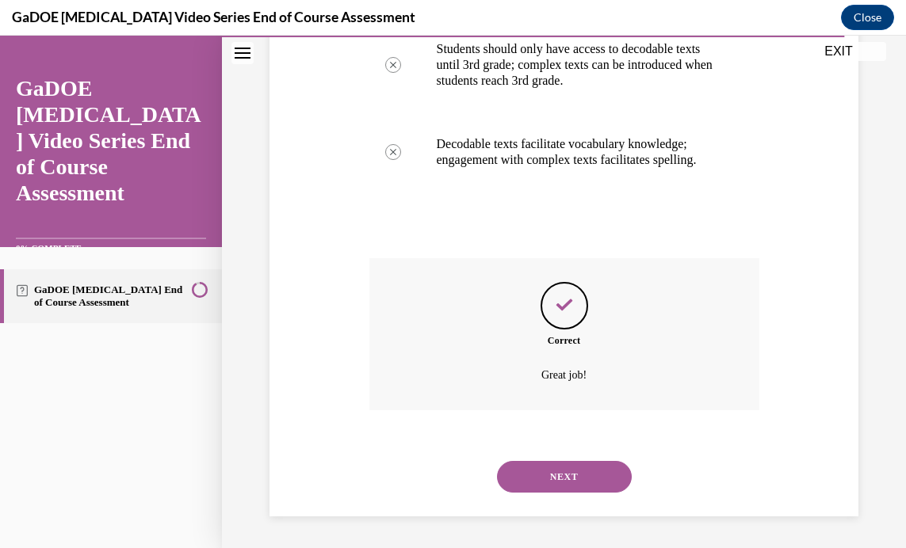
scroll to position [585, 0]
click at [569, 471] on button "NEXT" at bounding box center [564, 477] width 135 height 32
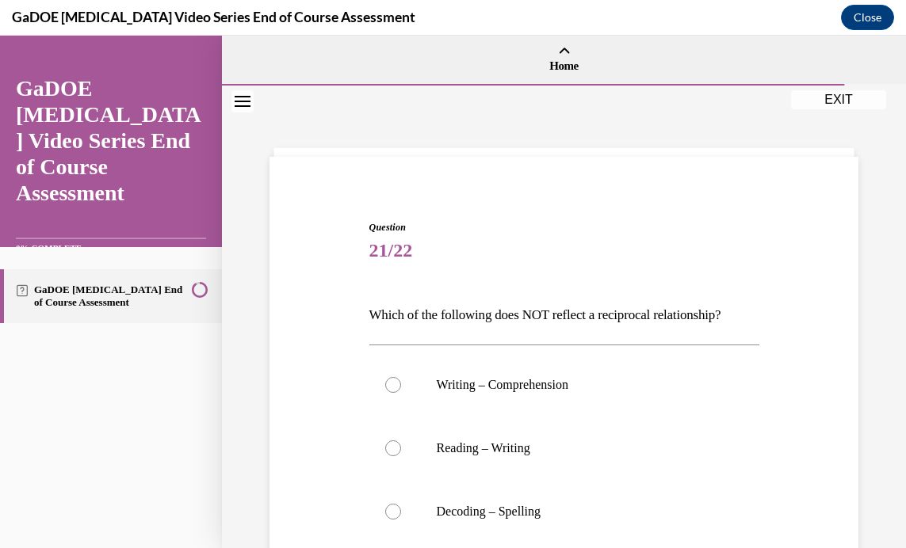
drag, startPoint x: 893, startPoint y: 235, endPoint x: 893, endPoint y: 276, distance: 40.4
click at [893, 276] on div "Question 21/22 Which of the following does NOT reflect a reciprocal relationshi…" at bounding box center [564, 461] width 684 height 750
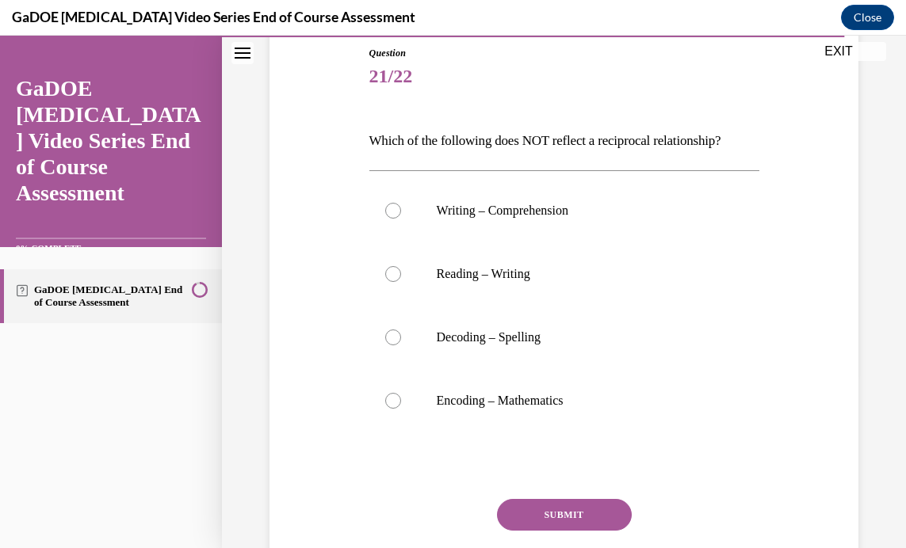
scroll to position [211, 0]
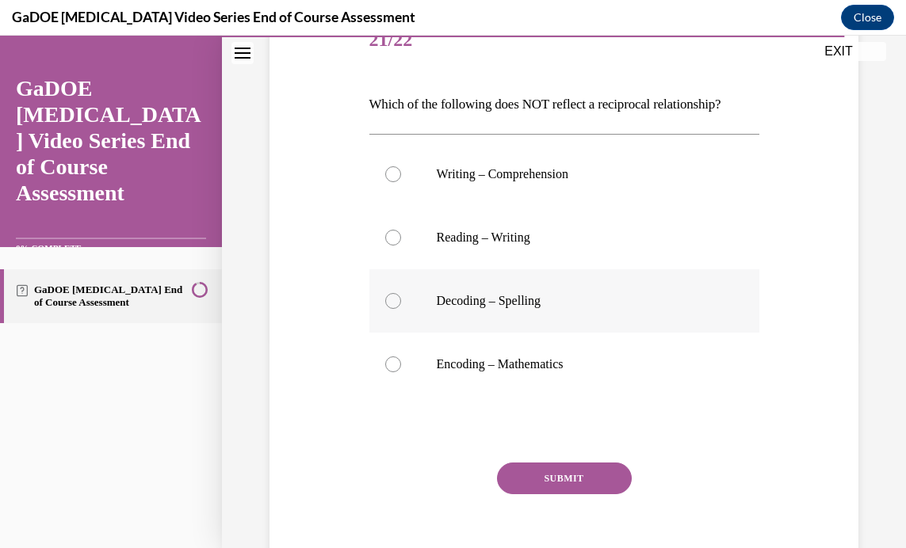
drag, startPoint x: 698, startPoint y: 330, endPoint x: 688, endPoint y: 305, distance: 27.4
click at [698, 326] on label "Decoding – Spelling" at bounding box center [564, 300] width 390 height 63
click at [401, 309] on input "Decoding – Spelling" at bounding box center [393, 301] width 16 height 16
radio input "true"
drag, startPoint x: 362, startPoint y: 102, endPoint x: 654, endPoint y: 372, distance: 397.0
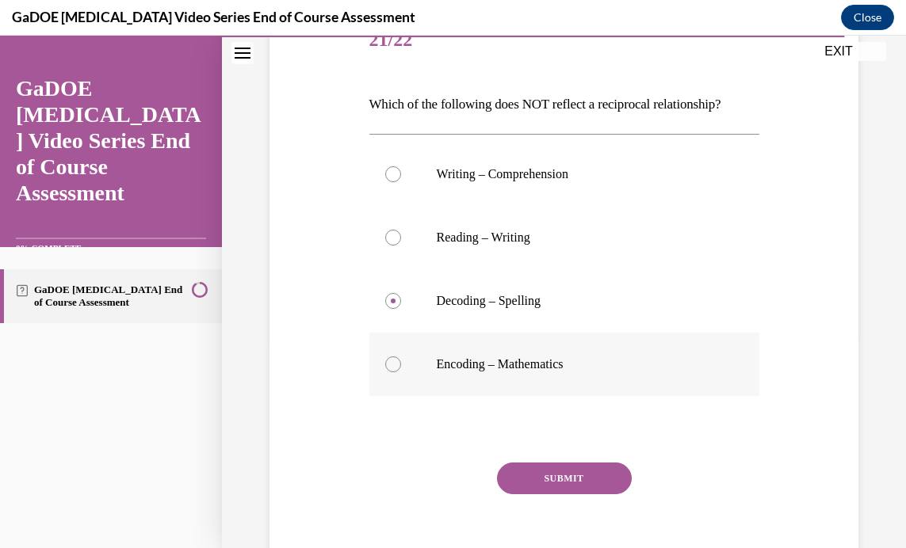
click at [654, 372] on div "Question 21/22 Which of the following does NOT reflect a reciprocal relationshi…" at bounding box center [563, 277] width 597 height 631
click at [385, 362] on div at bounding box center [393, 365] width 16 height 16
click at [385, 362] on input "Encoding – Mathematics" at bounding box center [393, 365] width 16 height 16
radio input "true"
click at [568, 477] on button "SUBMIT" at bounding box center [564, 479] width 135 height 32
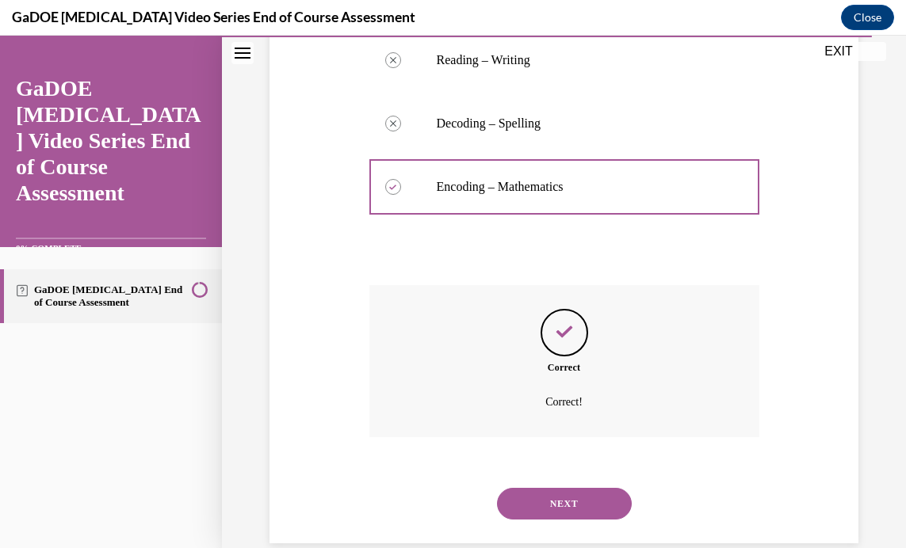
scroll to position [415, 0]
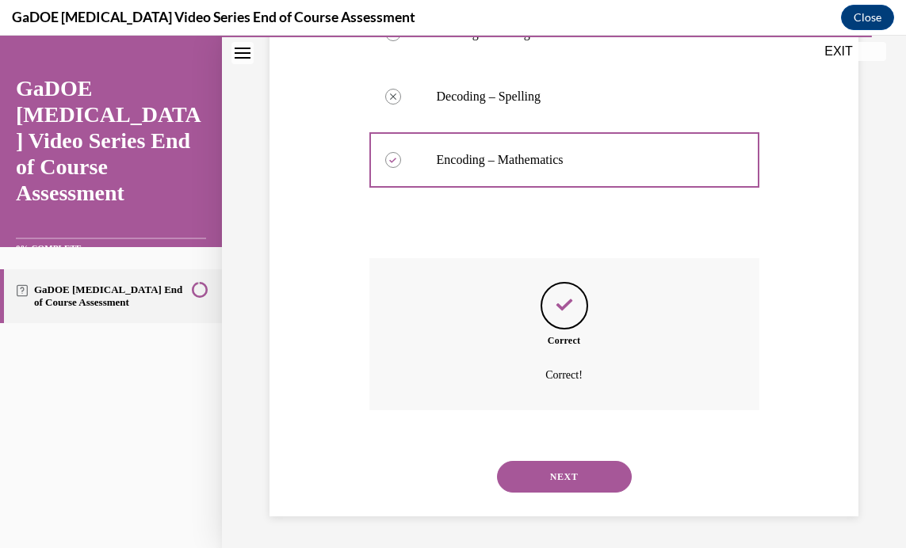
click at [561, 478] on button "NEXT" at bounding box center [564, 477] width 135 height 32
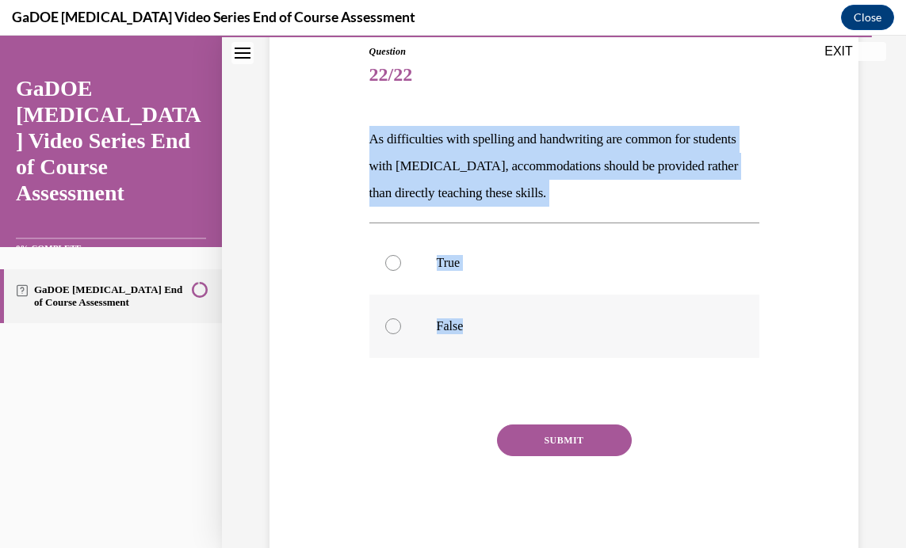
drag, startPoint x: 349, startPoint y: 140, endPoint x: 693, endPoint y: 348, distance: 401.0
click at [693, 348] on div "Question 22/22 As difficulties with spelling and handwriting are common for stu…" at bounding box center [563, 276] width 597 height 558
drag, startPoint x: 679, startPoint y: 266, endPoint x: 672, endPoint y: 271, distance: 8.6
click at [679, 267] on p "True" at bounding box center [578, 263] width 283 height 16
click at [401, 267] on input "True" at bounding box center [393, 263] width 16 height 16
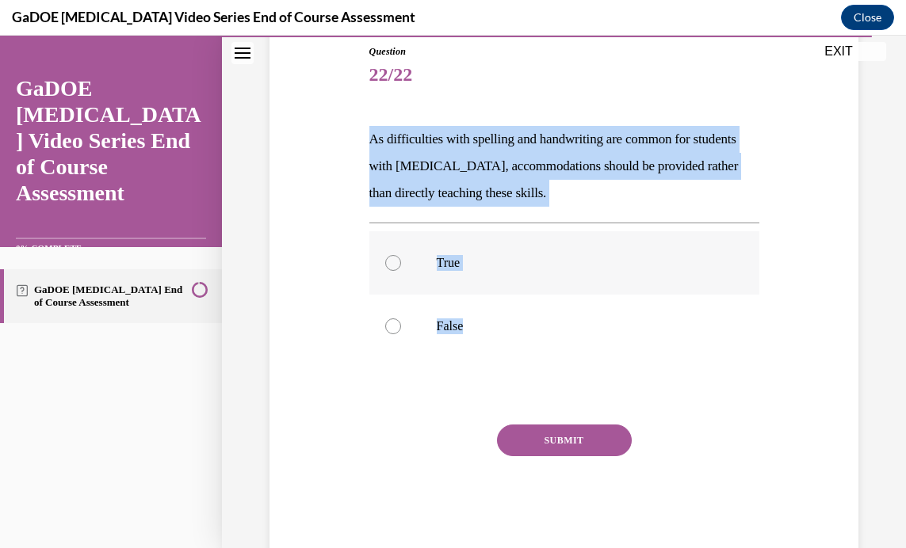
radio input "true"
click at [385, 328] on div at bounding box center [393, 327] width 16 height 16
click at [385, 328] on input "False" at bounding box center [393, 327] width 16 height 16
radio input "true"
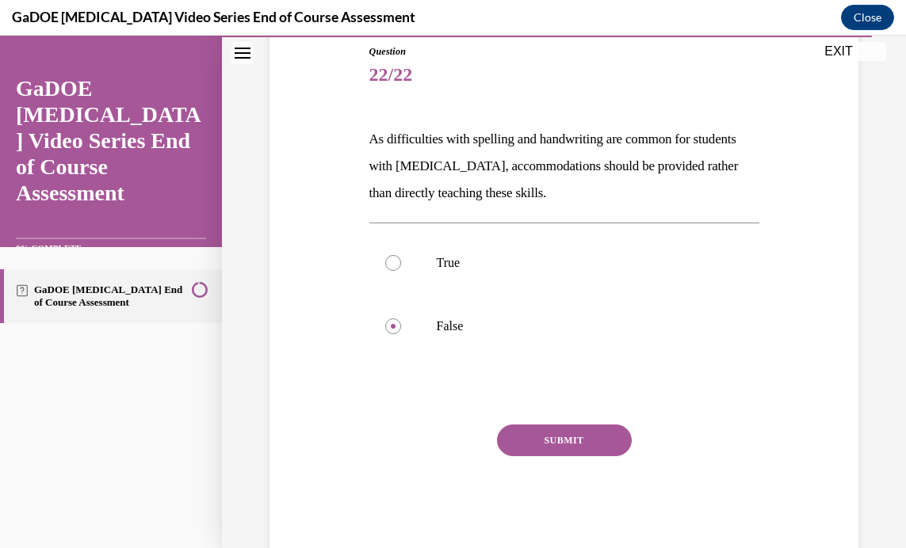
click at [547, 437] on button "SUBMIT" at bounding box center [564, 441] width 135 height 32
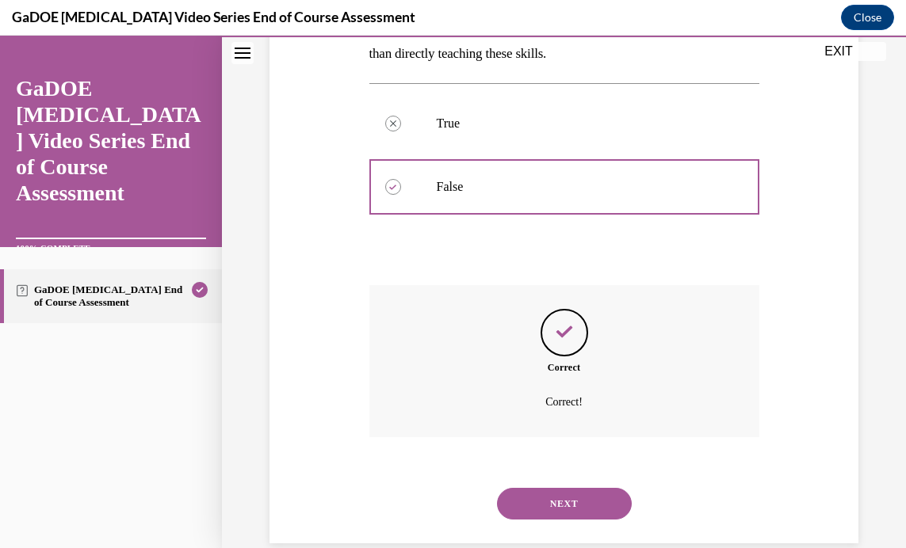
scroll to position [342, 0]
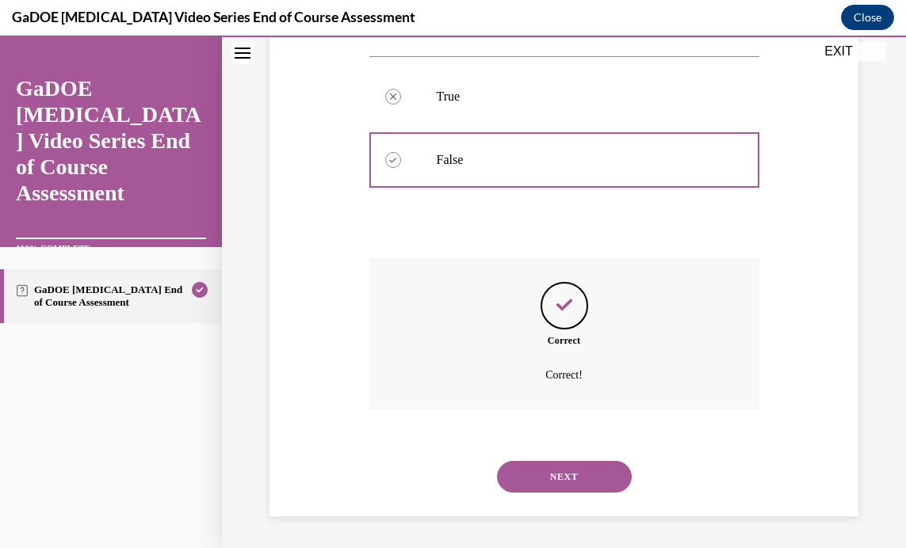
click at [567, 472] on button "NEXT" at bounding box center [564, 477] width 135 height 32
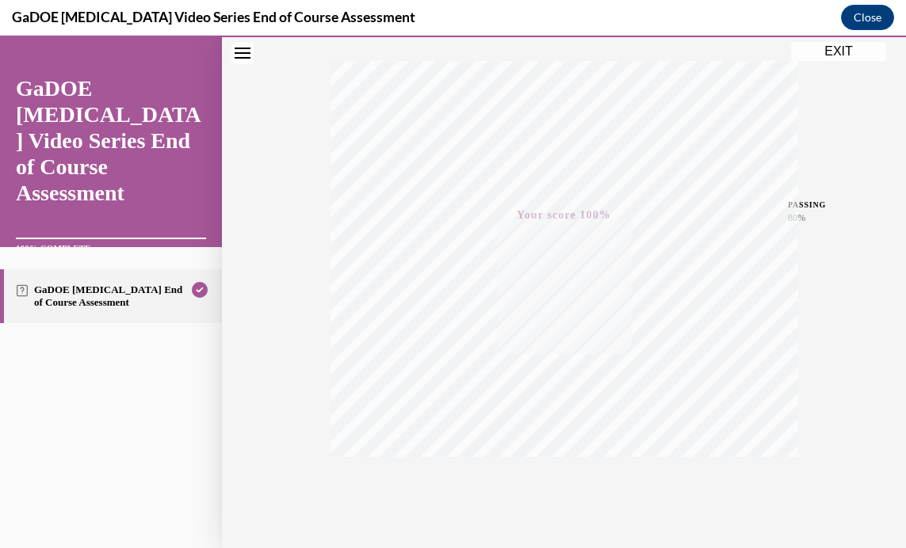
scroll to position [300, 0]
click at [838, 50] on button "EXIT" at bounding box center [838, 51] width 95 height 19
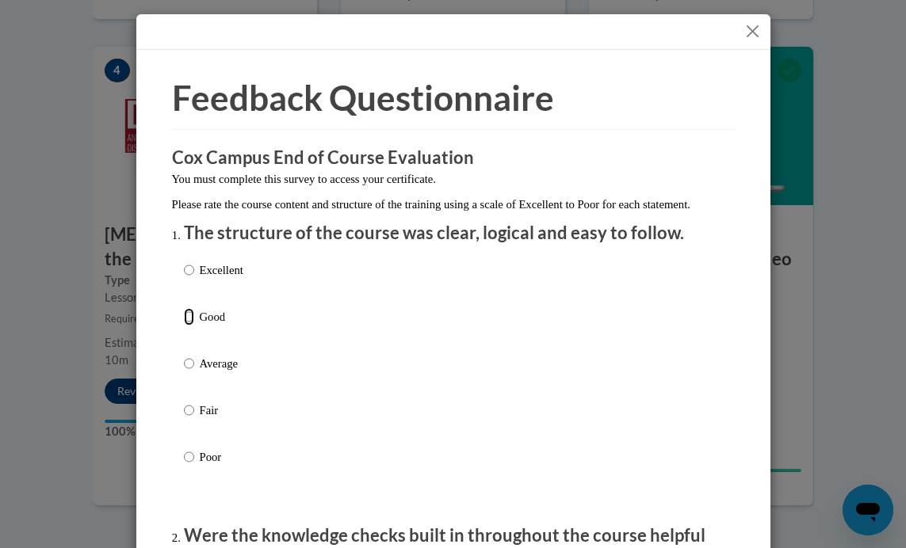
click at [184, 326] on input "Good" at bounding box center [189, 316] width 10 height 17
radio input "true"
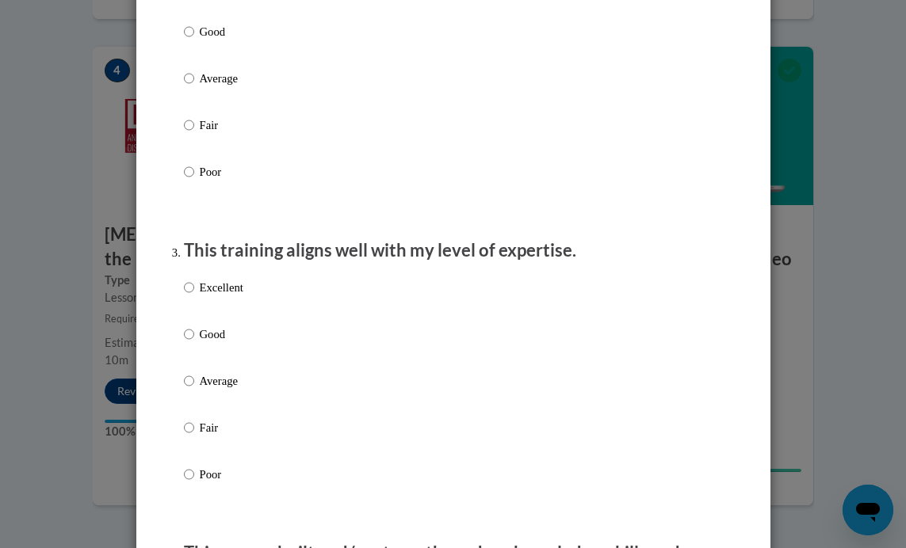
scroll to position [653, 0]
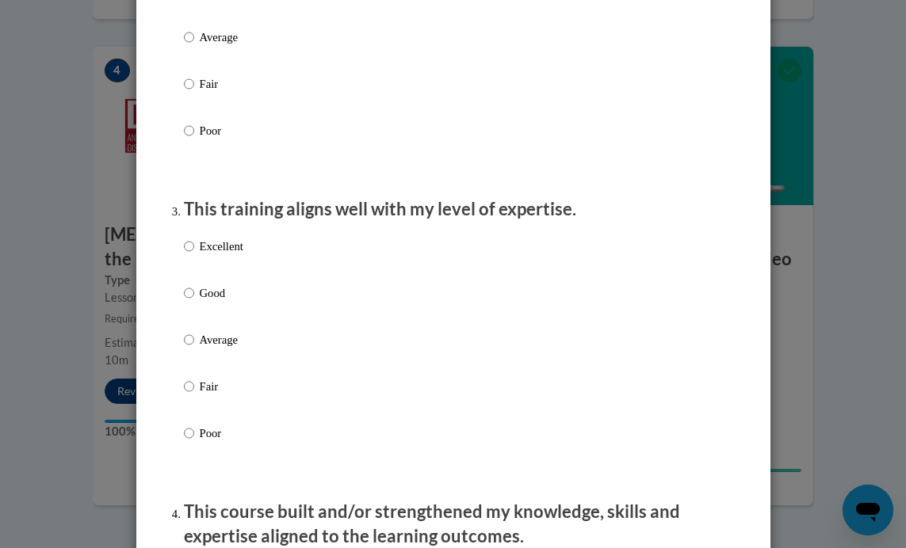
radio input "true"
click at [185, 302] on input "Good" at bounding box center [189, 292] width 10 height 17
radio input "true"
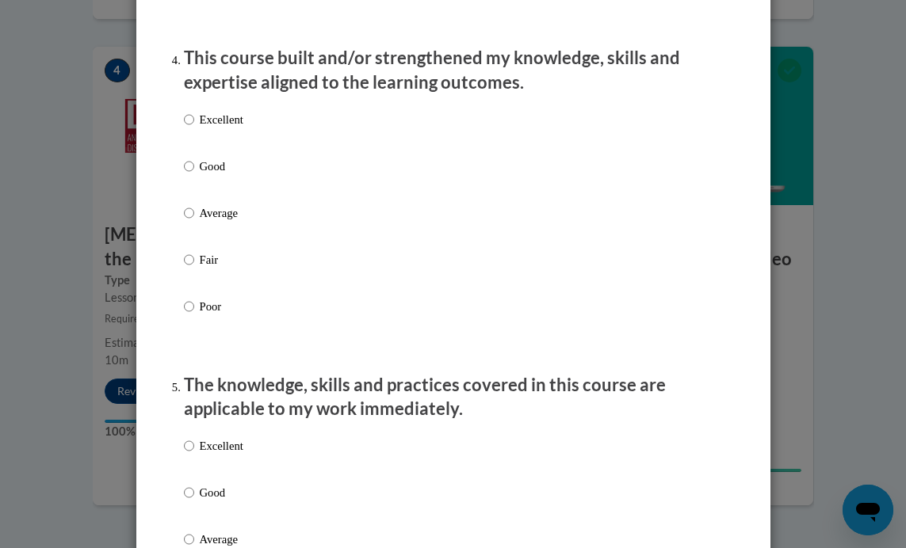
scroll to position [1128, 0]
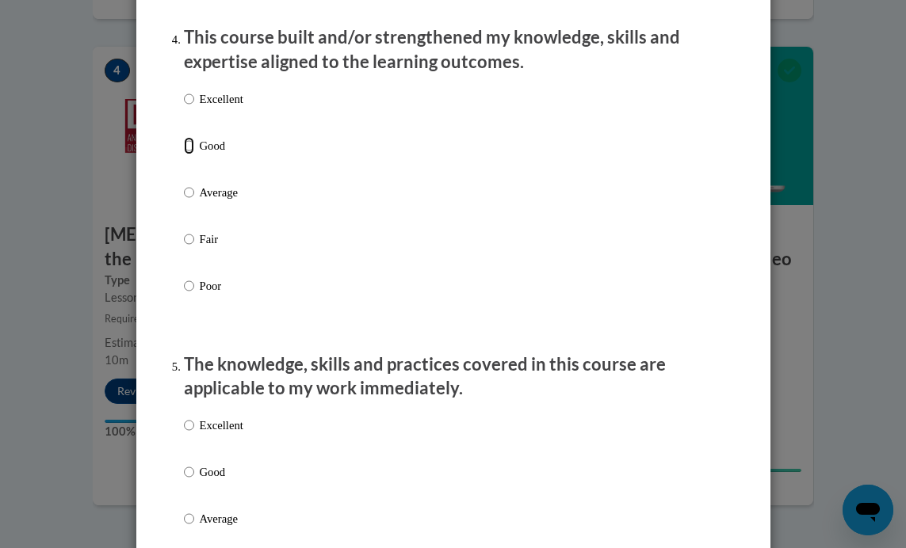
click at [184, 155] on input "Good" at bounding box center [189, 145] width 10 height 17
radio input "true"
click at [187, 481] on input "Good" at bounding box center [189, 472] width 10 height 17
radio input "true"
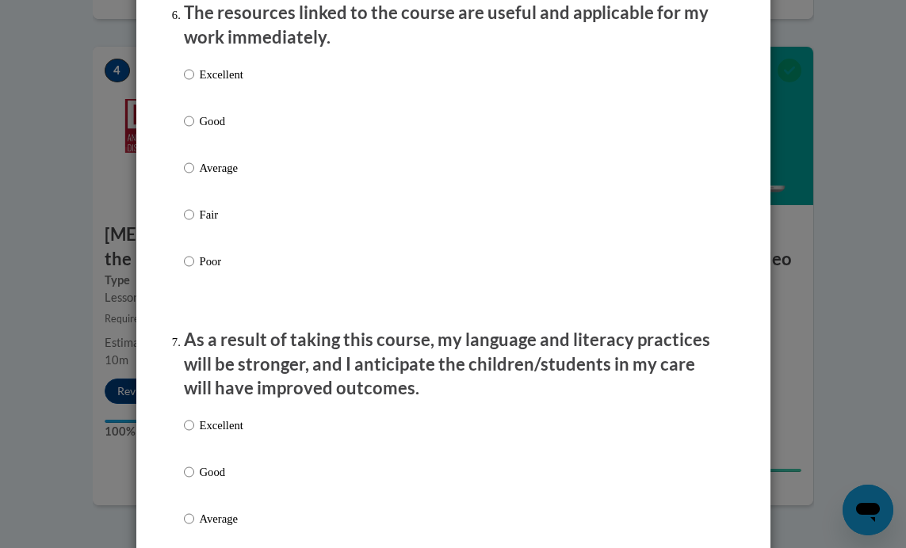
scroll to position [1821, 0]
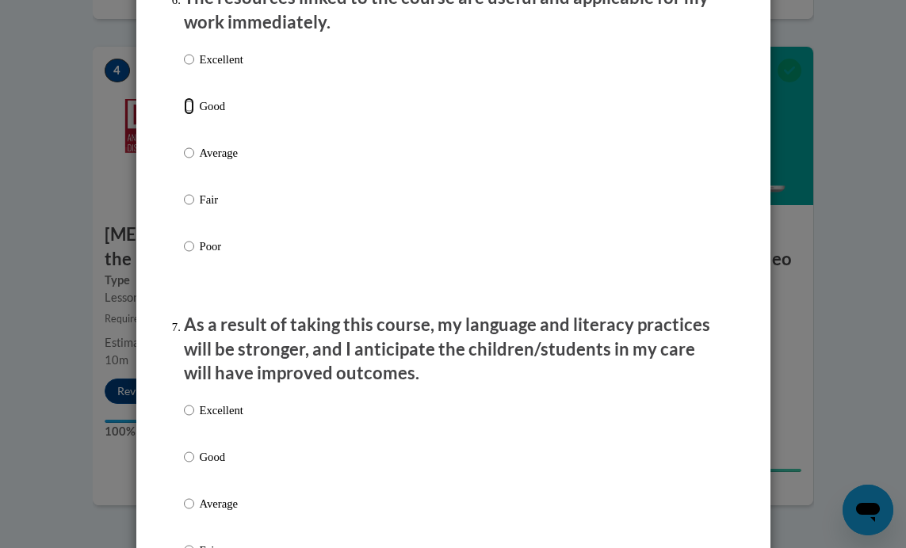
click at [184, 115] on input "Good" at bounding box center [189, 105] width 10 height 17
radio input "true"
click at [185, 466] on input "Good" at bounding box center [189, 457] width 10 height 17
radio input "true"
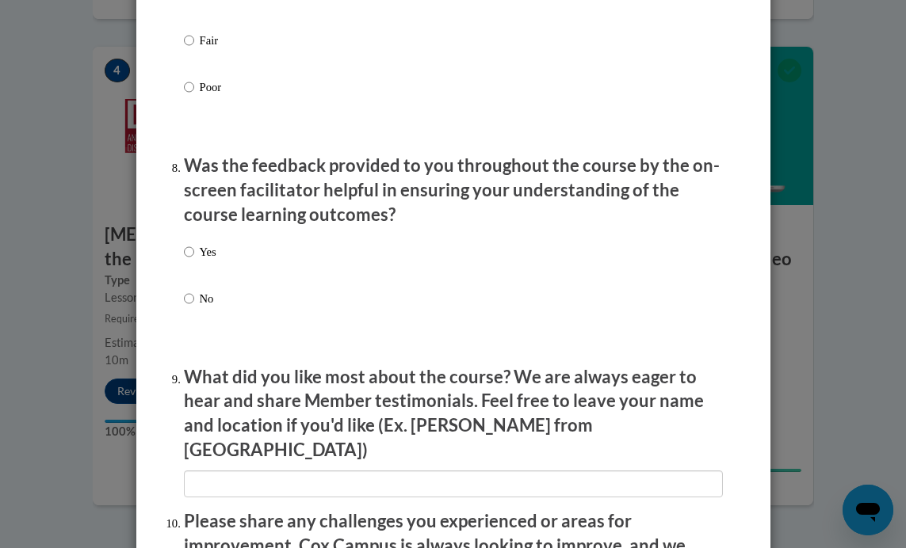
scroll to position [2372, 0]
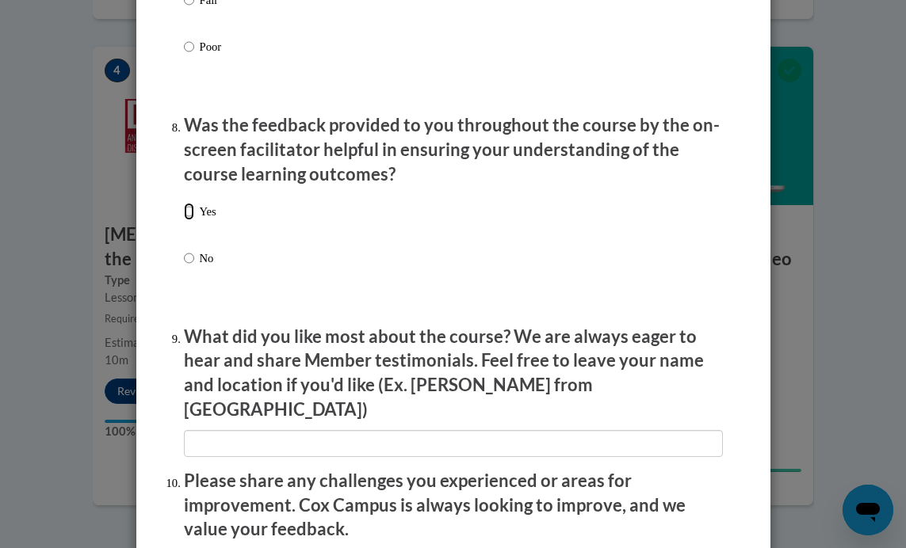
click at [186, 220] on input "Yes" at bounding box center [189, 211] width 10 height 17
radio input "true"
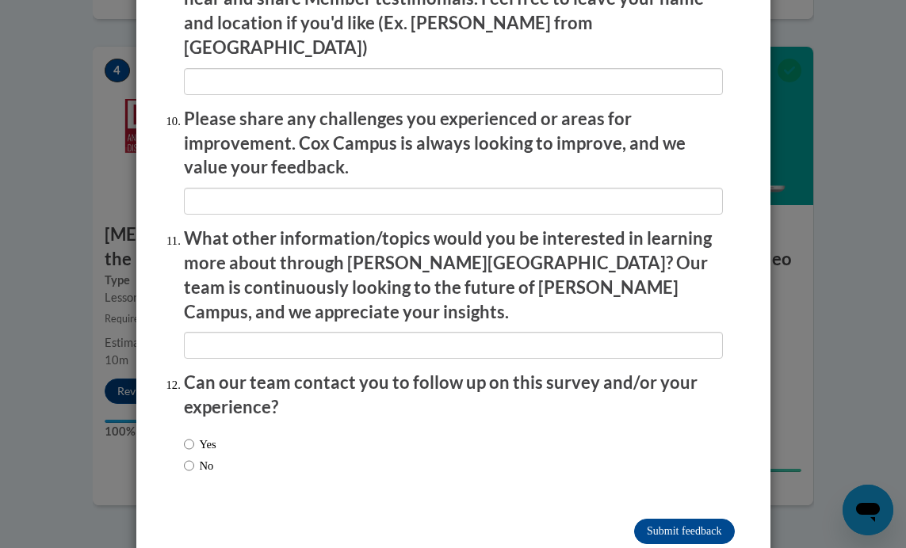
scroll to position [2744, 0]
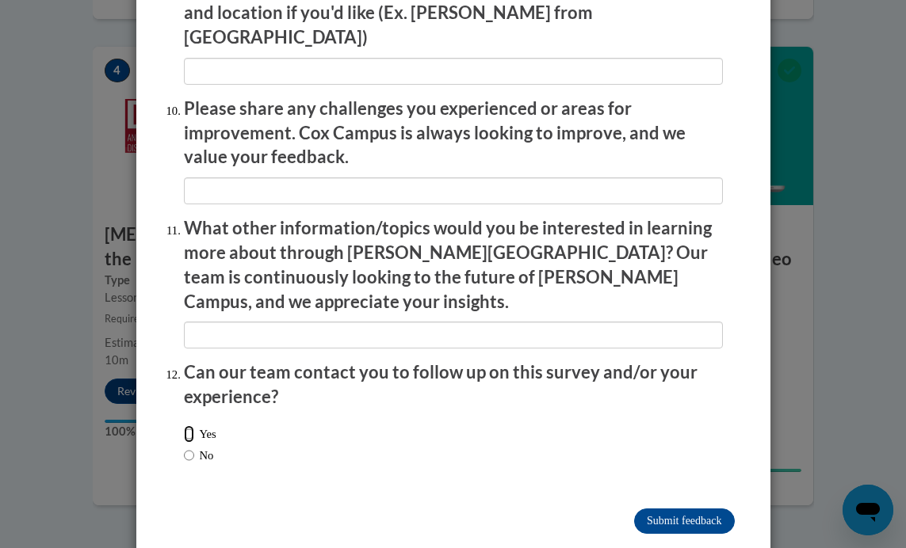
click at [184, 426] on input "Yes" at bounding box center [189, 434] width 10 height 17
radio input "true"
click at [683, 509] on input "Submit feedback" at bounding box center [684, 521] width 100 height 25
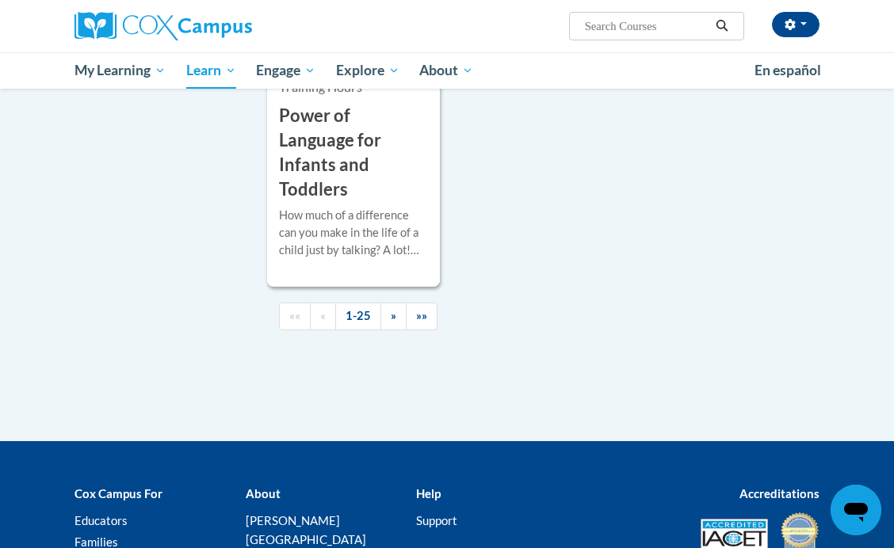
scroll to position [4395, 0]
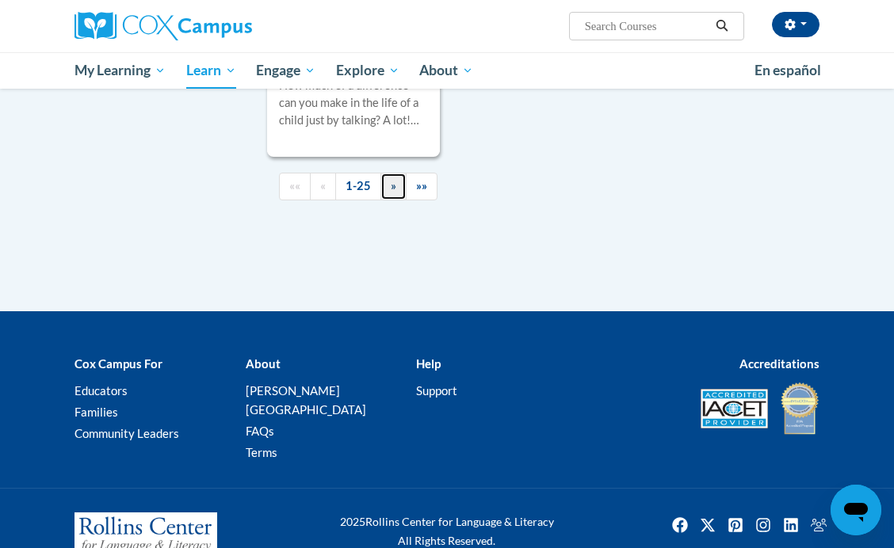
click at [391, 179] on span "»" at bounding box center [394, 185] width 6 height 13
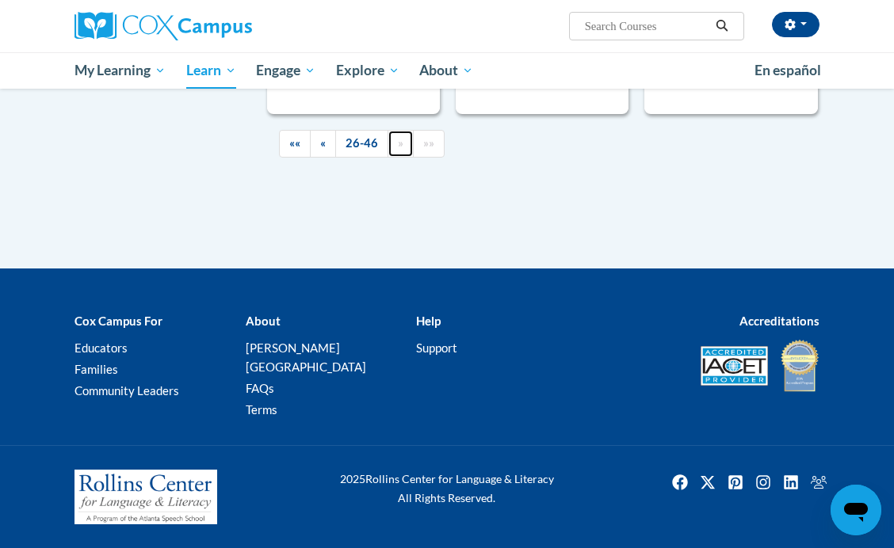
scroll to position [3185, 0]
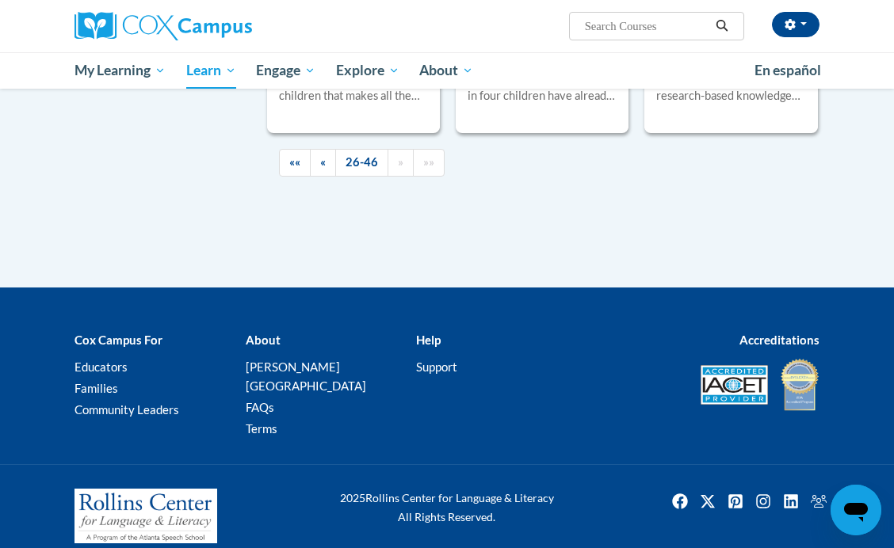
drag, startPoint x: 579, startPoint y: 278, endPoint x: 378, endPoint y: 180, distance: 224.0
click at [399, 163] on span "»" at bounding box center [401, 161] width 6 height 13
click at [356, 159] on link "26-46" at bounding box center [361, 163] width 53 height 28
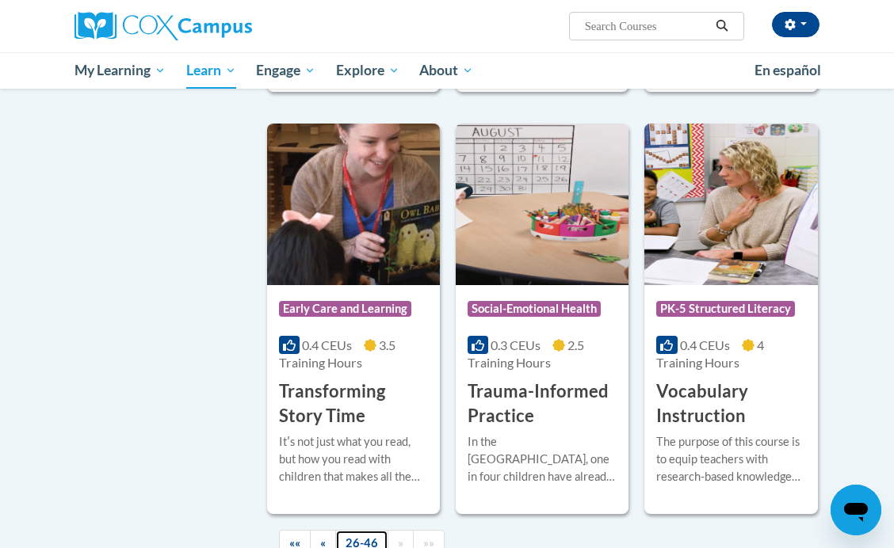
scroll to position [2763, 0]
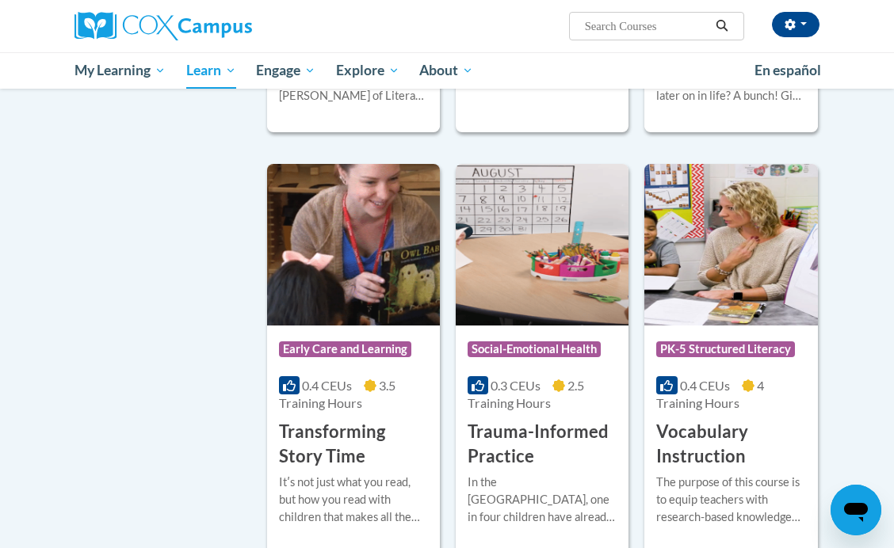
click at [599, 25] on input "Search..." at bounding box center [646, 26] width 127 height 19
type input "w"
type input "piecture books"
click at [727, 23] on icon "Search" at bounding box center [722, 26] width 14 height 12
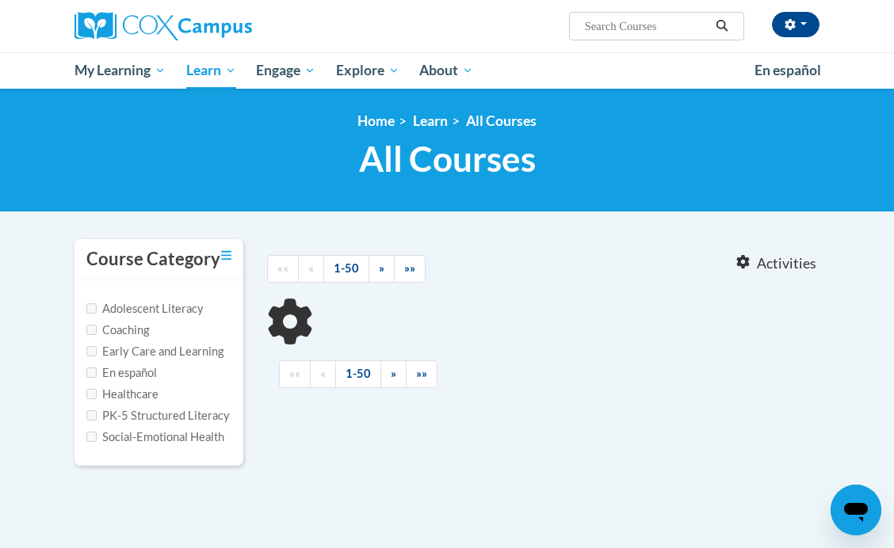
type input "piecture books"
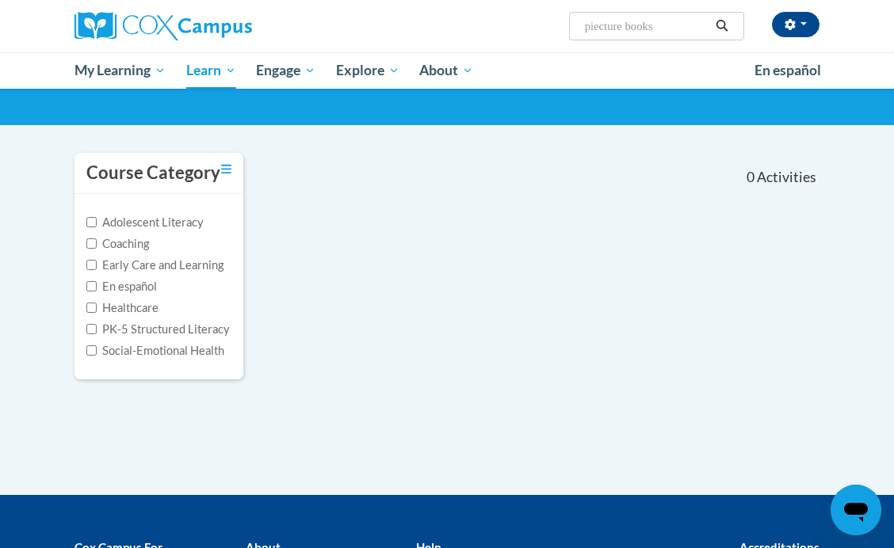
scroll to position [84, 0]
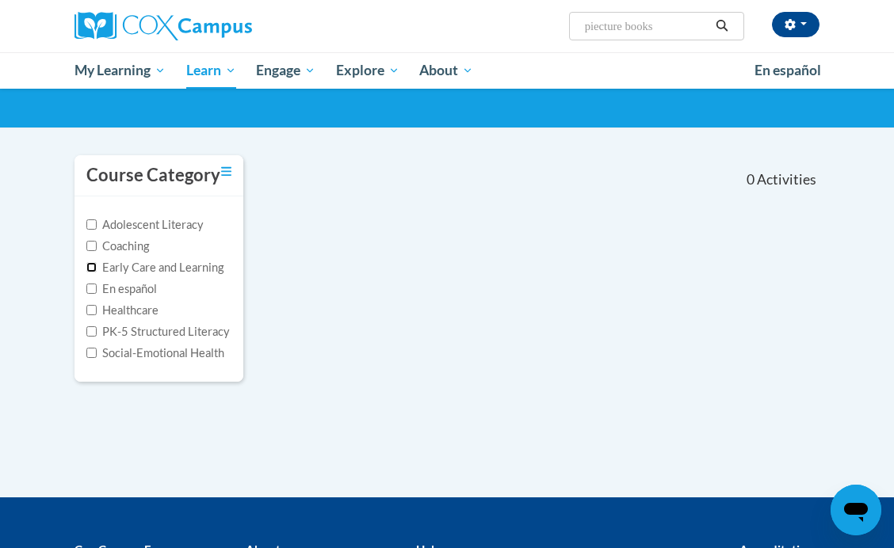
click at [95, 270] on input "Early Care and Learning" at bounding box center [91, 267] width 10 height 10
checkbox input "true"
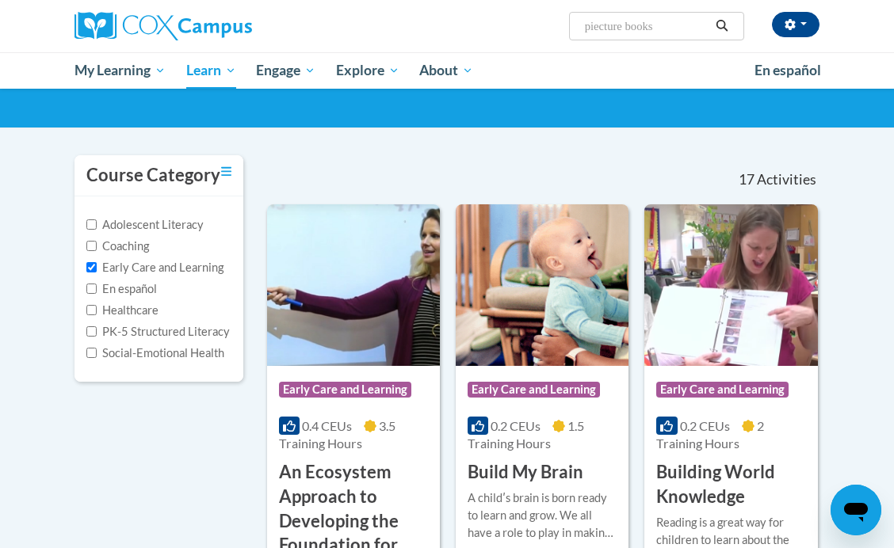
scroll to position [228, 0]
